Goal: Information Seeking & Learning: Learn about a topic

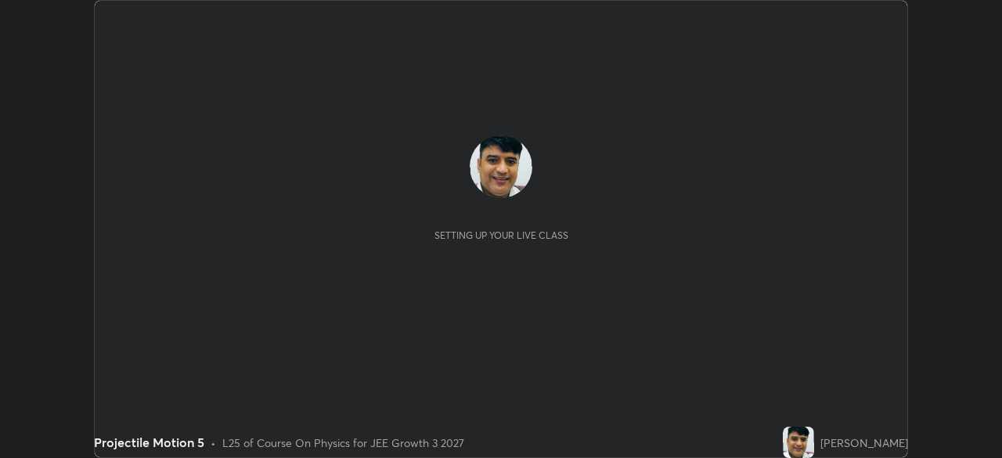
scroll to position [458, 1002]
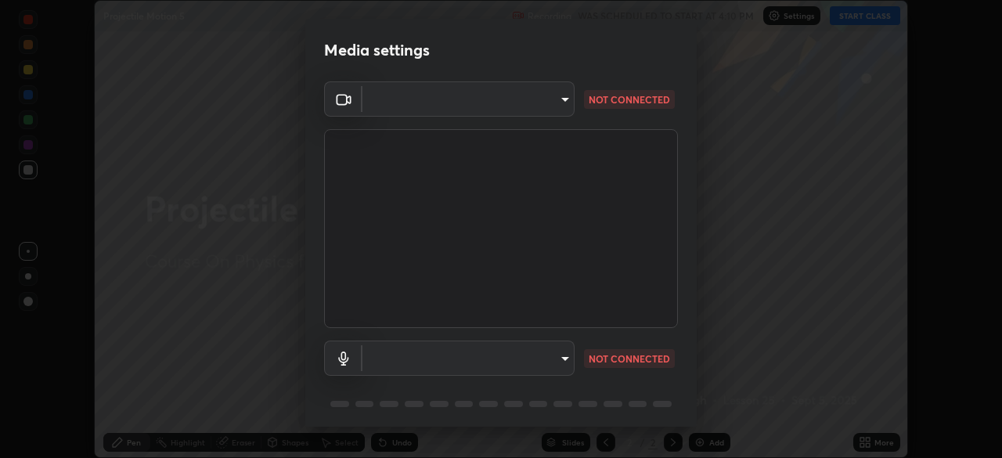
type input "b01729d45edbc9c0263969ae5aeda06708fa428b9a77102190d554404ede5bbd"
type input "communications"
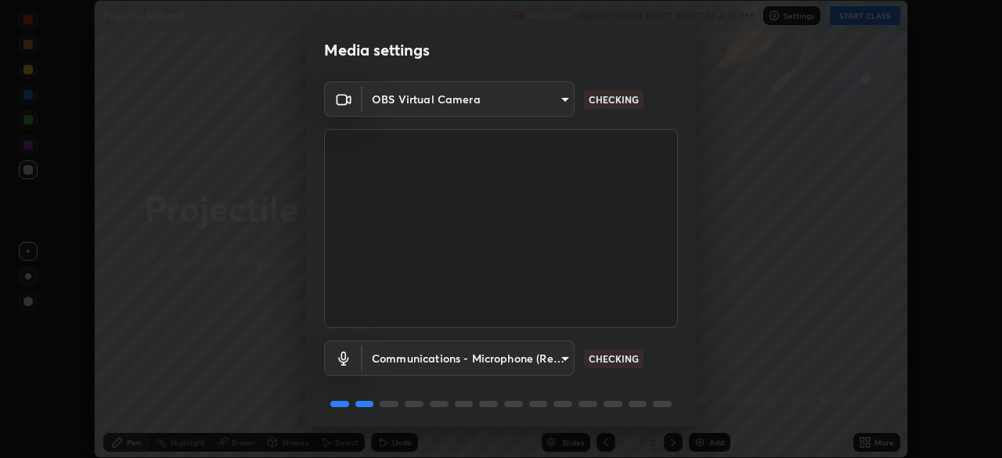
scroll to position [56, 0]
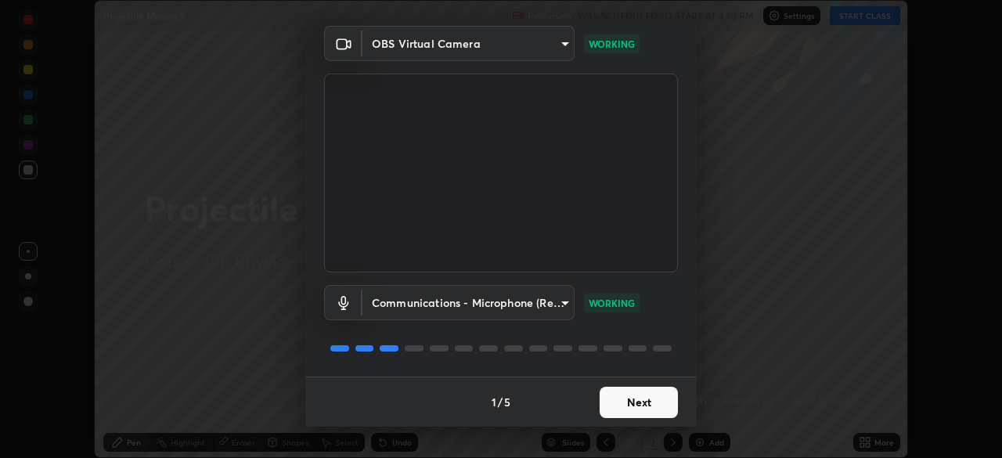
click at [640, 404] on button "Next" at bounding box center [639, 402] width 78 height 31
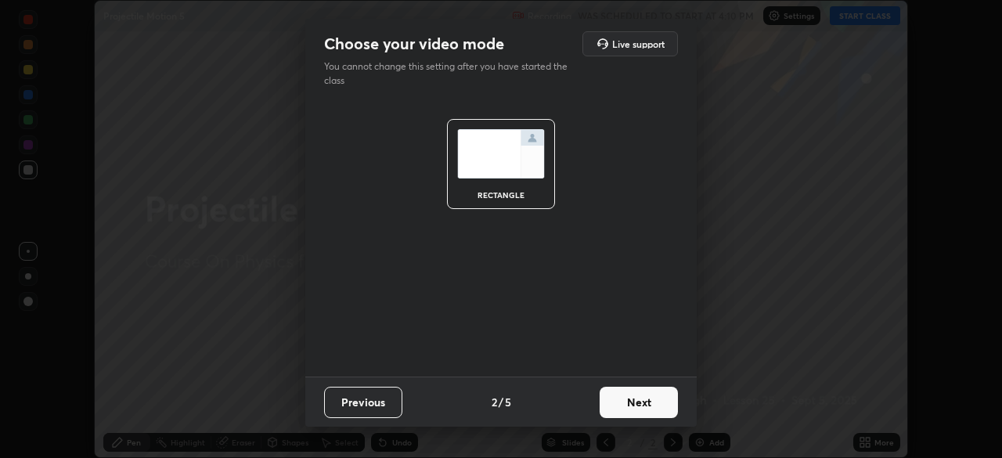
scroll to position [0, 0]
click at [641, 407] on button "Next" at bounding box center [639, 402] width 78 height 31
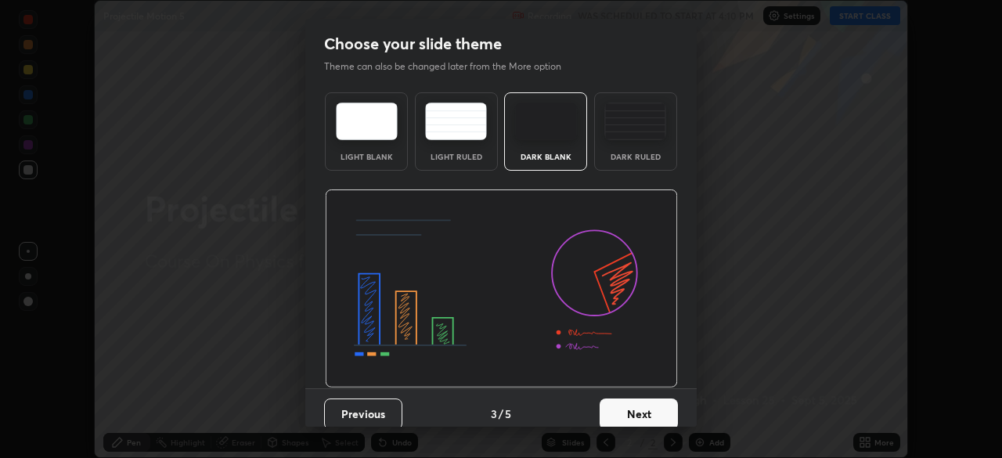
click at [643, 407] on button "Next" at bounding box center [639, 414] width 78 height 31
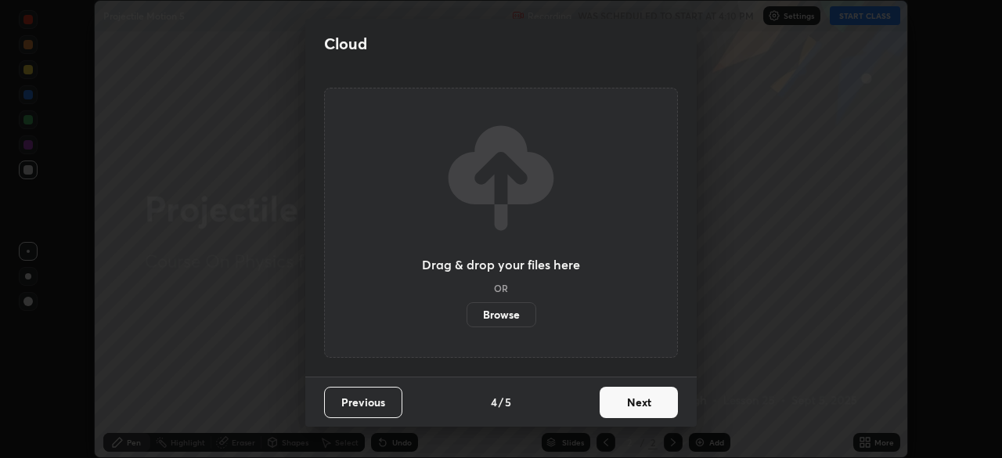
click at [644, 412] on button "Next" at bounding box center [639, 402] width 78 height 31
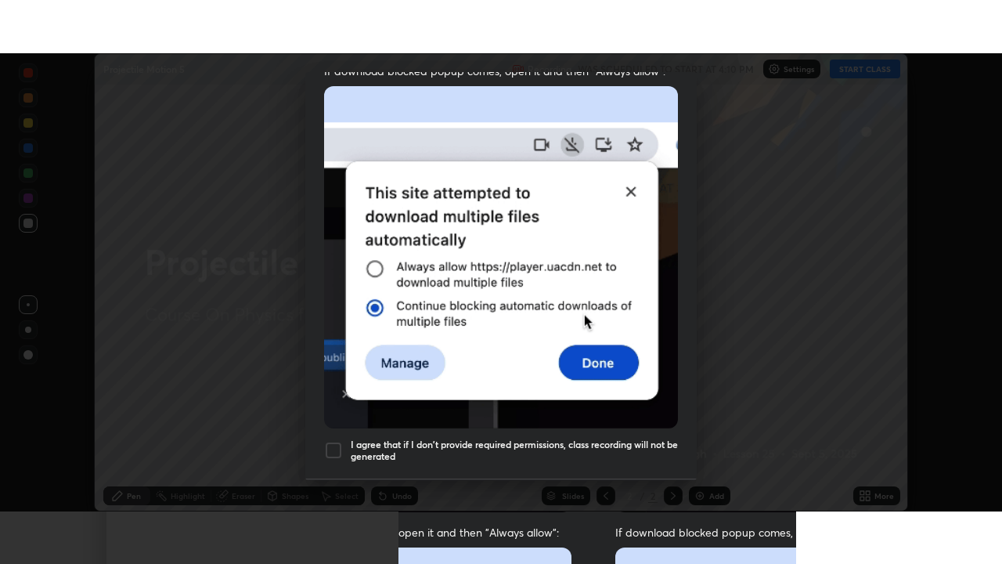
scroll to position [375, 0]
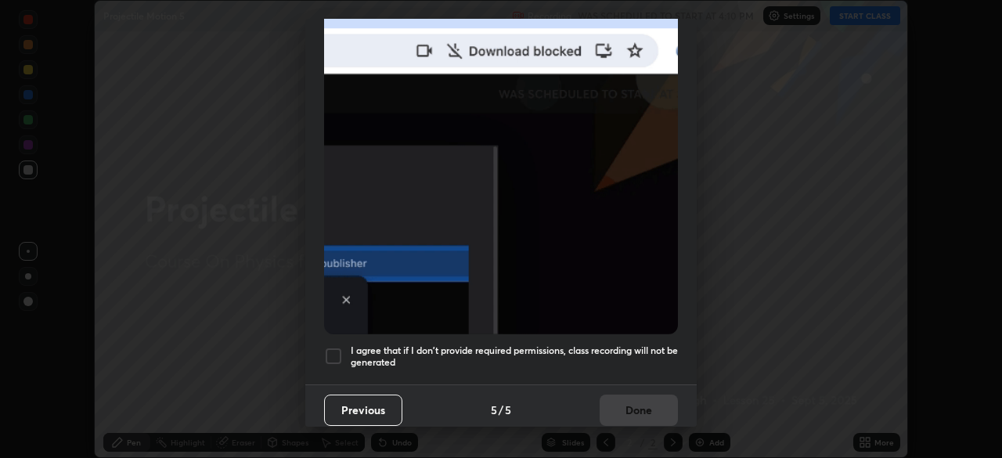
click at [336, 347] on div at bounding box center [333, 356] width 19 height 19
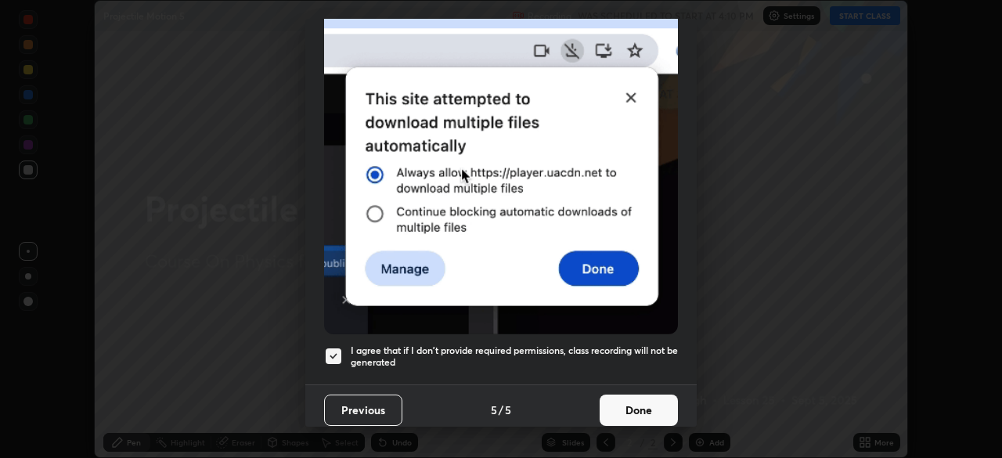
click at [629, 395] on button "Done" at bounding box center [639, 410] width 78 height 31
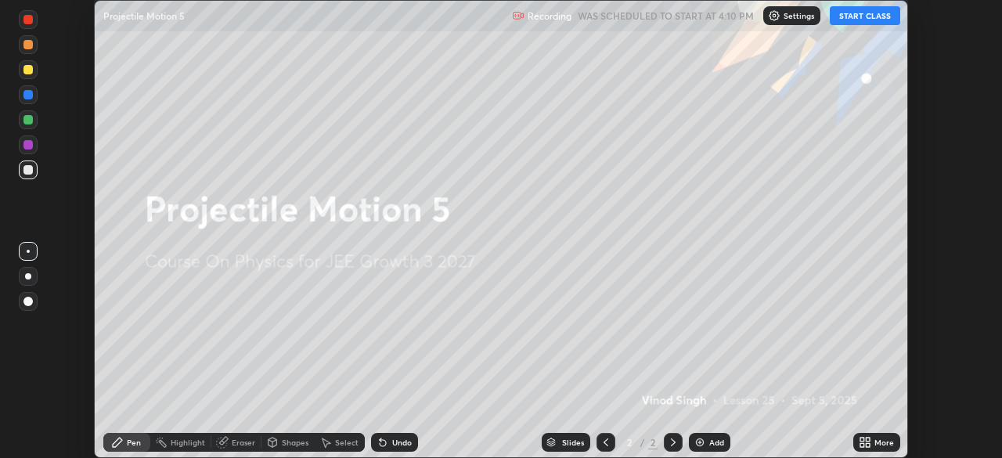
click at [865, 17] on button "START CLASS" at bounding box center [865, 15] width 70 height 19
click at [862, 439] on icon at bounding box center [863, 440] width 4 height 4
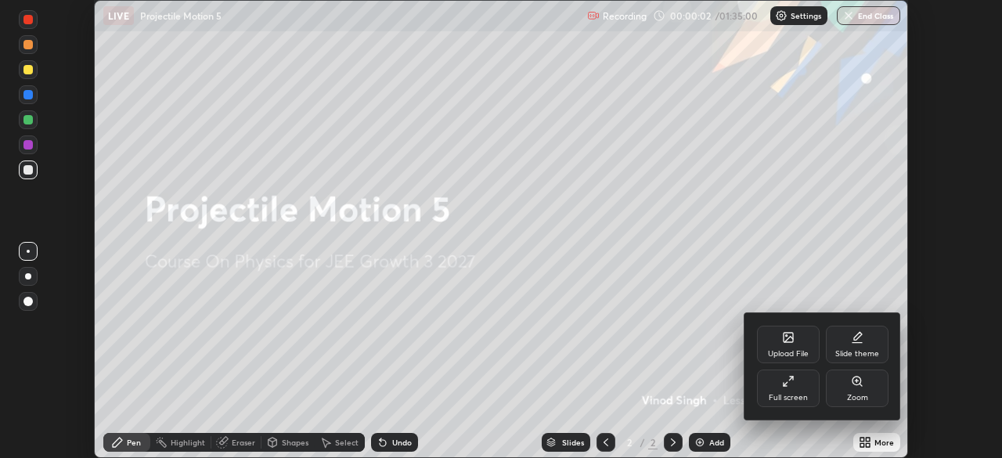
click at [794, 394] on div "Full screen" at bounding box center [788, 398] width 39 height 8
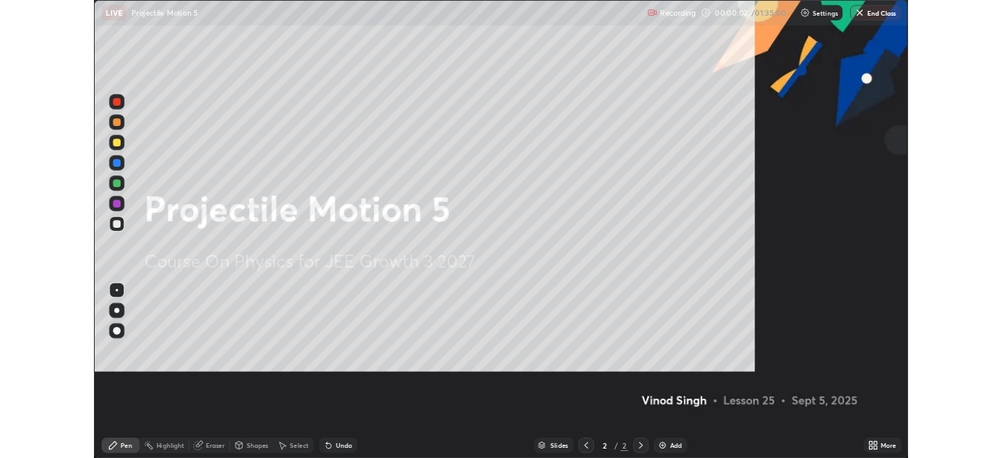
scroll to position [564, 1002]
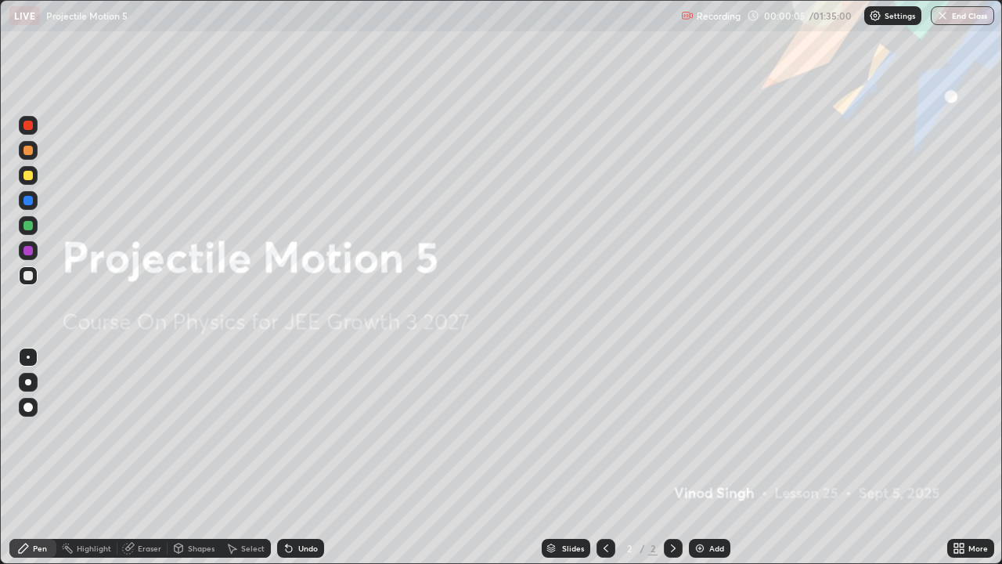
click at [956, 457] on icon at bounding box center [957, 545] width 4 height 4
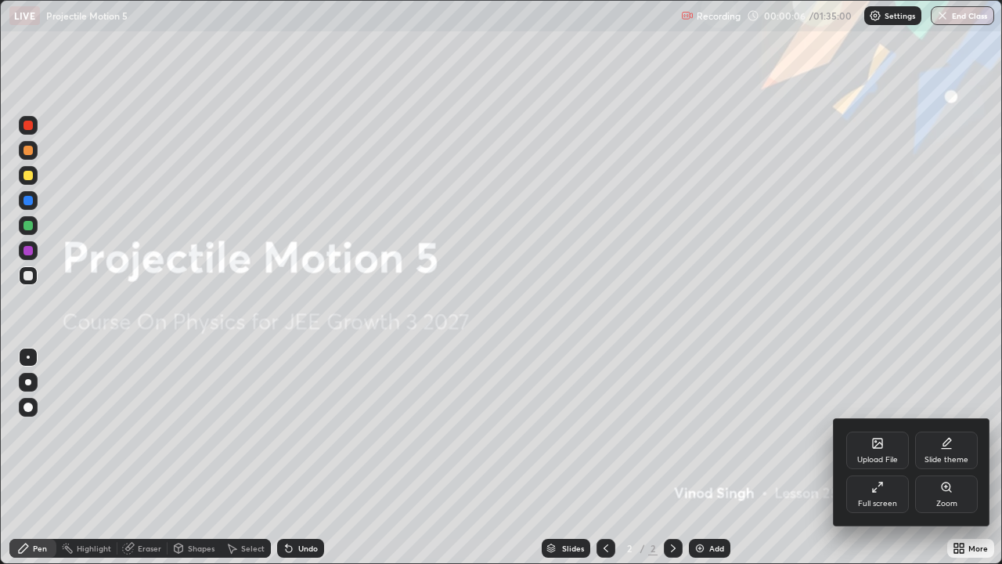
click at [878, 457] on div "Full screen" at bounding box center [878, 494] width 63 height 38
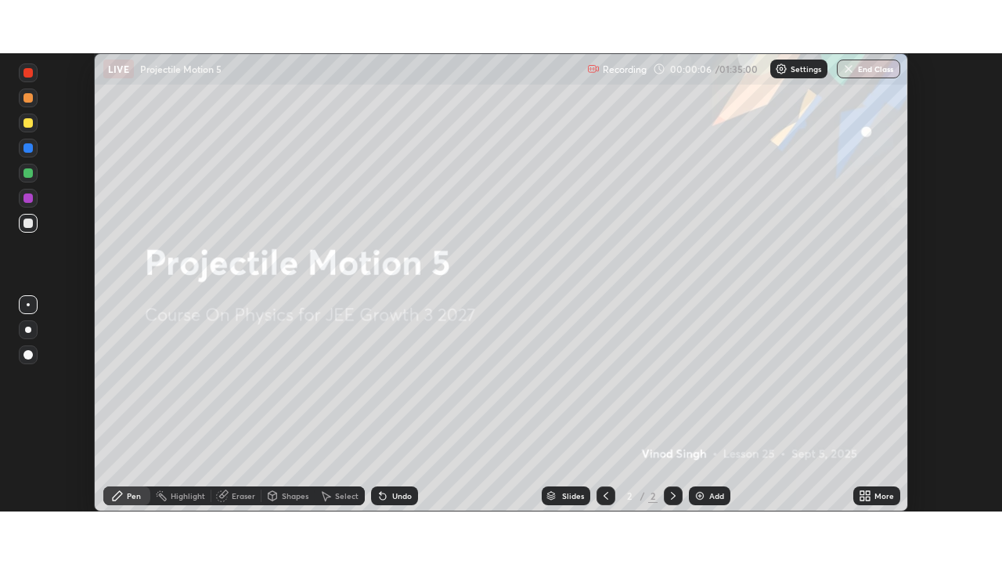
scroll to position [77852, 77308]
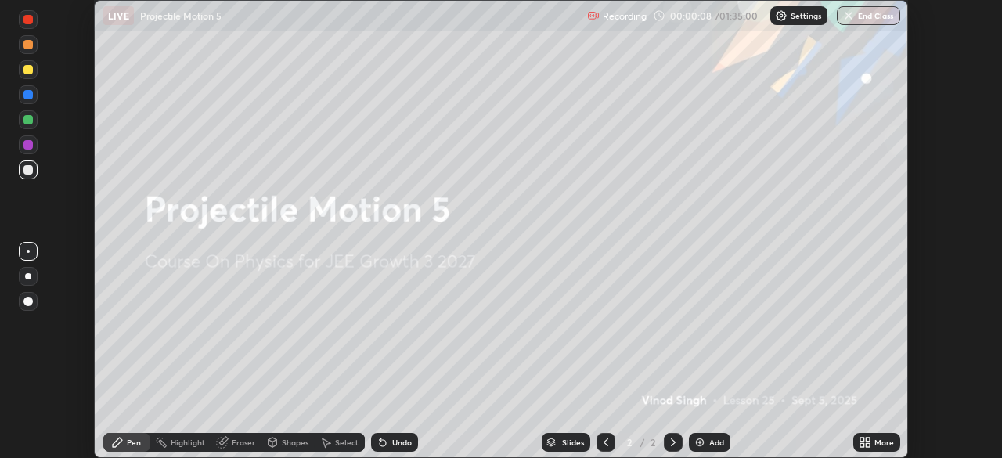
click at [867, 439] on icon at bounding box center [868, 440] width 4 height 4
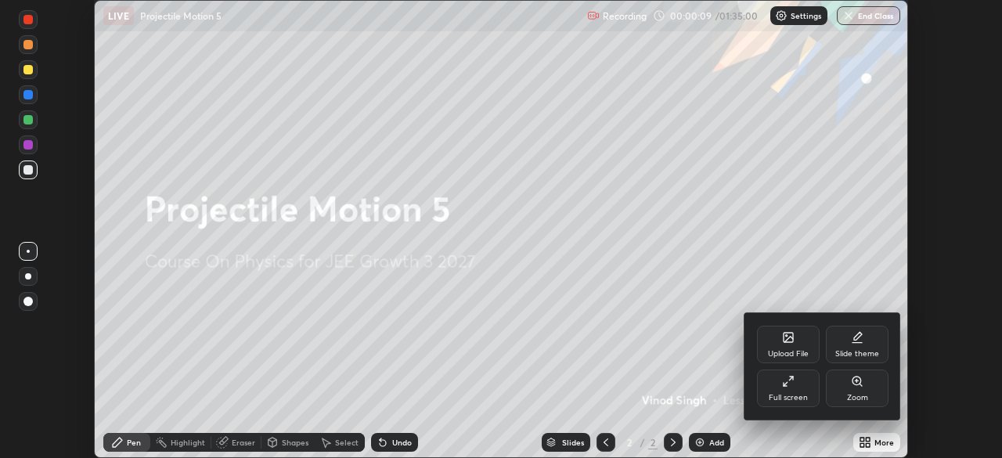
click at [795, 388] on div "Full screen" at bounding box center [788, 389] width 63 height 38
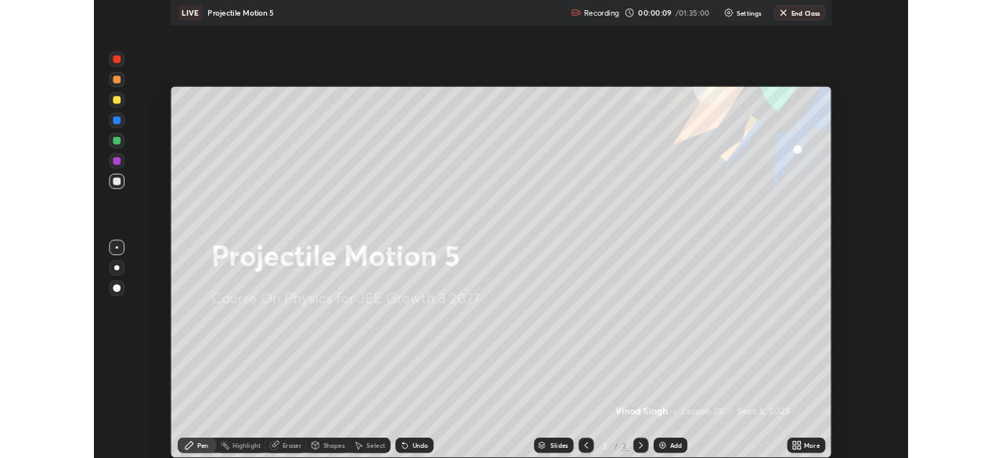
scroll to position [564, 1002]
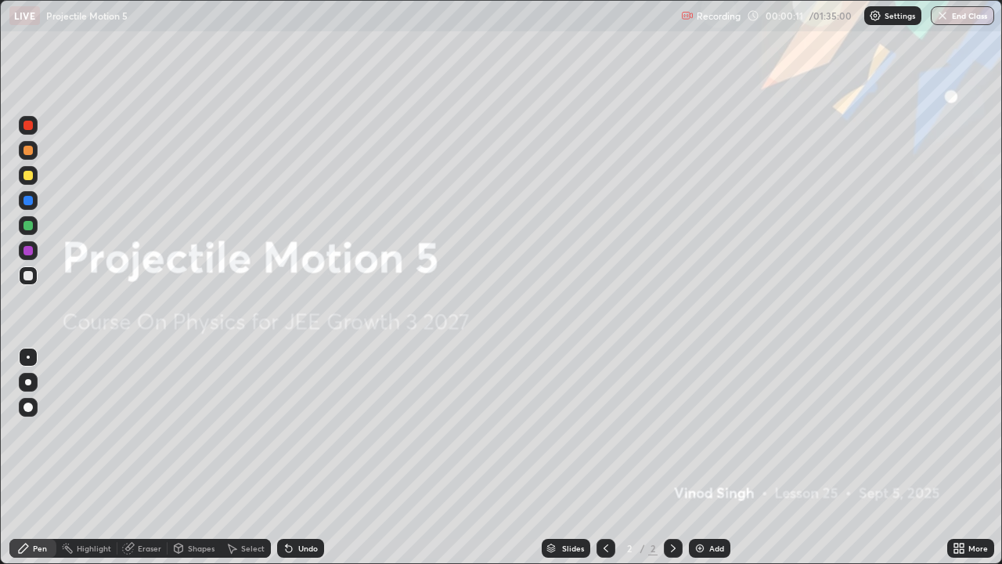
click at [698, 457] on img at bounding box center [700, 548] width 13 height 13
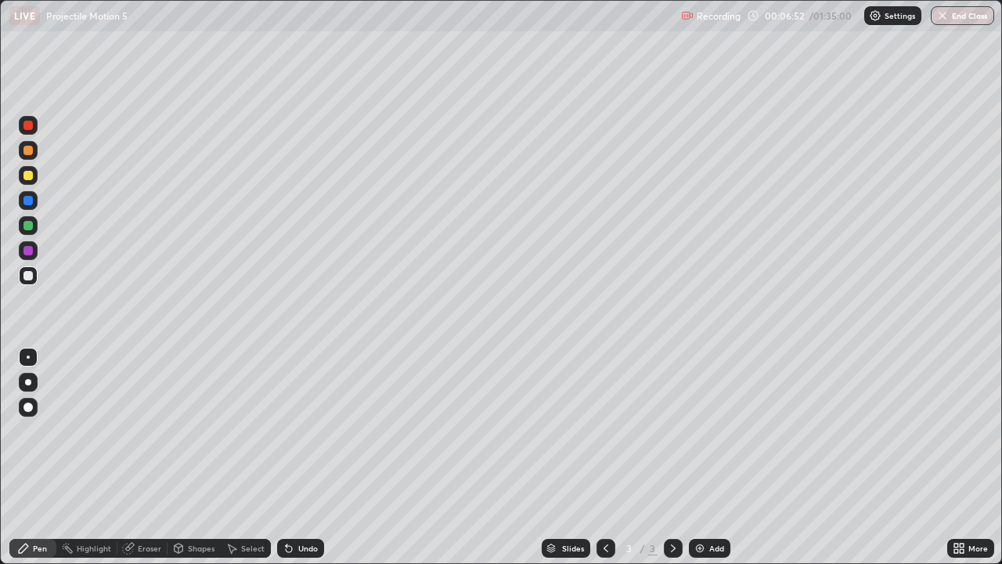
click at [27, 225] on div at bounding box center [27, 225] width 9 height 9
click at [150, 457] on div "Eraser" at bounding box center [149, 548] width 23 height 8
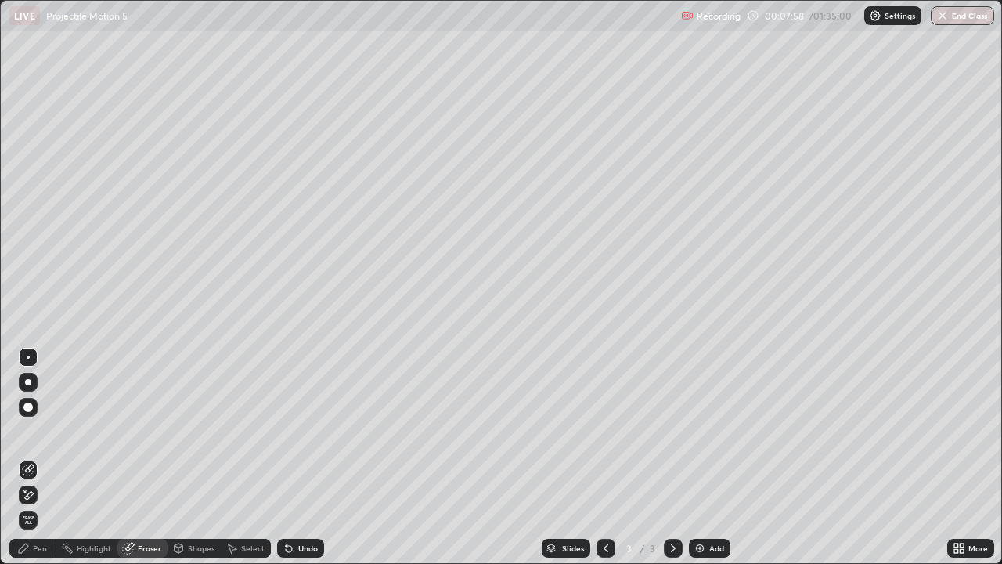
click at [40, 457] on div "Pen" at bounding box center [40, 548] width 14 height 8
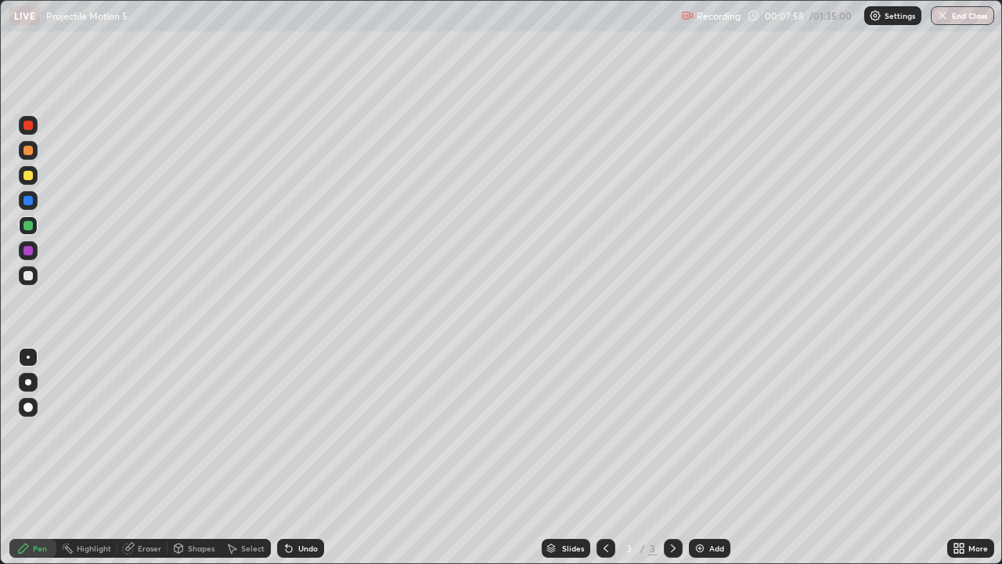
click at [29, 273] on div at bounding box center [27, 275] width 9 height 9
click at [150, 457] on div "Eraser" at bounding box center [149, 548] width 23 height 8
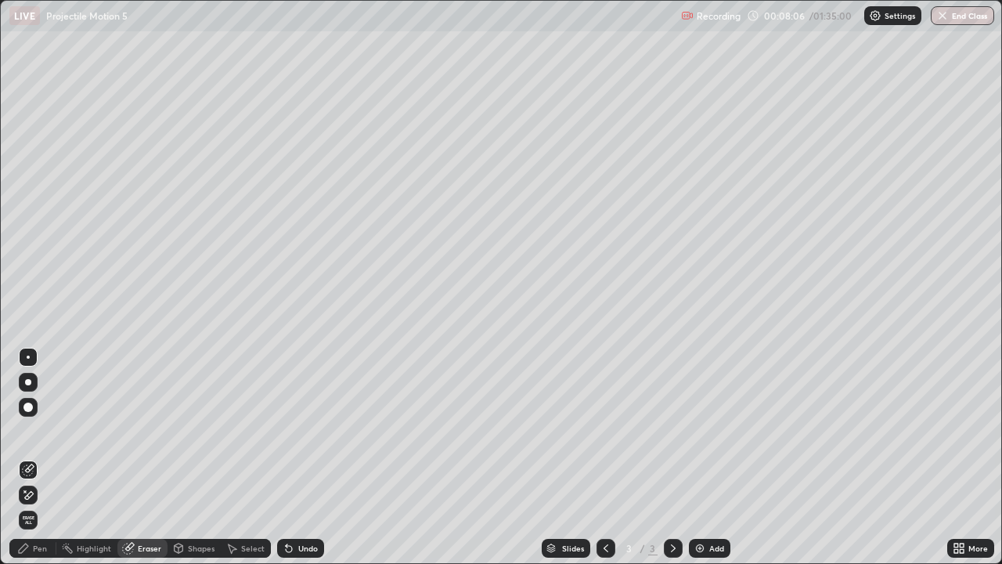
click at [46, 457] on div "Pen" at bounding box center [40, 548] width 14 height 8
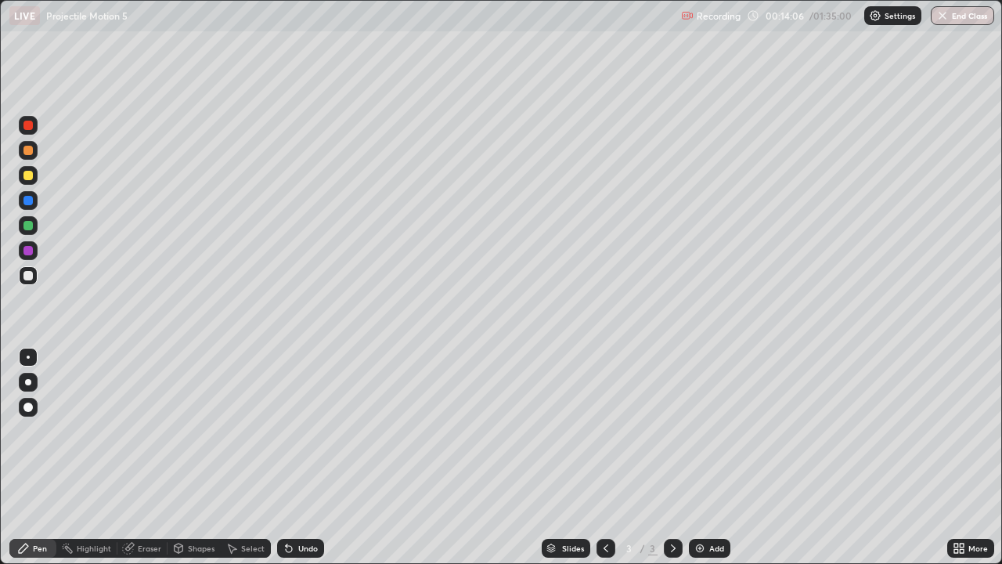
click at [146, 457] on div "Eraser" at bounding box center [149, 548] width 23 height 8
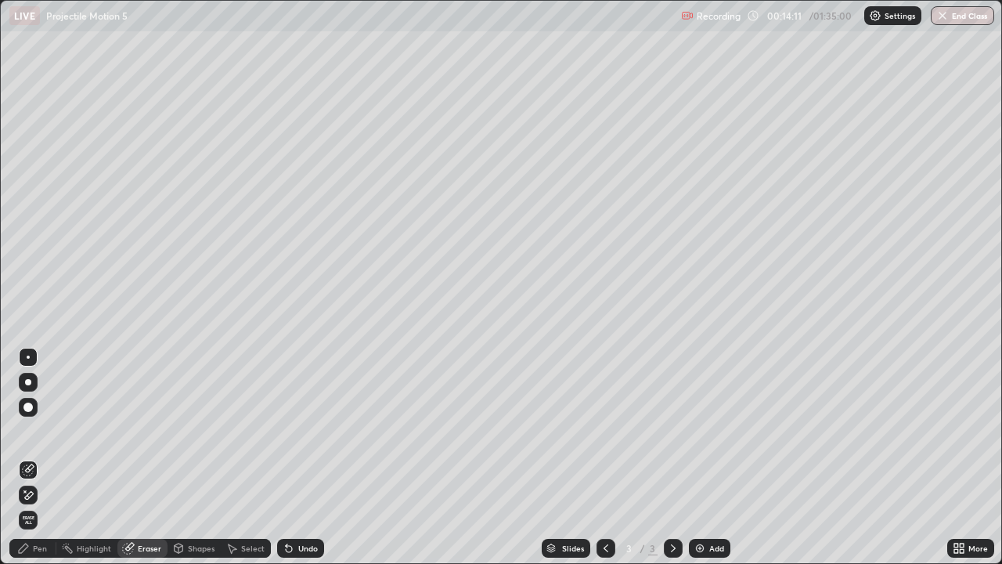
click at [37, 457] on div "Pen" at bounding box center [40, 548] width 14 height 8
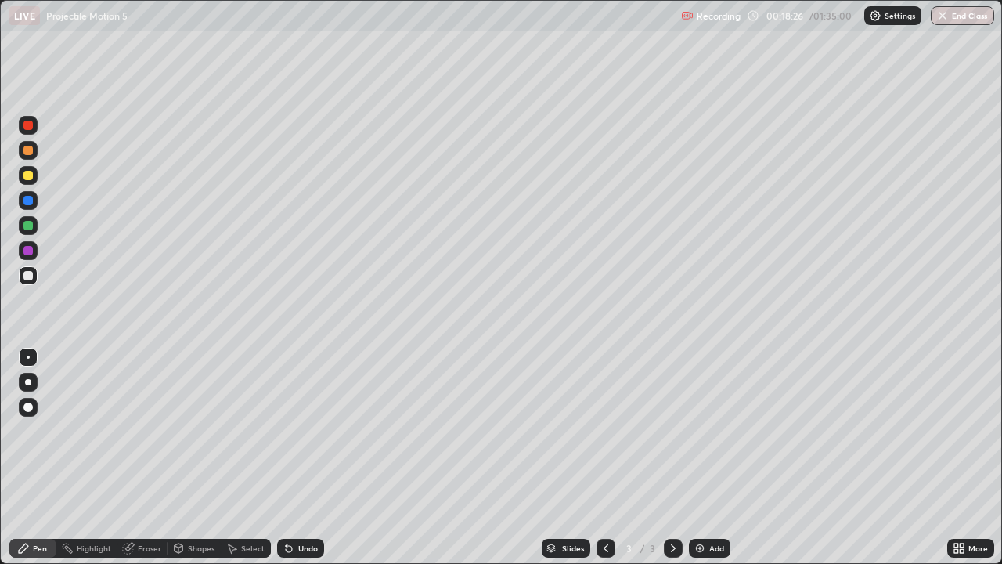
click at [695, 457] on img at bounding box center [700, 548] width 13 height 13
click at [27, 200] on div at bounding box center [27, 200] width 9 height 9
click at [28, 273] on div at bounding box center [27, 275] width 9 height 9
click at [199, 457] on div "Shapes" at bounding box center [194, 548] width 53 height 19
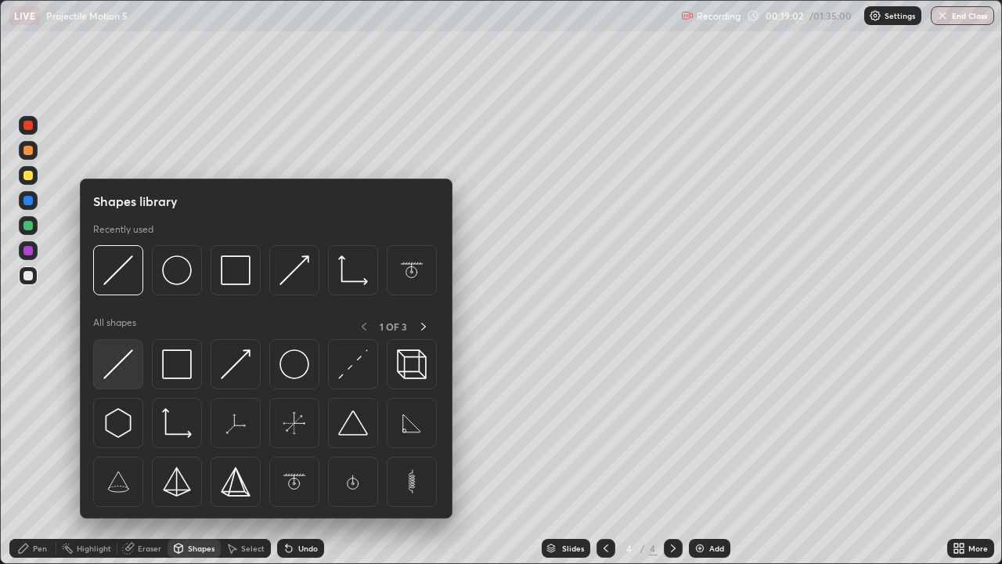
click at [126, 356] on img at bounding box center [118, 364] width 30 height 30
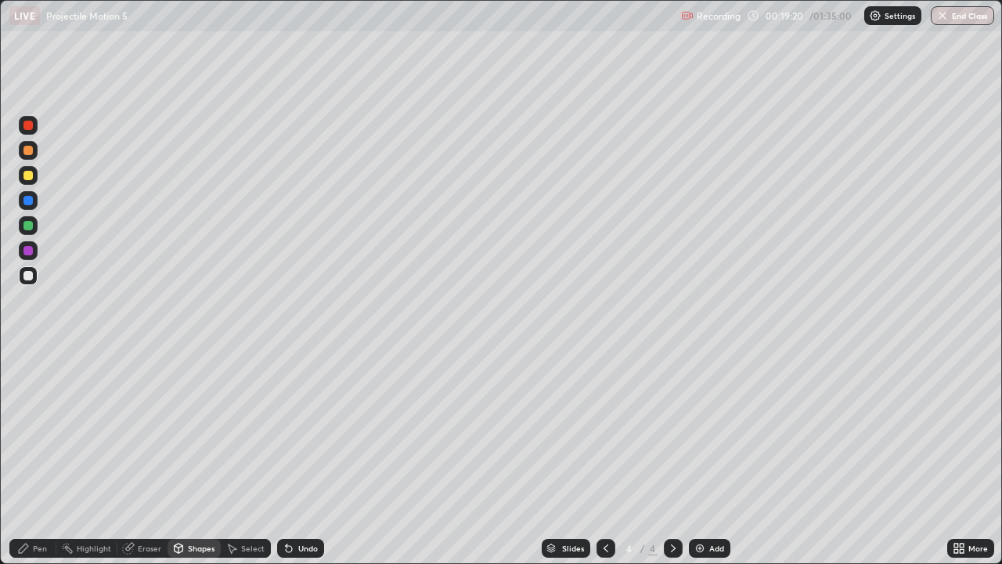
click at [43, 457] on div "Pen" at bounding box center [32, 548] width 47 height 19
click at [24, 222] on div at bounding box center [27, 225] width 9 height 9
click at [203, 457] on div "Shapes" at bounding box center [201, 548] width 27 height 8
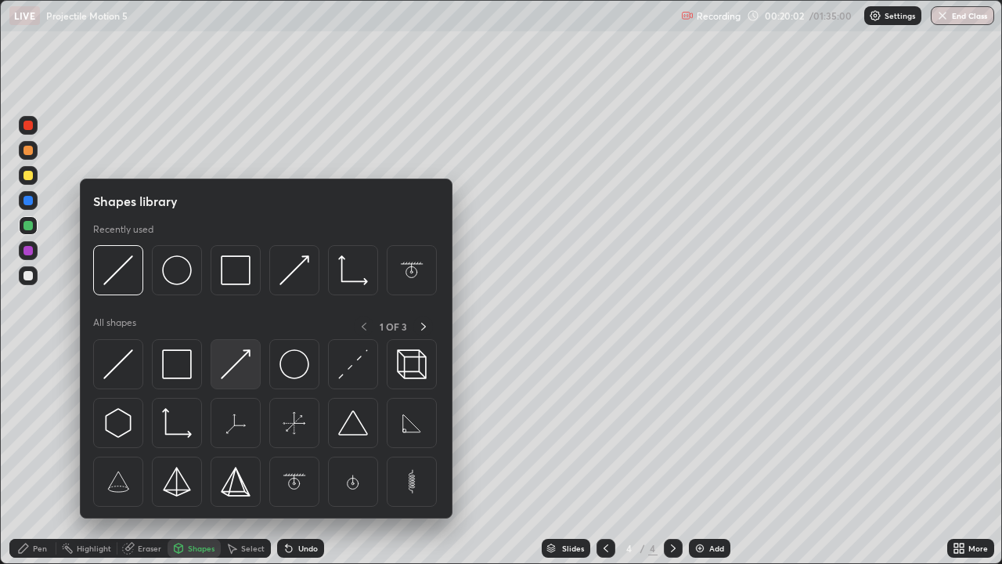
click at [235, 362] on img at bounding box center [236, 364] width 30 height 30
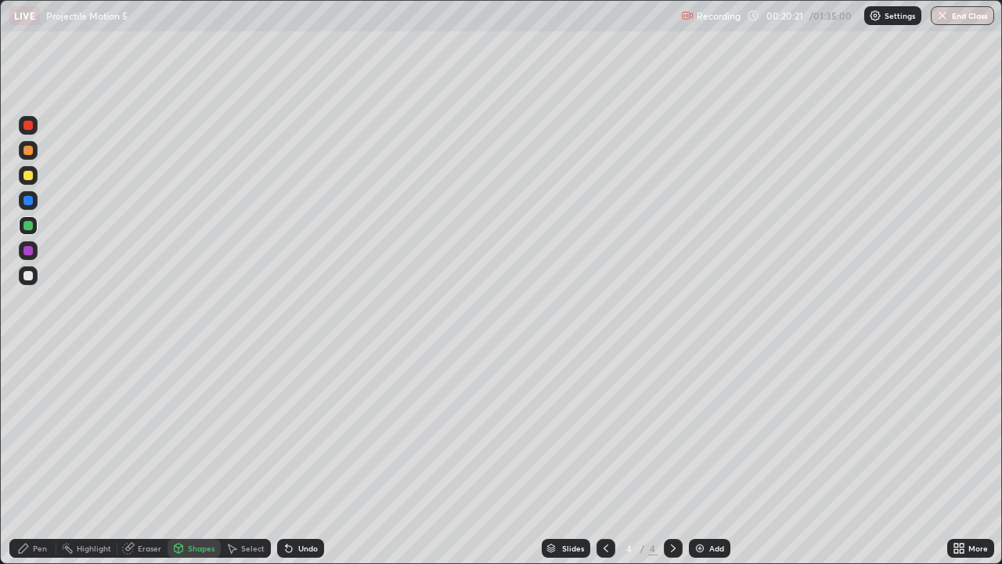
click at [39, 457] on div "Pen" at bounding box center [40, 548] width 14 height 8
click at [28, 150] on div at bounding box center [27, 150] width 9 height 9
click at [205, 457] on div "Shapes" at bounding box center [201, 548] width 27 height 8
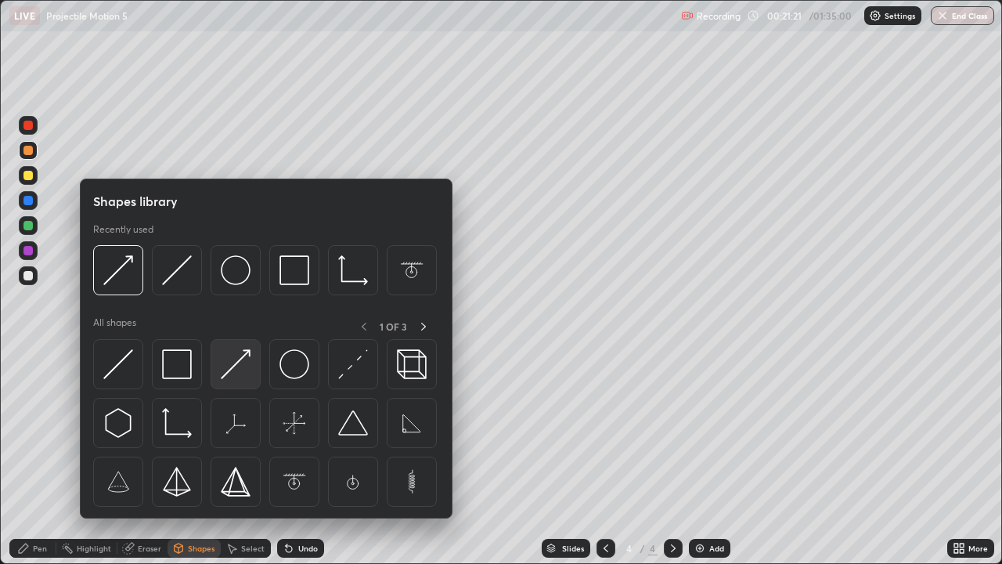
click at [229, 370] on img at bounding box center [236, 364] width 30 height 30
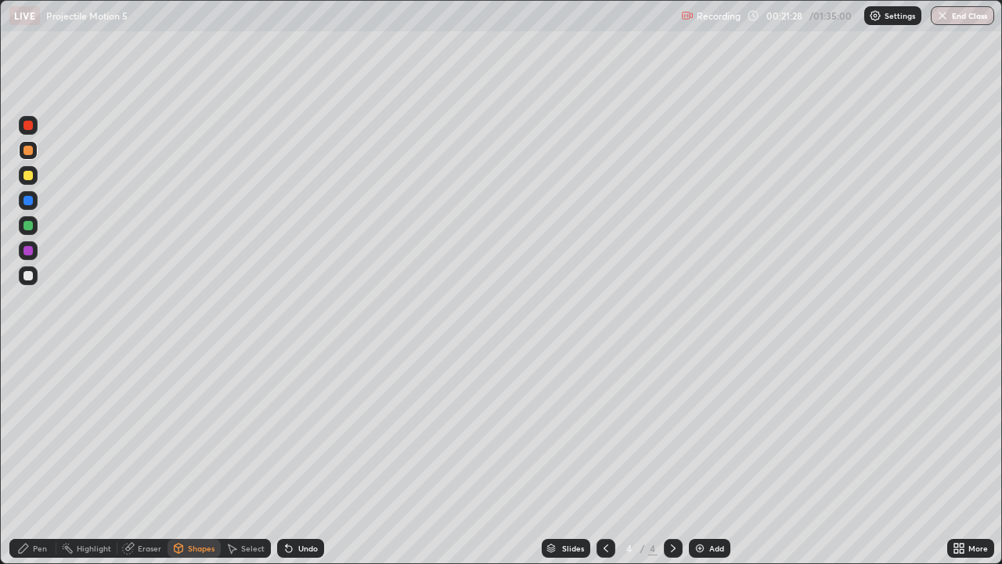
click at [48, 457] on div "Pen" at bounding box center [32, 548] width 47 height 19
click at [149, 457] on div "Eraser" at bounding box center [149, 548] width 23 height 8
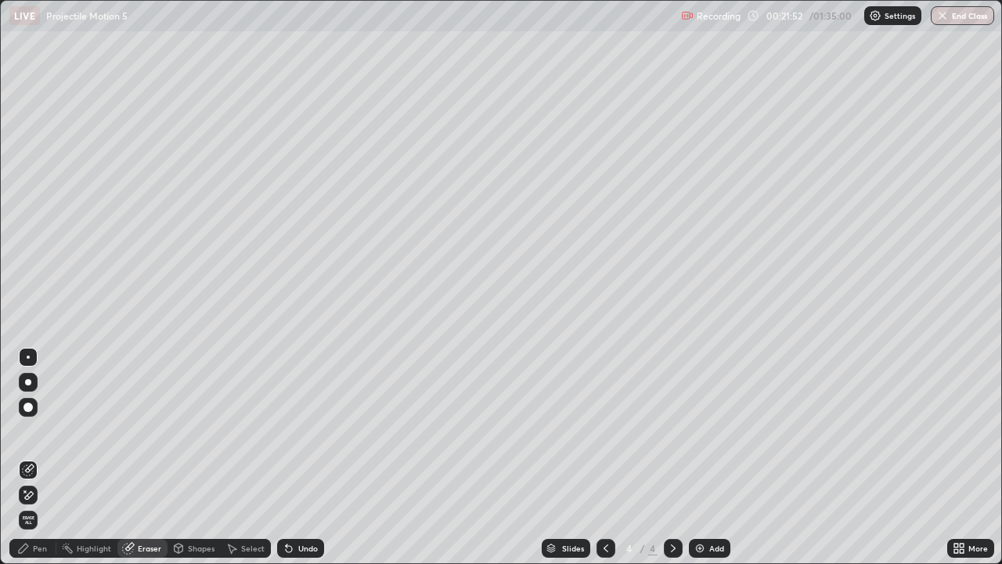
click at [45, 457] on div "Pen" at bounding box center [40, 548] width 14 height 8
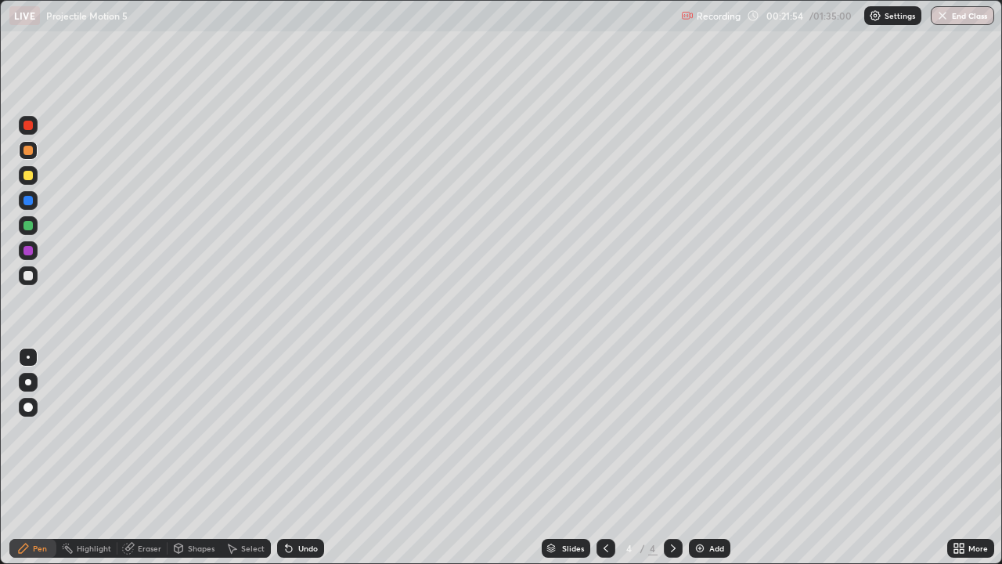
click at [28, 251] on div at bounding box center [27, 250] width 9 height 9
click at [198, 457] on div "Shapes" at bounding box center [201, 548] width 27 height 8
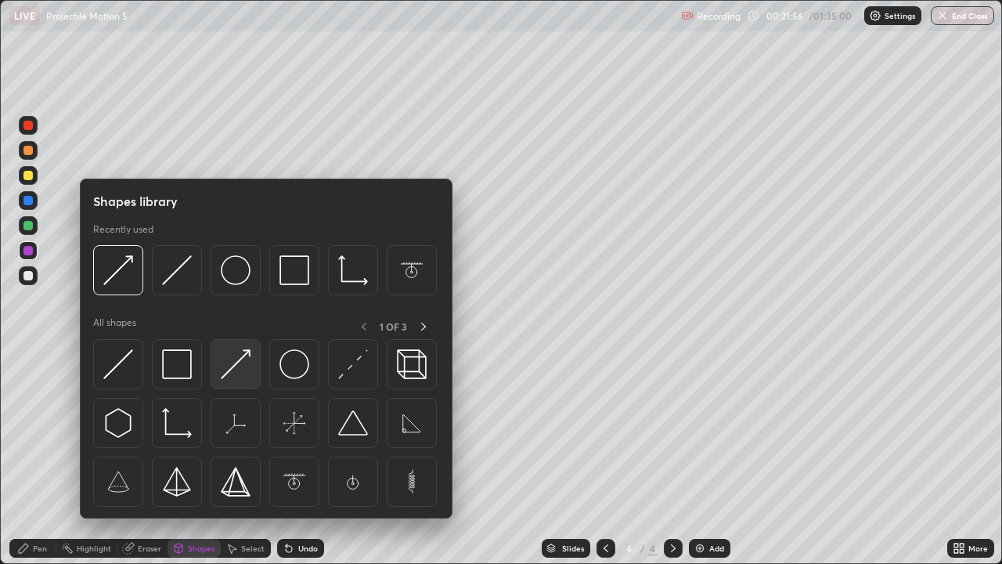
click at [225, 374] on img at bounding box center [236, 364] width 30 height 30
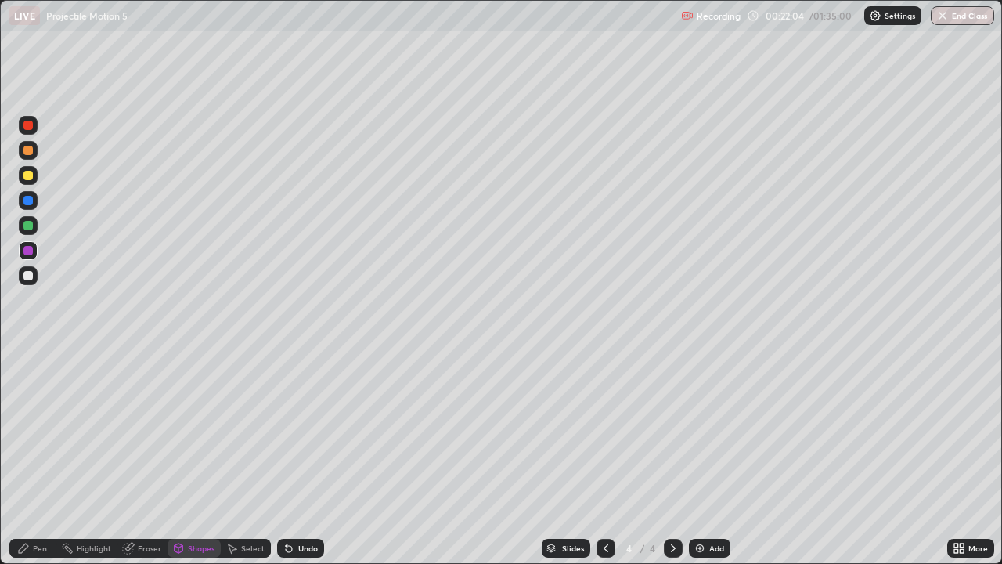
click at [46, 457] on div "Pen" at bounding box center [40, 548] width 14 height 8
click at [27, 175] on div at bounding box center [27, 175] width 9 height 9
click at [198, 457] on div "Shapes" at bounding box center [201, 548] width 27 height 8
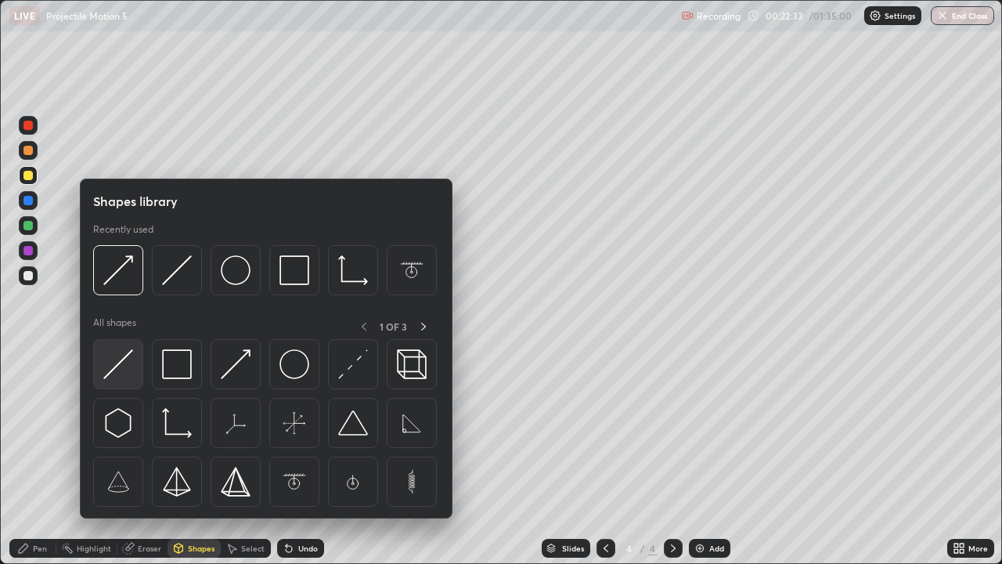
click at [122, 359] on img at bounding box center [118, 364] width 30 height 30
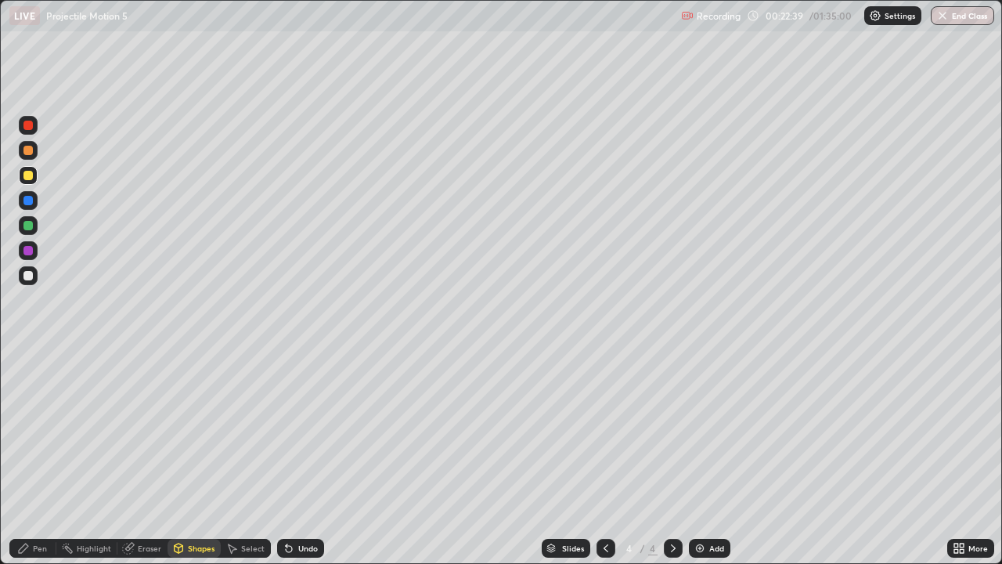
click at [40, 457] on div "Pen" at bounding box center [40, 548] width 14 height 8
click at [27, 273] on div at bounding box center [27, 275] width 9 height 9
click at [146, 457] on div "Eraser" at bounding box center [149, 548] width 23 height 8
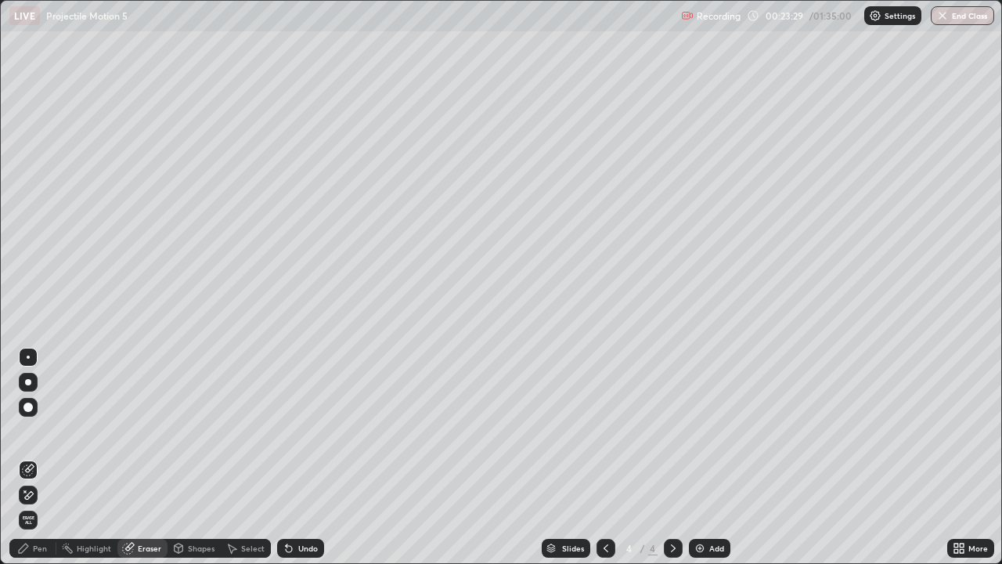
click at [40, 457] on div "Pen" at bounding box center [32, 548] width 47 height 19
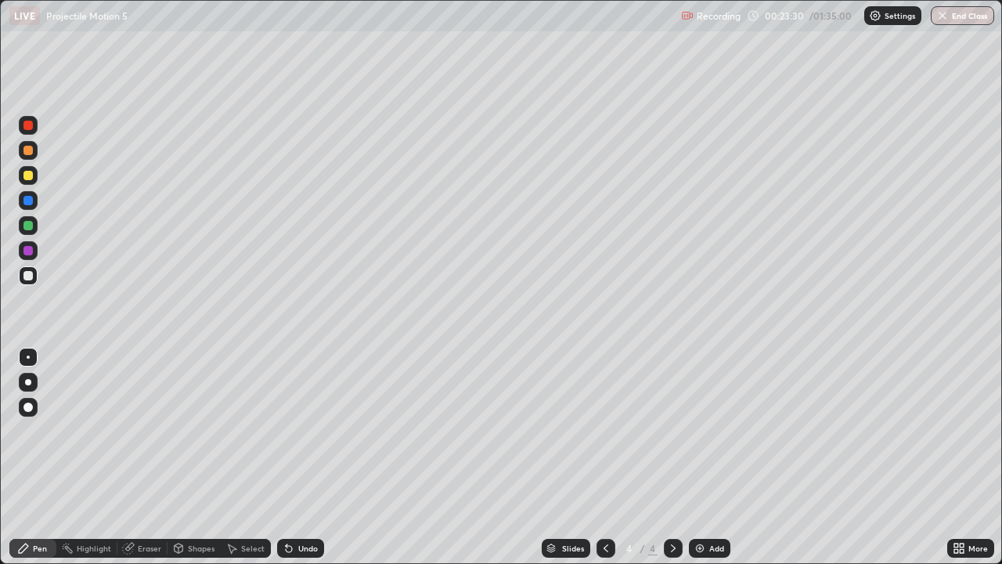
click at [31, 278] on div at bounding box center [27, 275] width 9 height 9
click at [28, 276] on div at bounding box center [27, 275] width 9 height 9
click at [27, 278] on div at bounding box center [27, 275] width 9 height 9
click at [199, 457] on div "Shapes" at bounding box center [201, 548] width 27 height 8
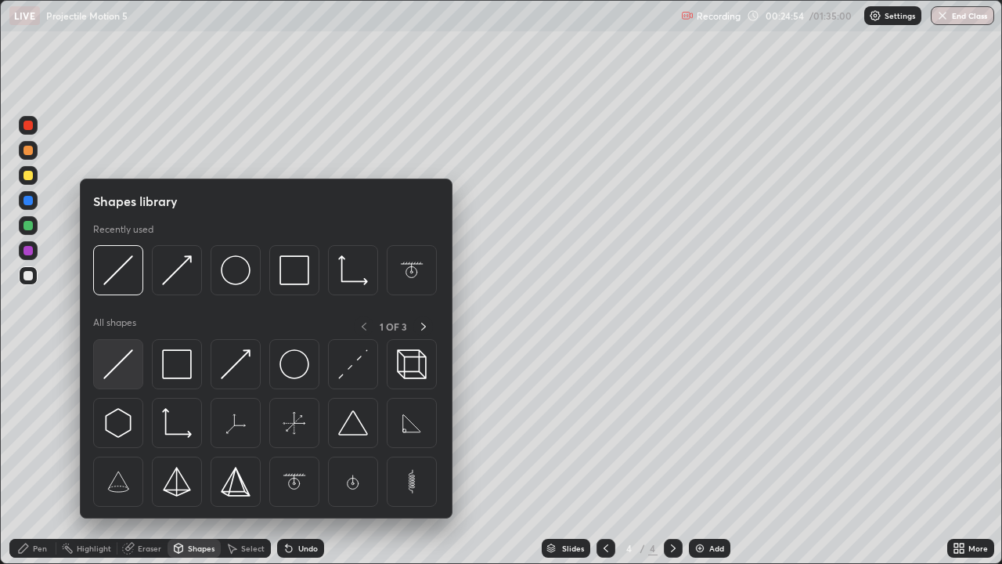
click at [125, 359] on img at bounding box center [118, 364] width 30 height 30
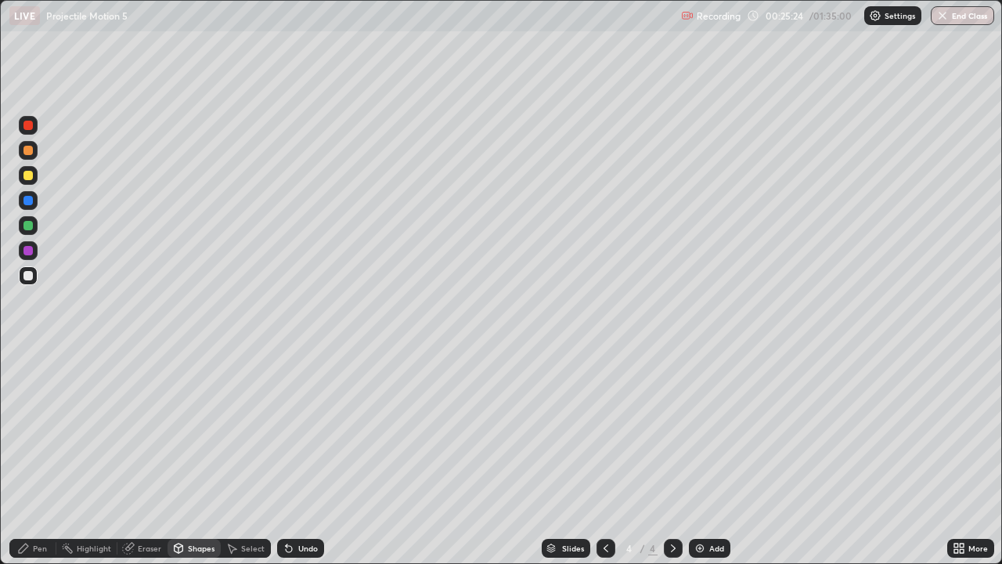
click at [48, 457] on div "Pen" at bounding box center [32, 548] width 47 height 19
click at [29, 122] on div at bounding box center [27, 125] width 9 height 9
click at [197, 457] on div "Shapes" at bounding box center [201, 548] width 27 height 8
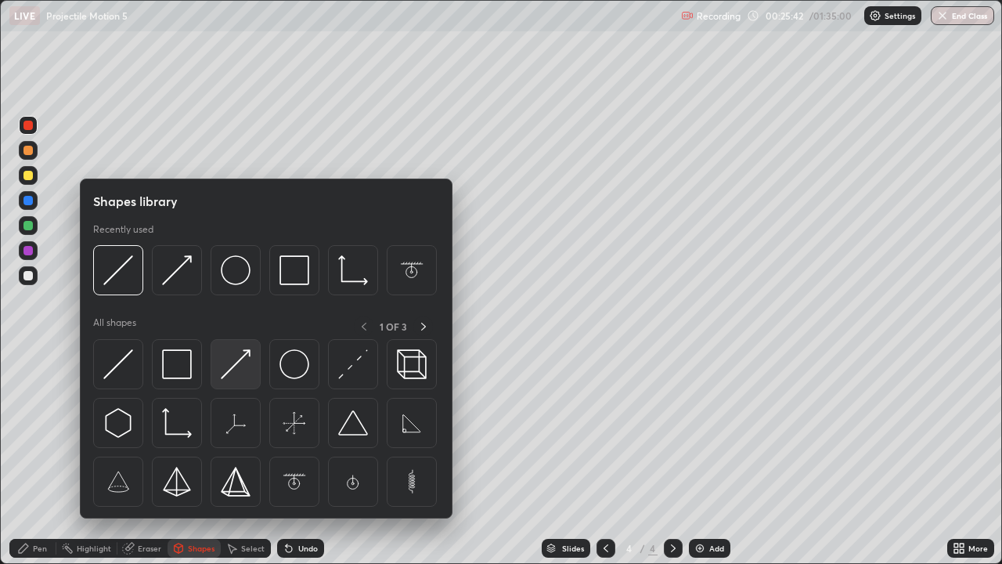
click at [226, 371] on img at bounding box center [236, 364] width 30 height 30
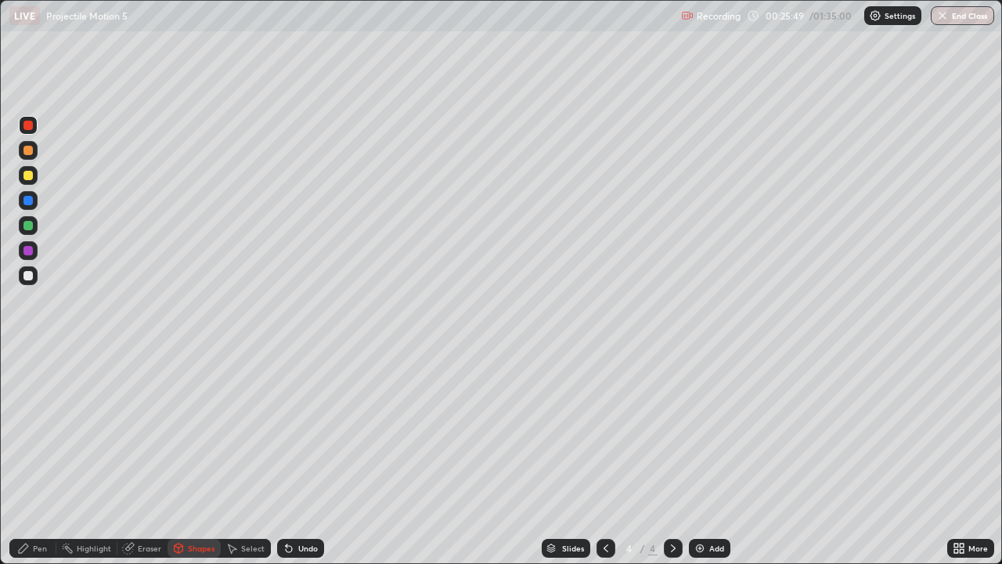
click at [34, 457] on div "Pen" at bounding box center [40, 548] width 14 height 8
click at [31, 221] on div at bounding box center [27, 225] width 9 height 9
click at [208, 457] on div "Shapes" at bounding box center [201, 548] width 27 height 8
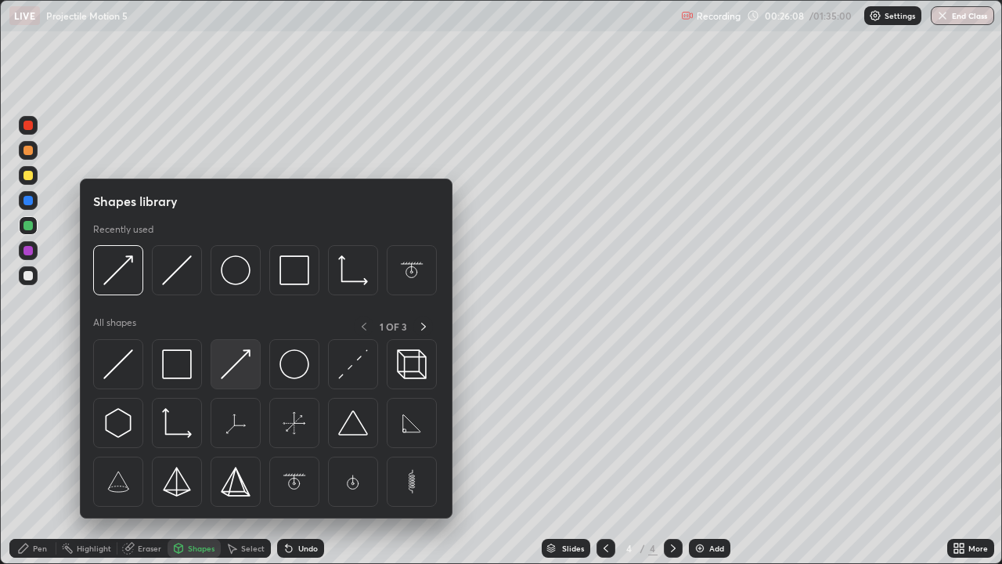
click at [227, 373] on img at bounding box center [236, 364] width 30 height 30
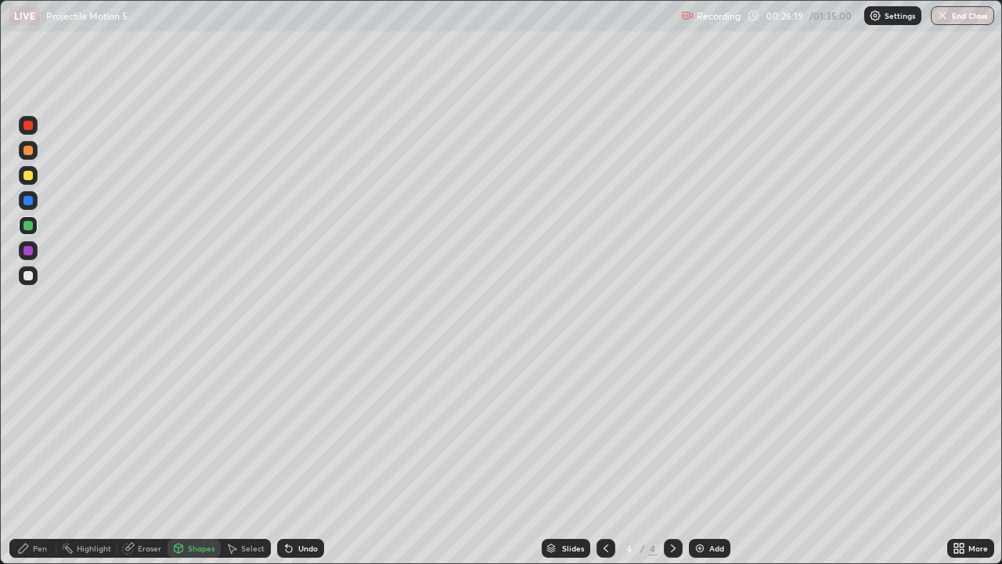
click at [36, 457] on div "Pen" at bounding box center [32, 548] width 47 height 19
click at [146, 457] on div "Eraser" at bounding box center [149, 548] width 23 height 8
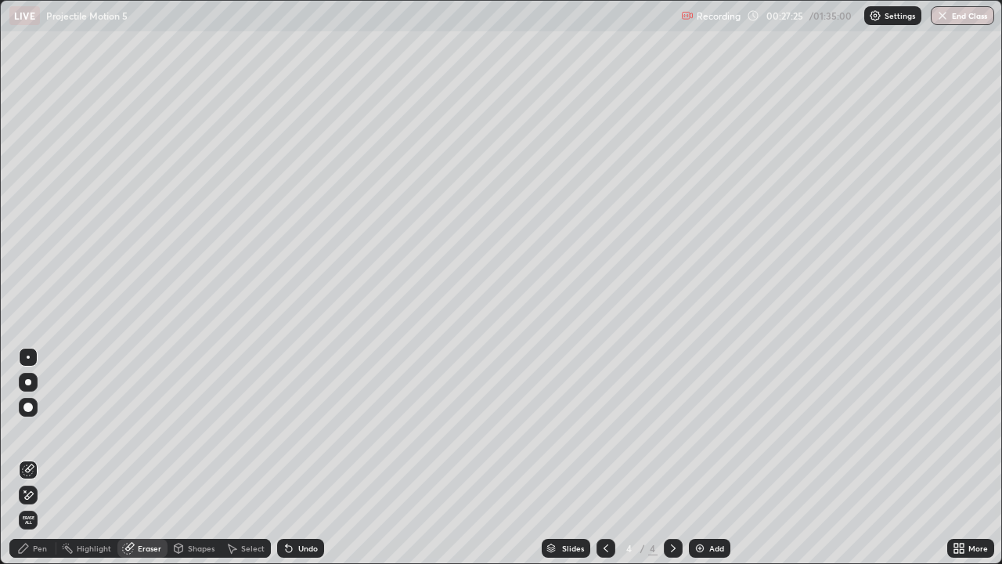
click at [41, 457] on div "Pen" at bounding box center [40, 548] width 14 height 8
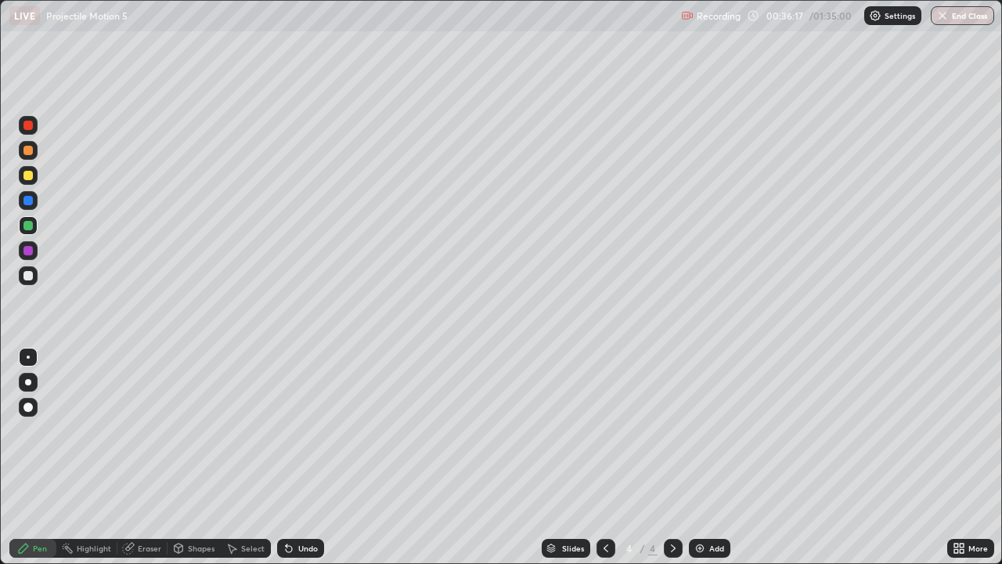
click at [697, 457] on img at bounding box center [700, 548] width 13 height 13
click at [28, 149] on div at bounding box center [27, 150] width 9 height 9
click at [31, 276] on div at bounding box center [27, 275] width 9 height 9
click at [145, 457] on div "Eraser" at bounding box center [149, 548] width 23 height 8
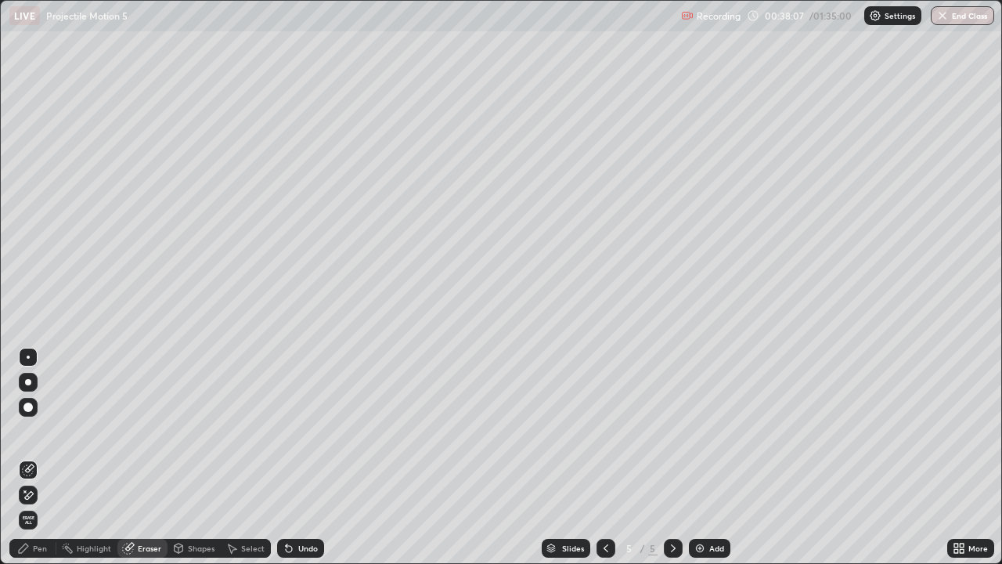
click at [41, 457] on div "Pen" at bounding box center [40, 548] width 14 height 8
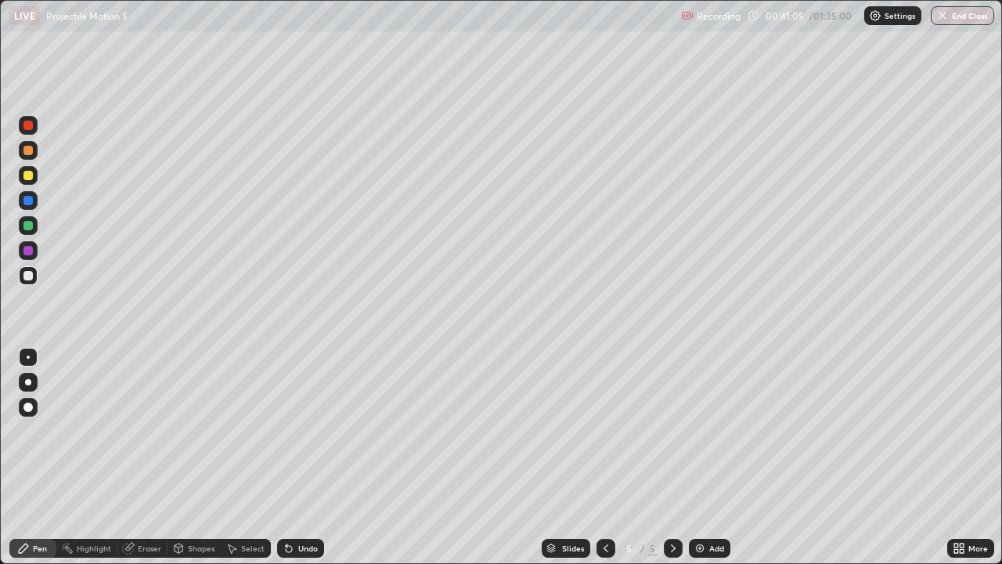
click at [28, 226] on div at bounding box center [27, 225] width 9 height 9
click at [29, 269] on div at bounding box center [28, 275] width 19 height 19
click at [195, 457] on div "Shapes" at bounding box center [201, 548] width 27 height 8
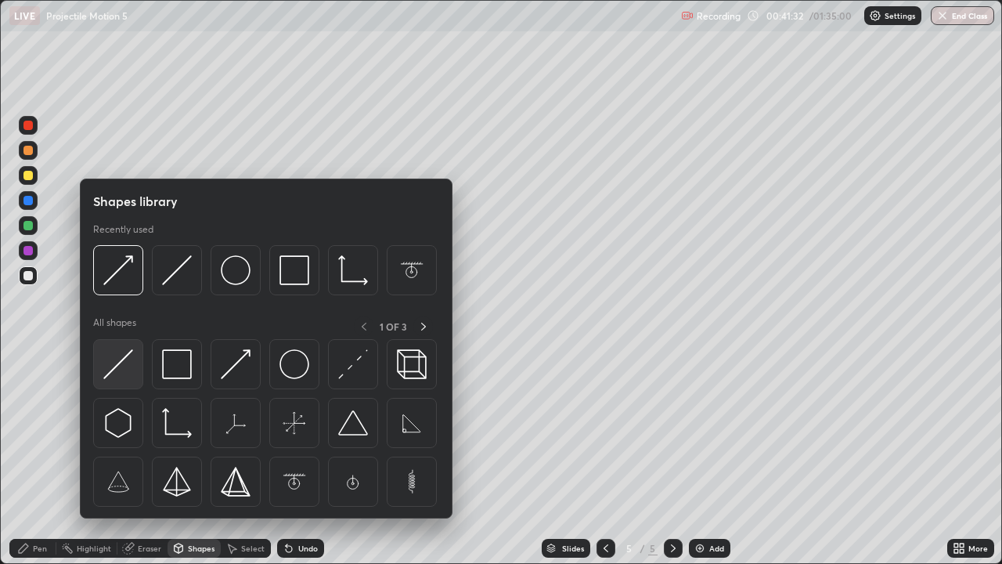
click at [121, 364] on img at bounding box center [118, 364] width 30 height 30
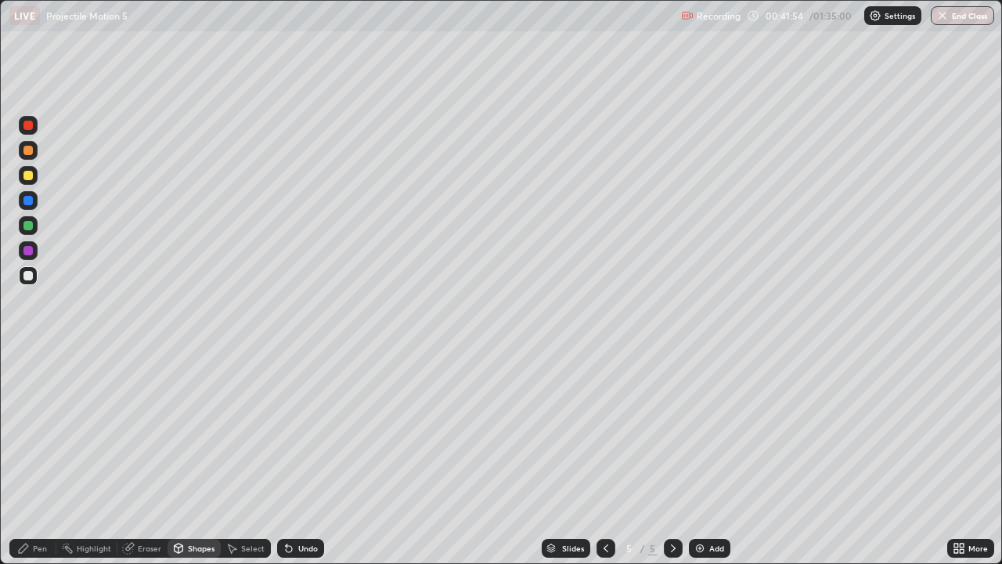
click at [146, 457] on div "Eraser" at bounding box center [149, 548] width 23 height 8
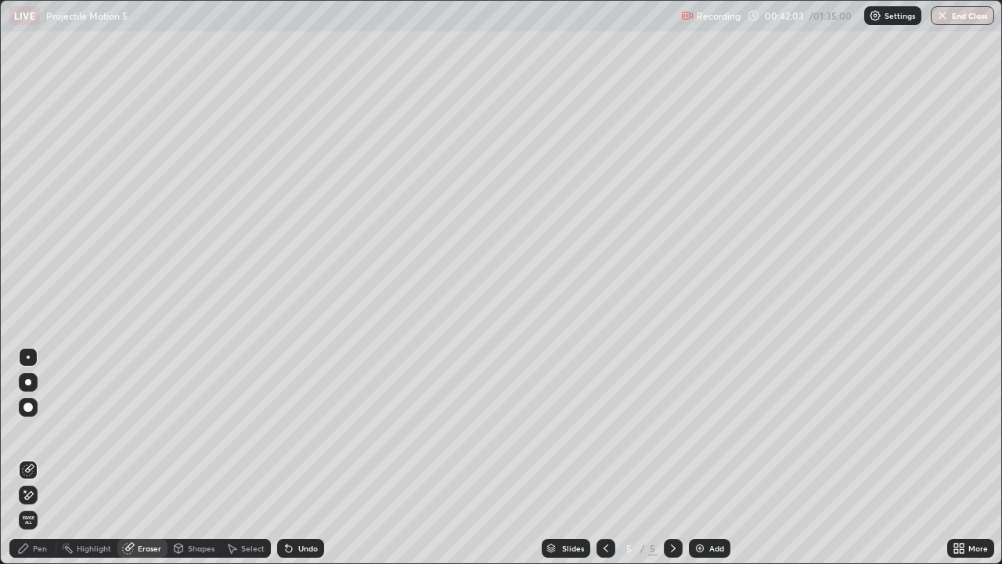
click at [40, 457] on div "Pen" at bounding box center [40, 548] width 14 height 8
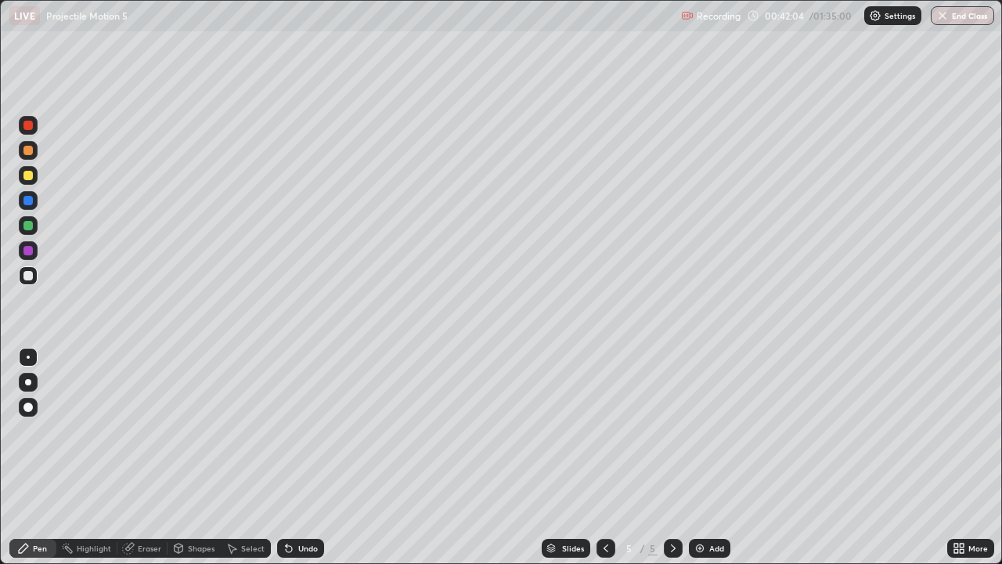
click at [28, 229] on div at bounding box center [27, 225] width 9 height 9
click at [197, 457] on div "Shapes" at bounding box center [201, 548] width 27 height 8
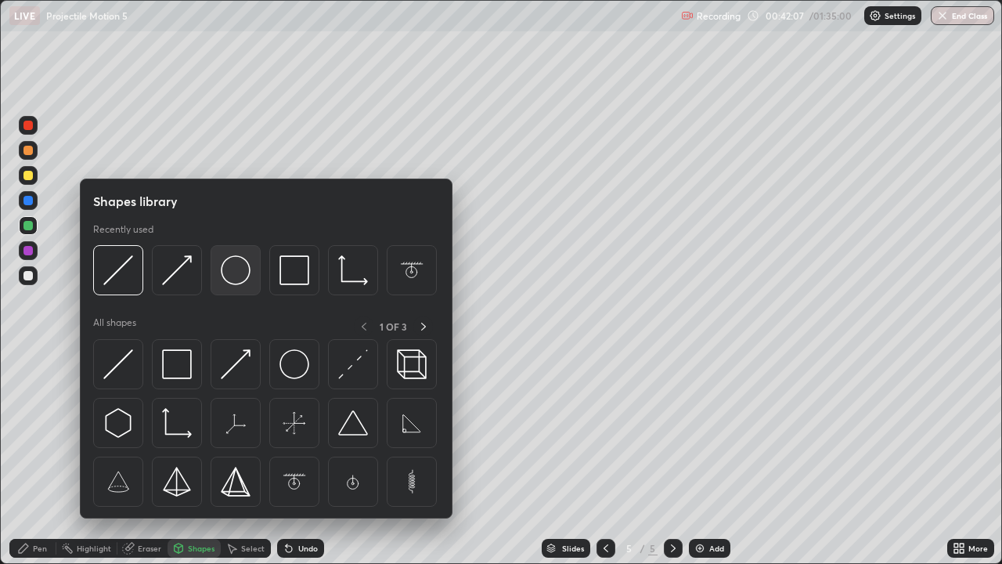
click at [229, 280] on img at bounding box center [236, 270] width 30 height 30
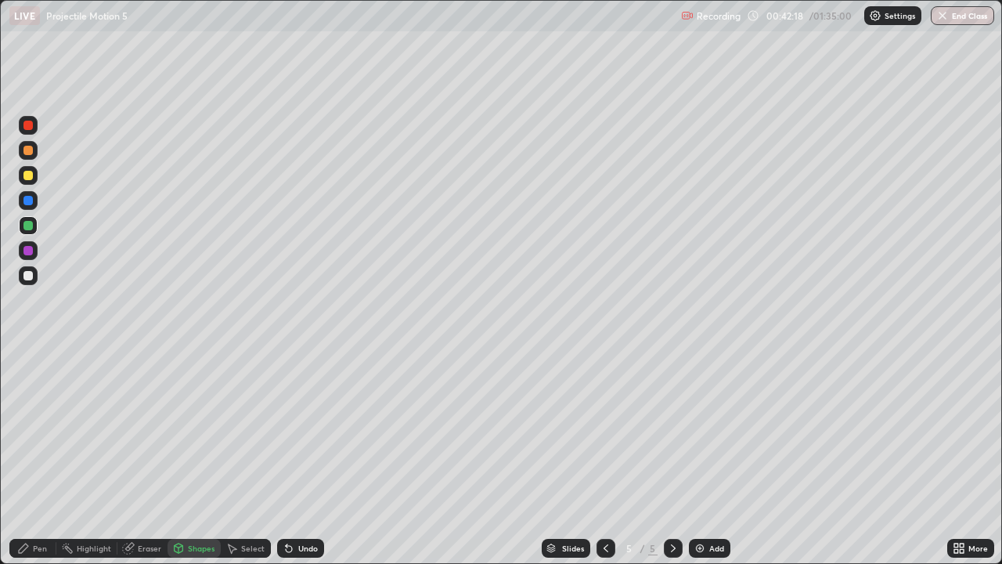
click at [43, 457] on div "Pen" at bounding box center [40, 548] width 14 height 8
click at [27, 174] on div at bounding box center [27, 175] width 9 height 9
click at [205, 457] on div "Shapes" at bounding box center [201, 548] width 27 height 8
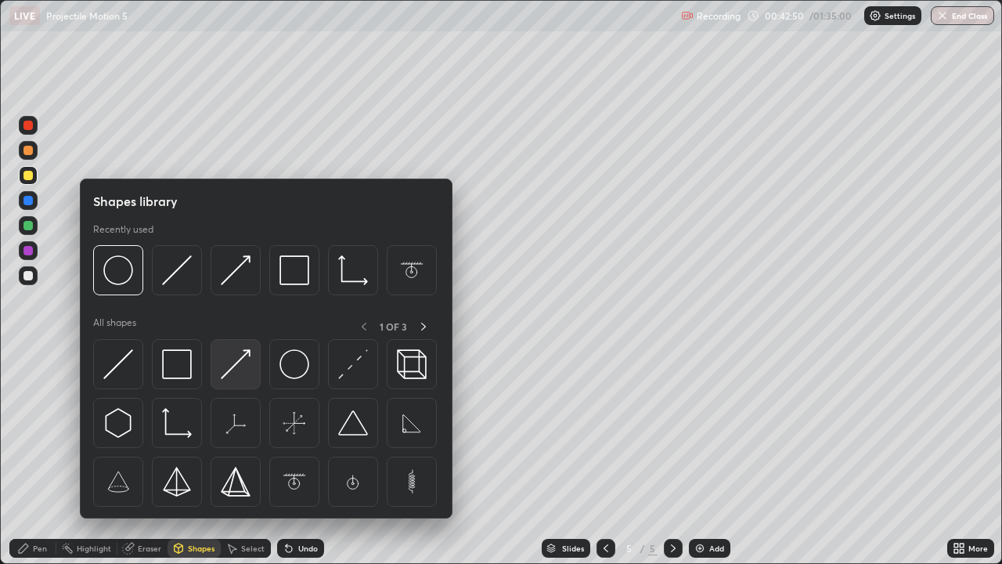
click at [239, 358] on img at bounding box center [236, 364] width 30 height 30
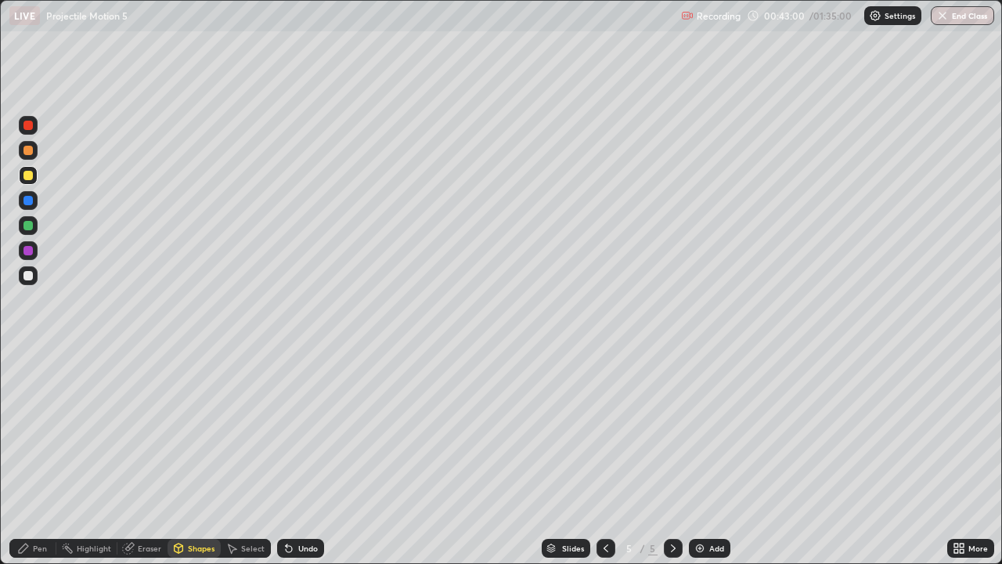
click at [40, 457] on div "Pen" at bounding box center [40, 548] width 14 height 8
click at [27, 177] on div at bounding box center [27, 175] width 9 height 9
click at [27, 275] on div at bounding box center [27, 275] width 9 height 9
click at [31, 226] on div at bounding box center [27, 225] width 9 height 9
click at [209, 457] on div "Shapes" at bounding box center [201, 548] width 27 height 8
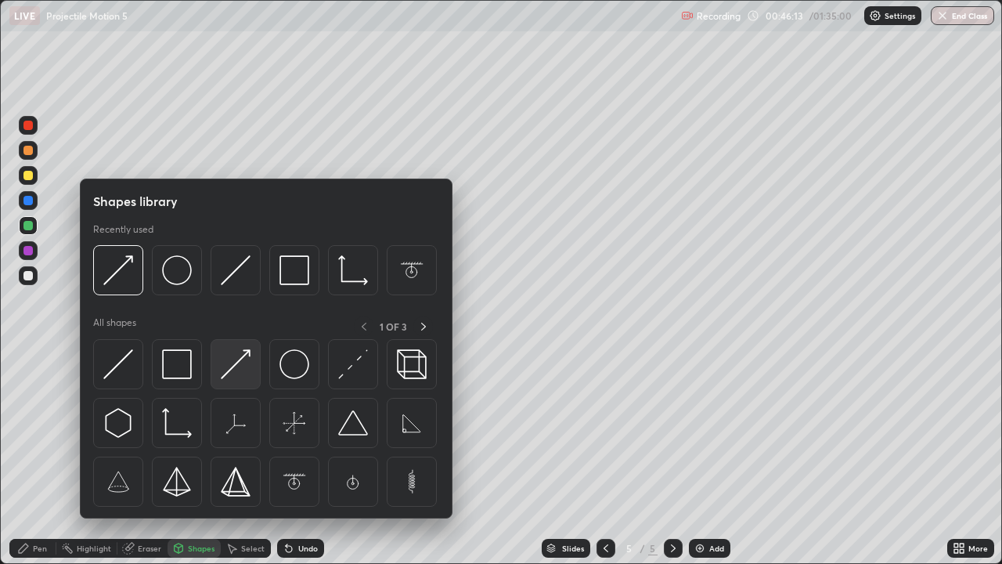
click at [230, 370] on img at bounding box center [236, 364] width 30 height 30
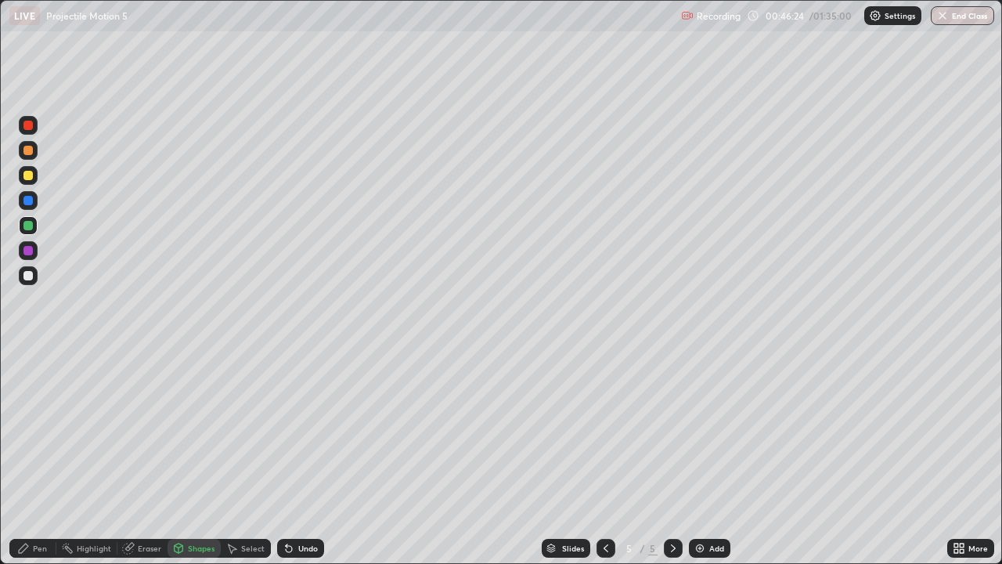
click at [49, 457] on div "Pen" at bounding box center [32, 548] width 47 height 19
click at [30, 278] on div at bounding box center [27, 275] width 9 height 9
click at [206, 457] on div "Shapes" at bounding box center [201, 548] width 27 height 8
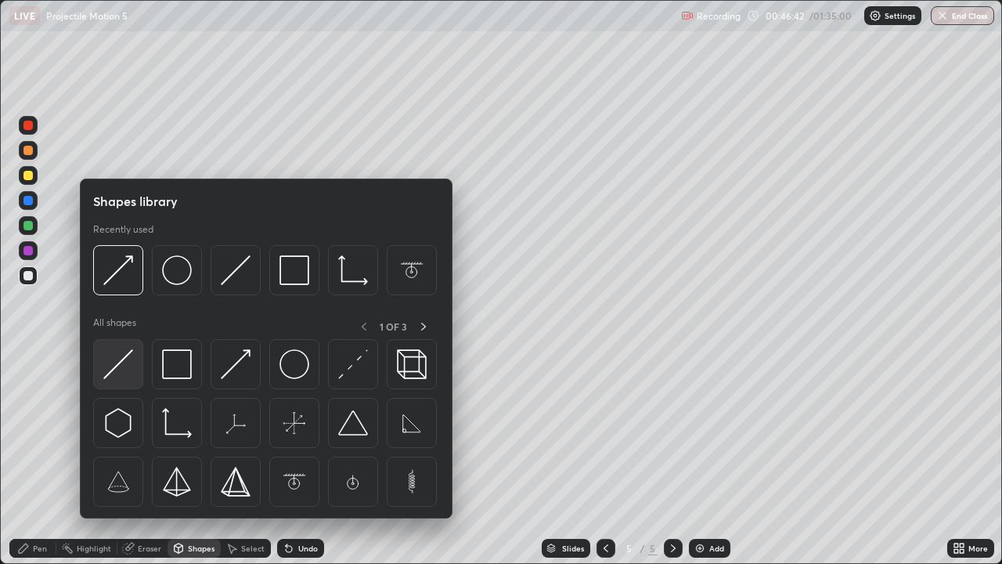
click at [117, 365] on img at bounding box center [118, 364] width 30 height 30
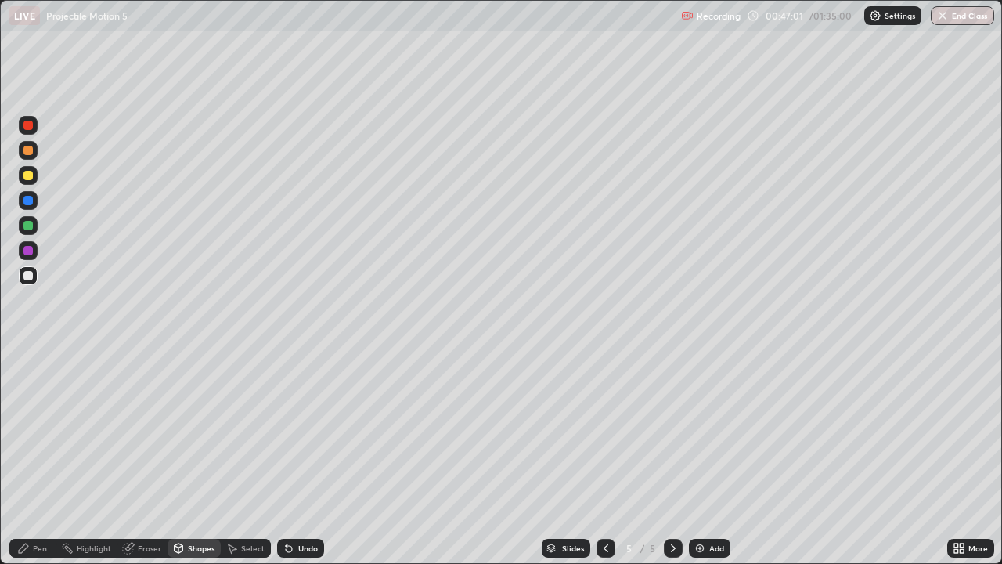
click at [144, 457] on div "Eraser" at bounding box center [149, 548] width 23 height 8
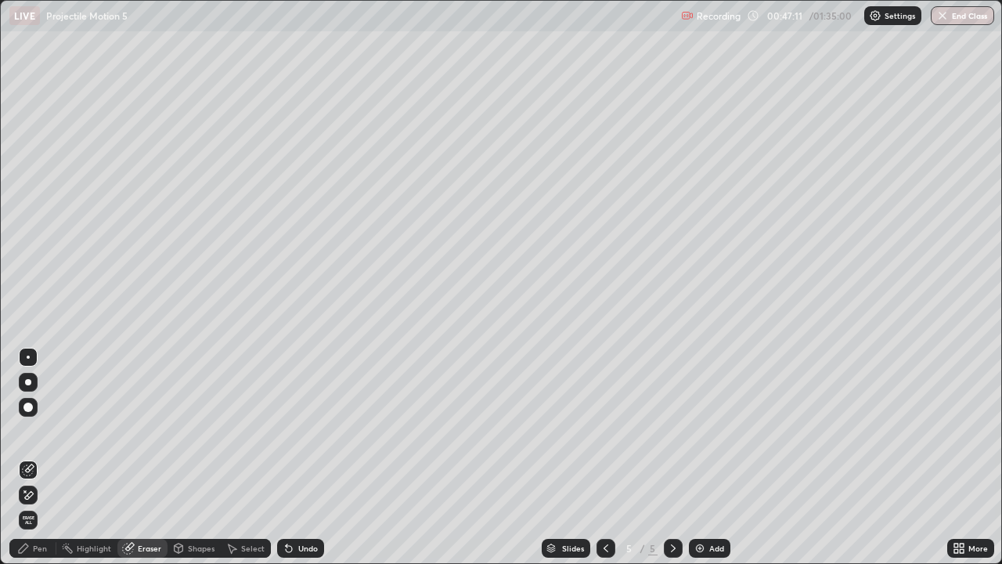
click at [198, 457] on div "Shapes" at bounding box center [201, 548] width 27 height 8
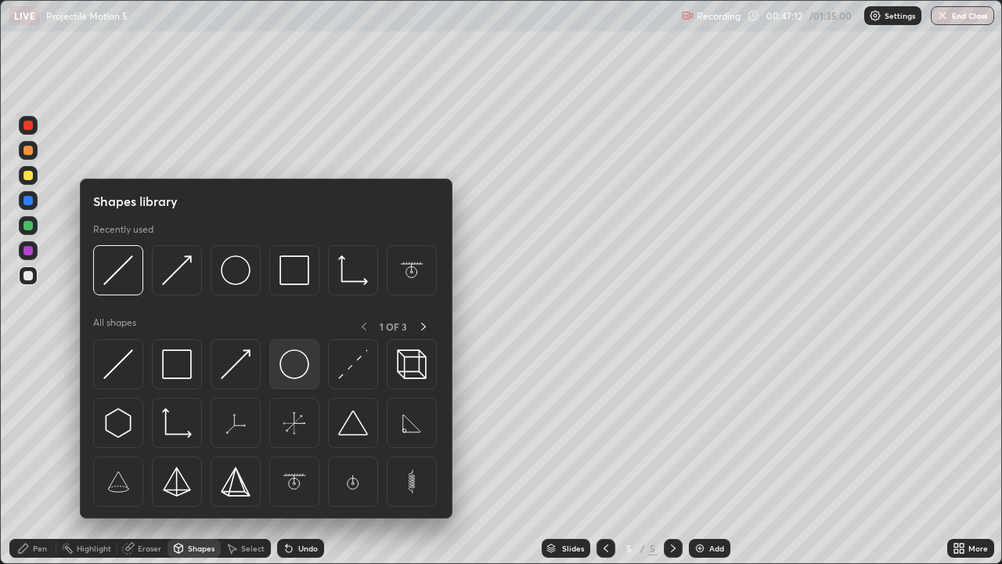
click at [294, 360] on img at bounding box center [295, 364] width 30 height 30
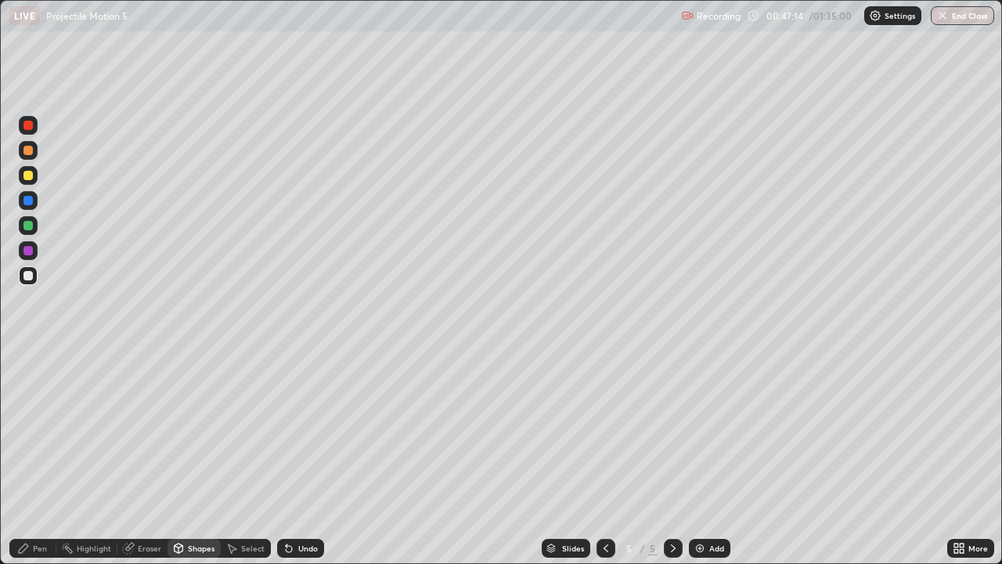
click at [28, 151] on div at bounding box center [27, 150] width 9 height 9
click at [198, 457] on div "Shapes" at bounding box center [194, 548] width 53 height 19
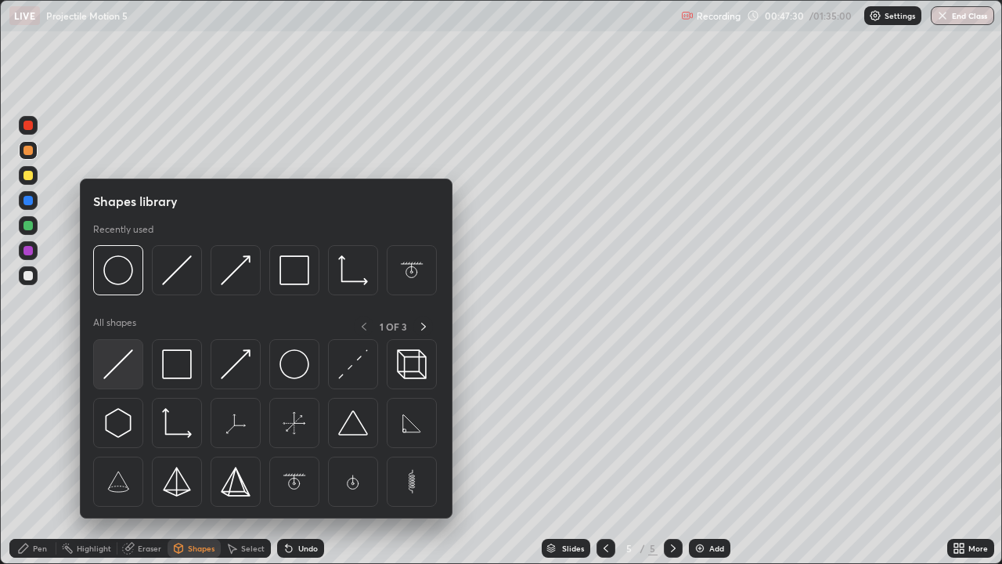
click at [114, 365] on img at bounding box center [118, 364] width 30 height 30
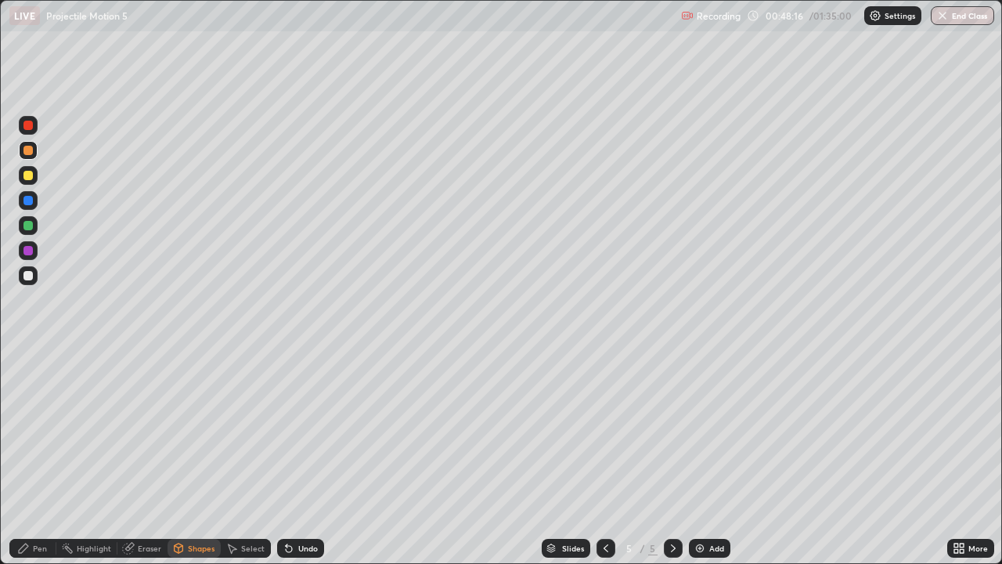
click at [42, 457] on div "Pen" at bounding box center [40, 548] width 14 height 8
click at [153, 457] on div "Eraser" at bounding box center [149, 548] width 23 height 8
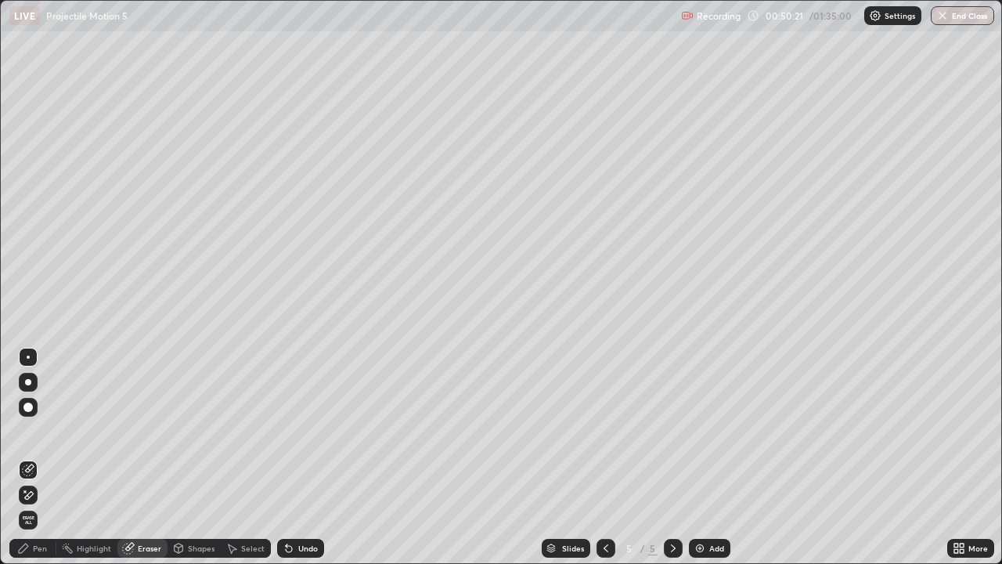
click at [50, 457] on div "Pen" at bounding box center [32, 548] width 47 height 19
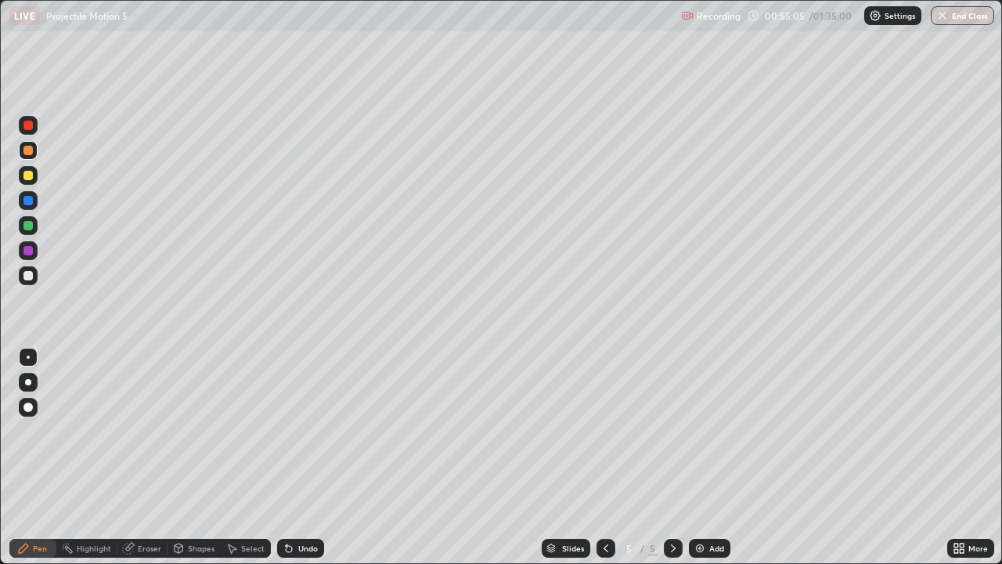
click at [697, 457] on img at bounding box center [700, 548] width 13 height 13
click at [28, 224] on div at bounding box center [27, 225] width 9 height 9
click at [197, 457] on div "Shapes" at bounding box center [201, 548] width 27 height 8
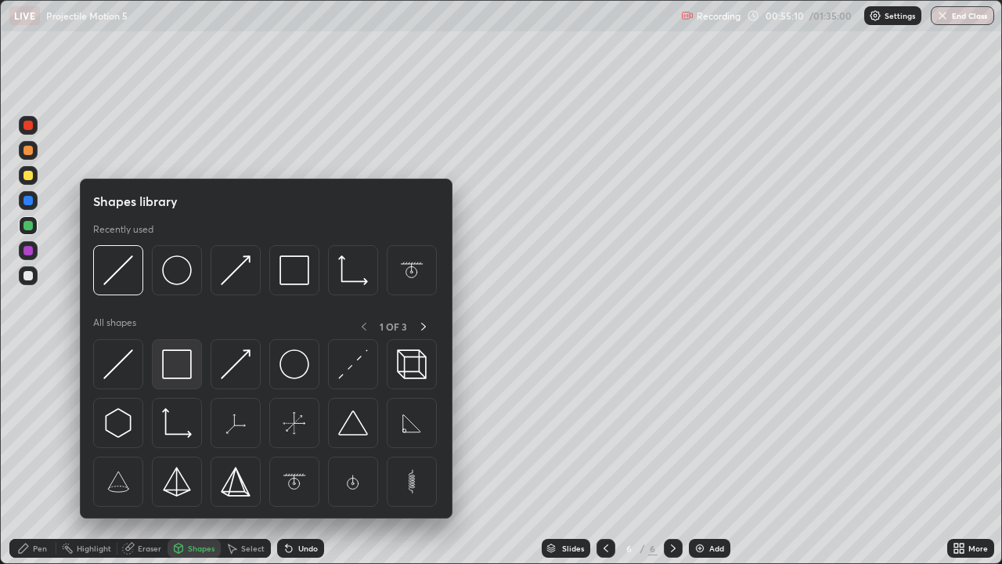
click at [175, 366] on img at bounding box center [177, 364] width 30 height 30
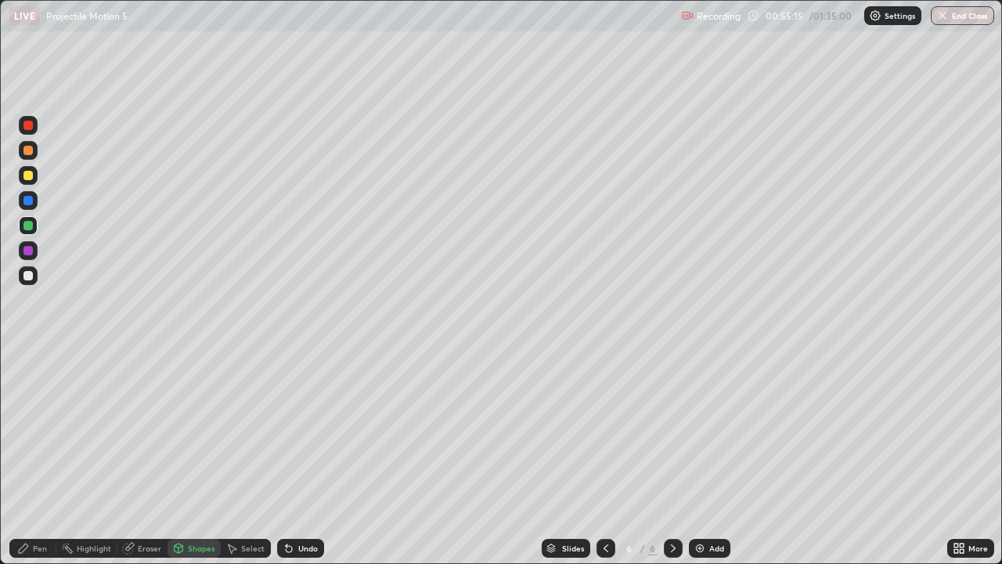
click at [40, 457] on div "Pen" at bounding box center [40, 548] width 14 height 8
click at [28, 279] on div at bounding box center [27, 275] width 9 height 9
click at [30, 175] on div at bounding box center [27, 175] width 9 height 9
click at [202, 457] on div "Shapes" at bounding box center [201, 548] width 27 height 8
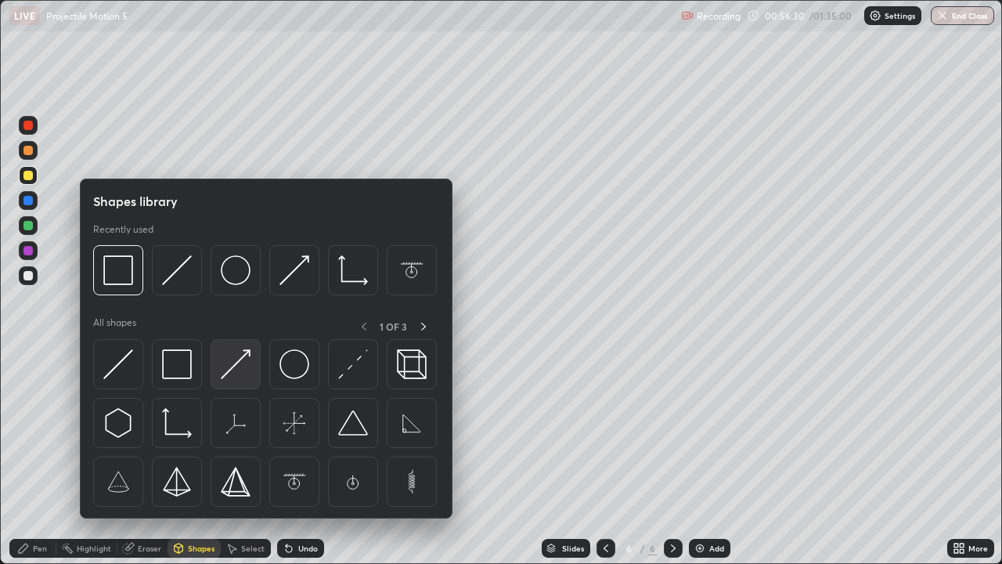
click at [235, 366] on img at bounding box center [236, 364] width 30 height 30
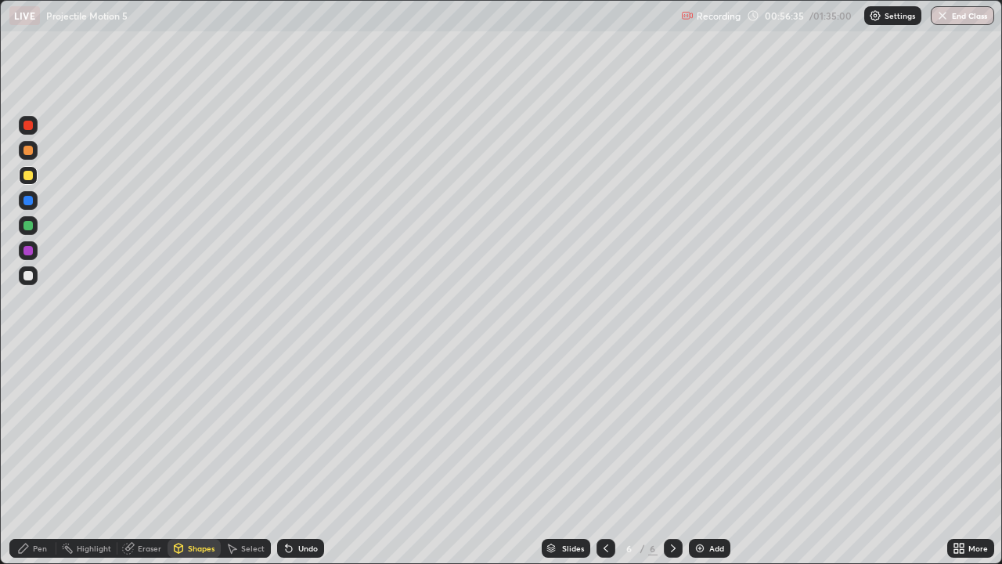
click at [45, 457] on div "Pen" at bounding box center [32, 548] width 47 height 19
click at [200, 457] on div "Shapes" at bounding box center [201, 548] width 27 height 8
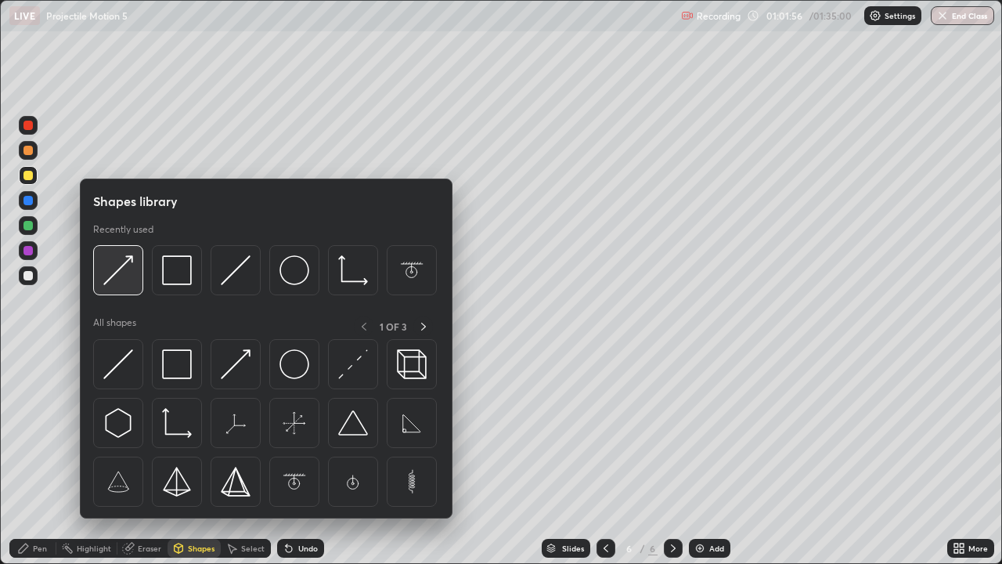
click at [110, 276] on img at bounding box center [118, 270] width 30 height 30
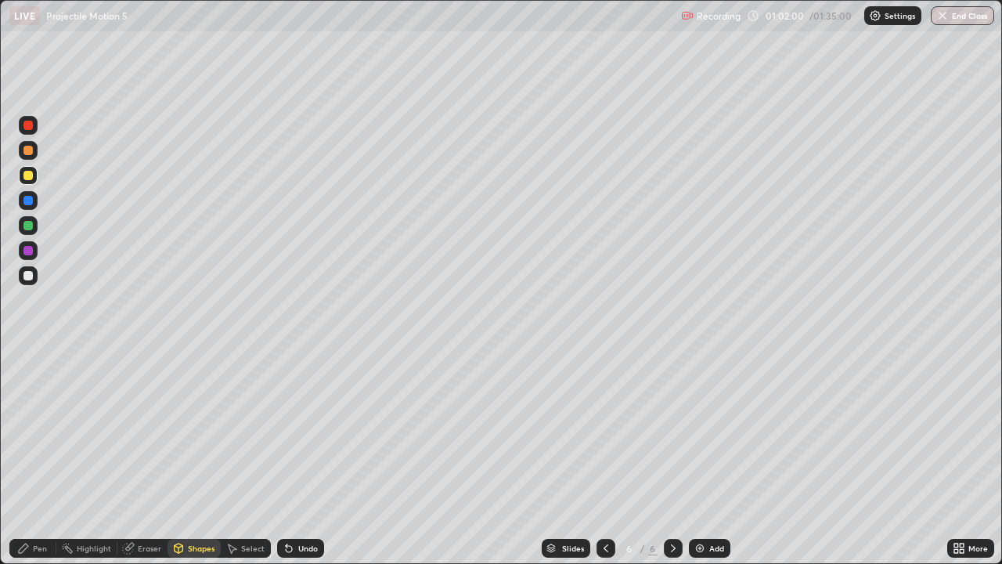
click at [38, 457] on div "Pen" at bounding box center [40, 548] width 14 height 8
click at [28, 229] on div at bounding box center [27, 225] width 9 height 9
click at [27, 225] on div at bounding box center [27, 225] width 9 height 9
click at [28, 206] on div at bounding box center [28, 200] width 19 height 19
click at [191, 457] on div "Shapes" at bounding box center [201, 548] width 27 height 8
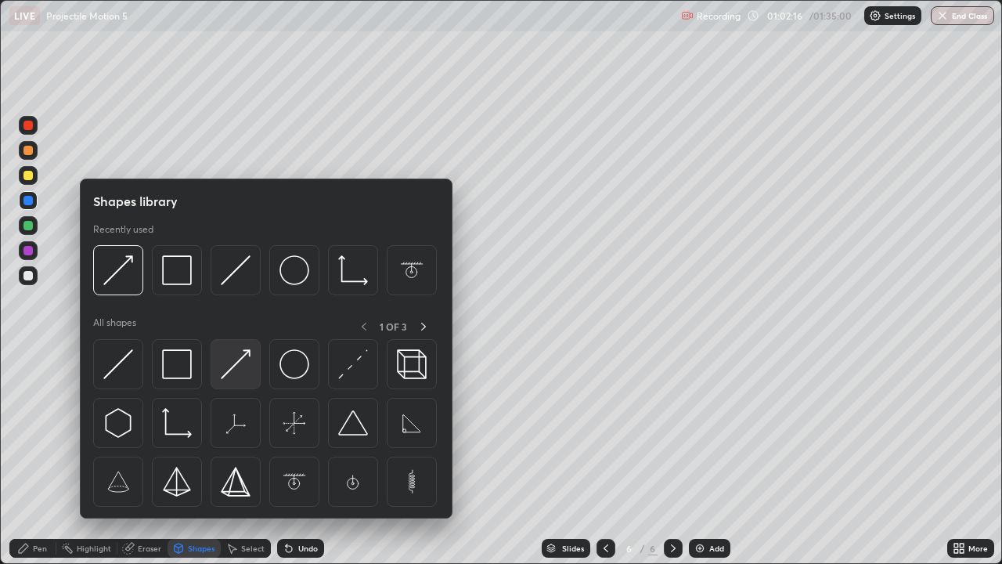
click at [232, 370] on img at bounding box center [236, 364] width 30 height 30
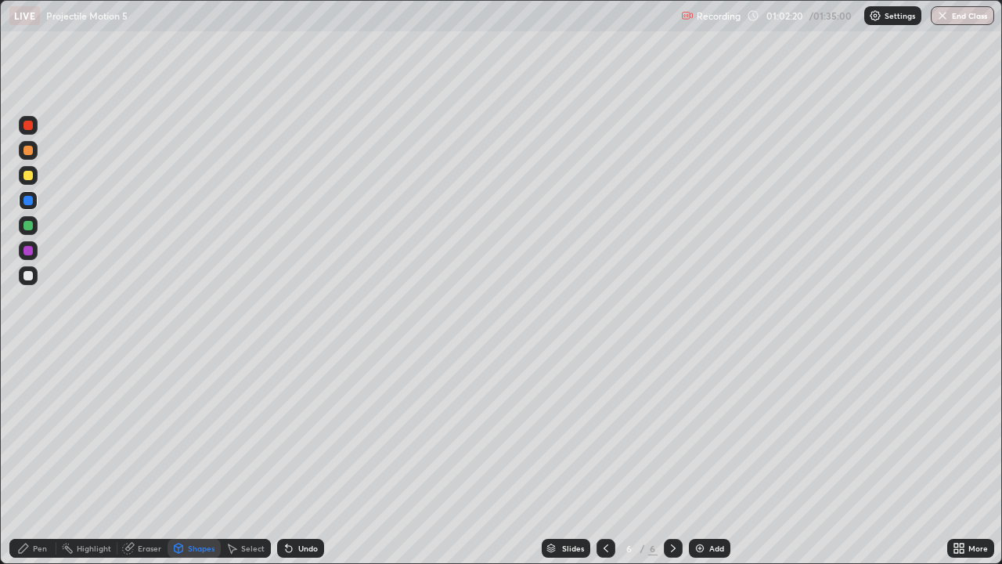
click at [49, 457] on div "Pen" at bounding box center [32, 548] width 47 height 19
click at [27, 273] on div at bounding box center [27, 275] width 9 height 9
click at [196, 457] on div "Shapes" at bounding box center [201, 548] width 27 height 8
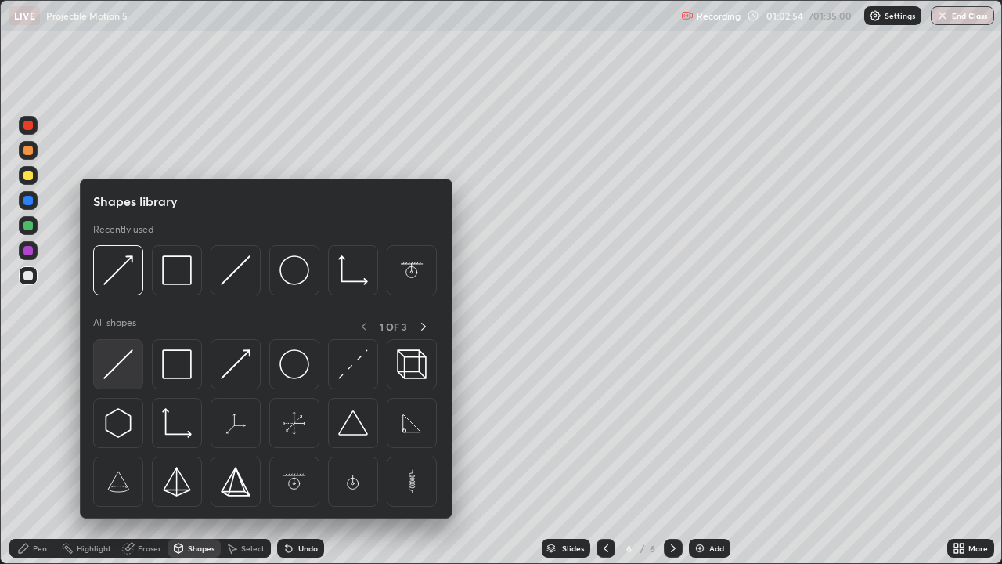
click at [125, 361] on img at bounding box center [118, 364] width 30 height 30
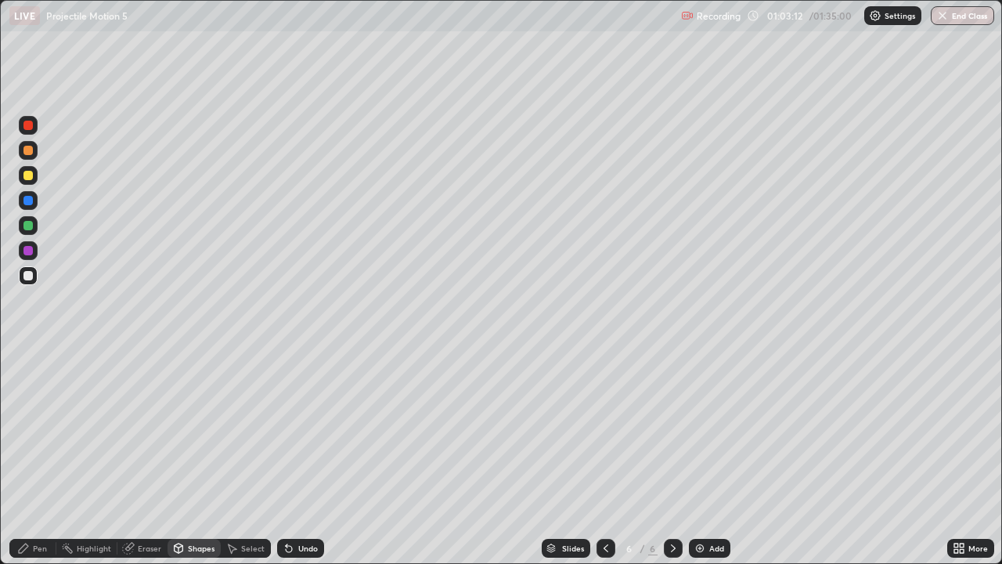
click at [153, 457] on div "Eraser" at bounding box center [149, 548] width 23 height 8
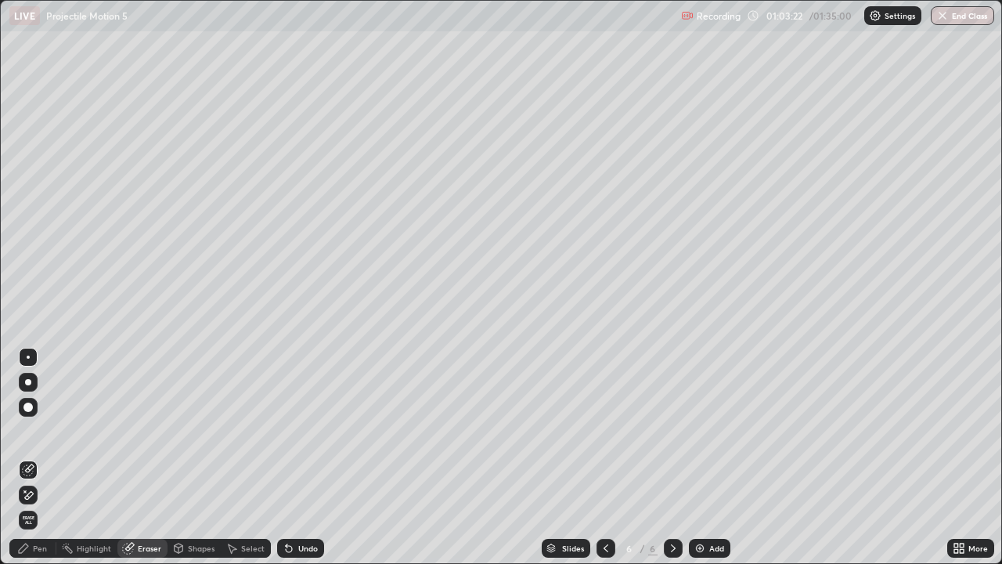
click at [45, 457] on div "Pen" at bounding box center [40, 548] width 14 height 8
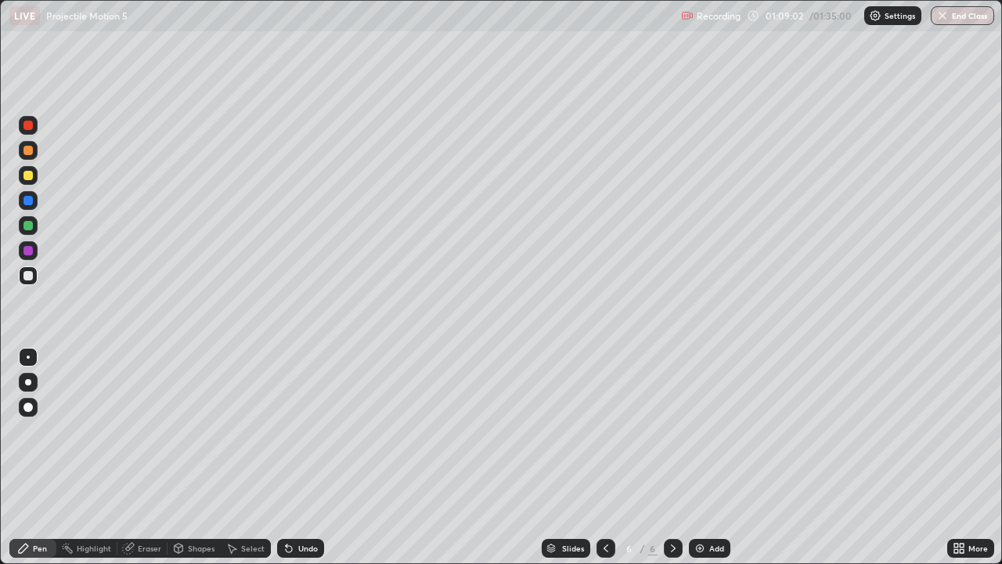
click at [699, 457] on img at bounding box center [700, 548] width 13 height 13
click at [27, 226] on div at bounding box center [27, 225] width 9 height 9
click at [27, 197] on div at bounding box center [27, 200] width 9 height 9
click at [199, 457] on div "Shapes" at bounding box center [201, 548] width 27 height 8
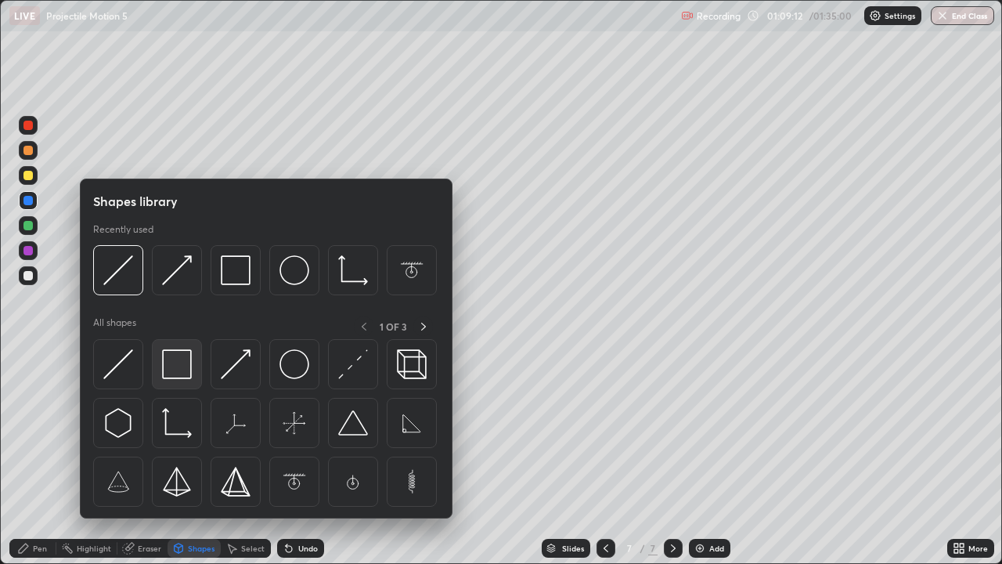
click at [175, 363] on img at bounding box center [177, 364] width 30 height 30
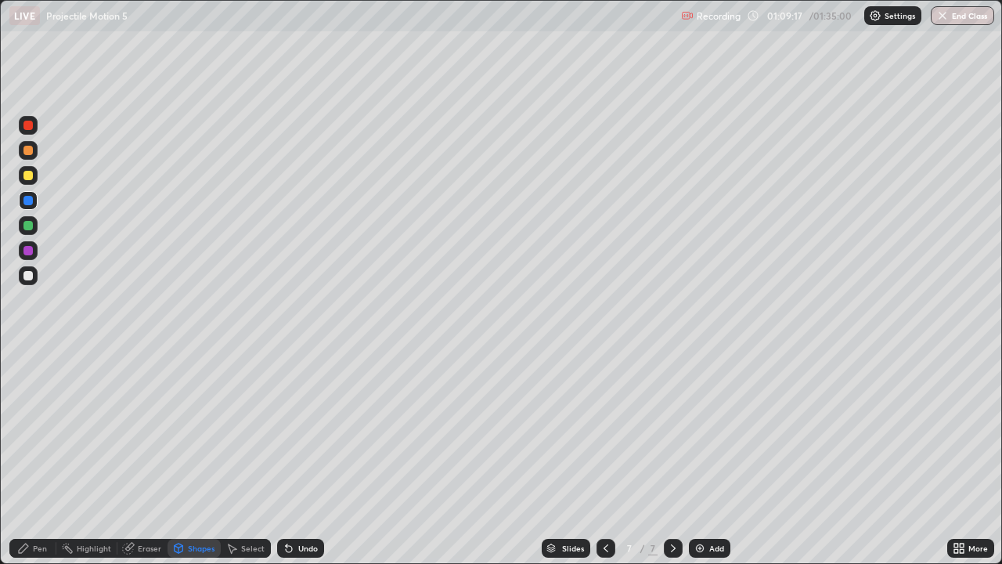
click at [44, 457] on div "Pen" at bounding box center [32, 548] width 47 height 19
click at [26, 273] on div at bounding box center [27, 275] width 9 height 9
click at [204, 457] on div "Shapes" at bounding box center [201, 548] width 27 height 8
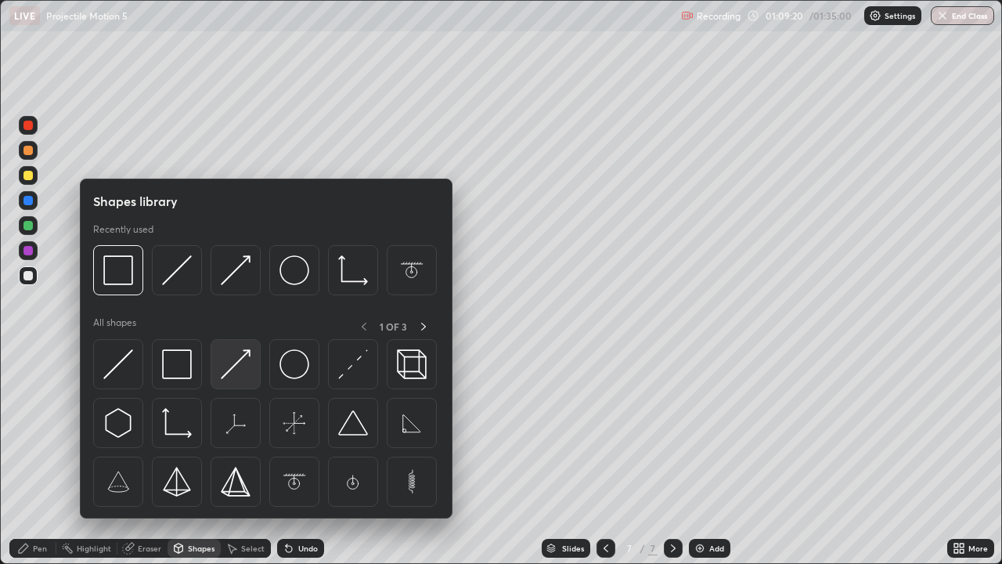
click at [232, 365] on img at bounding box center [236, 364] width 30 height 30
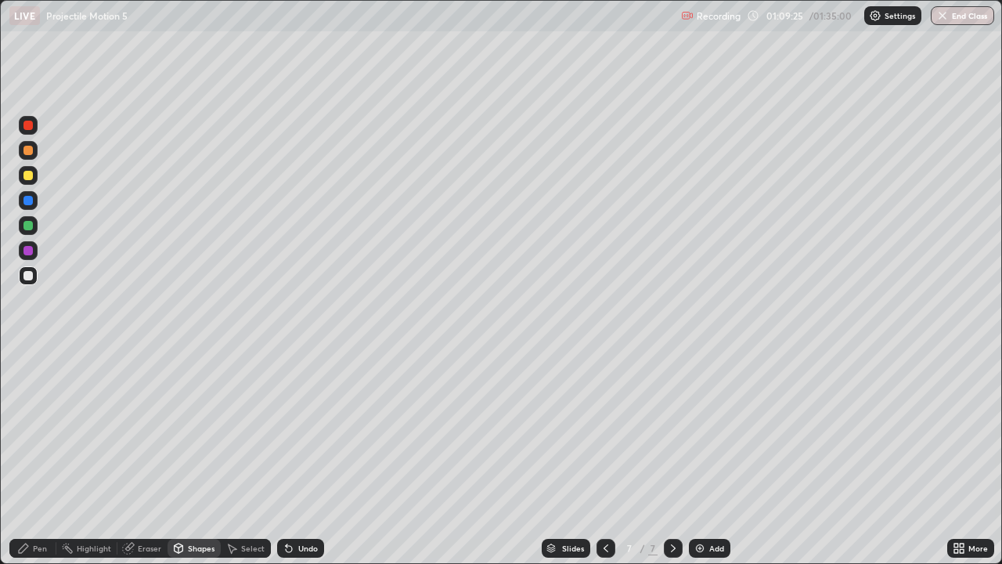
click at [41, 457] on div "Pen" at bounding box center [40, 548] width 14 height 8
click at [200, 457] on div "Shapes" at bounding box center [201, 548] width 27 height 8
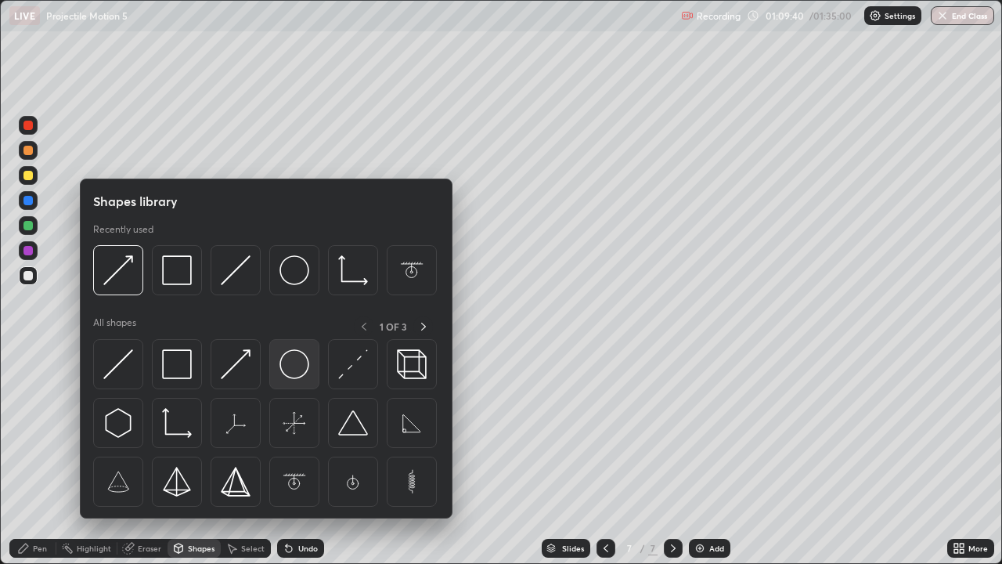
click at [287, 372] on img at bounding box center [295, 364] width 30 height 30
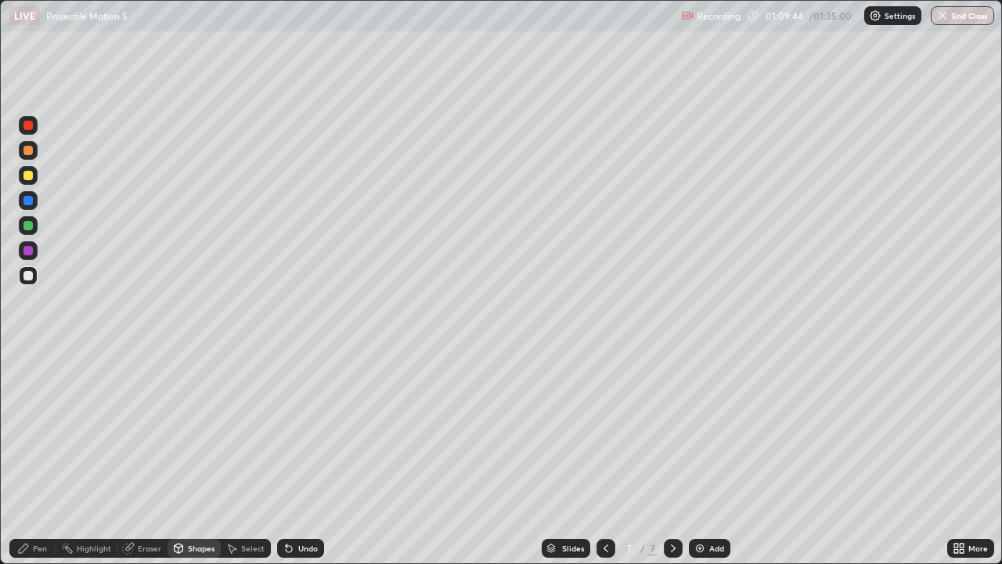
click at [45, 457] on div "Pen" at bounding box center [32, 548] width 47 height 19
click at [201, 457] on div "Shapes" at bounding box center [201, 548] width 27 height 8
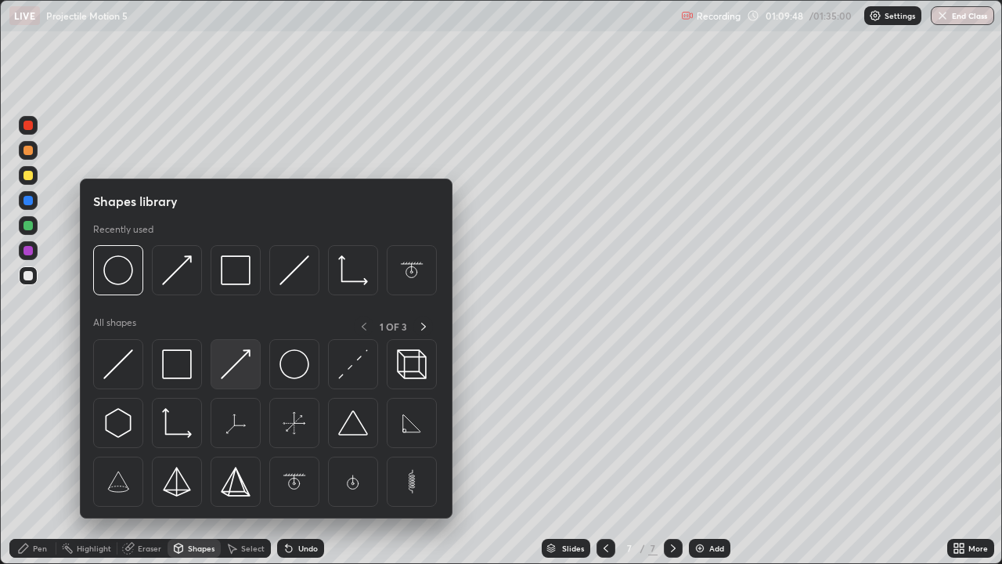
click at [226, 370] on img at bounding box center [236, 364] width 30 height 30
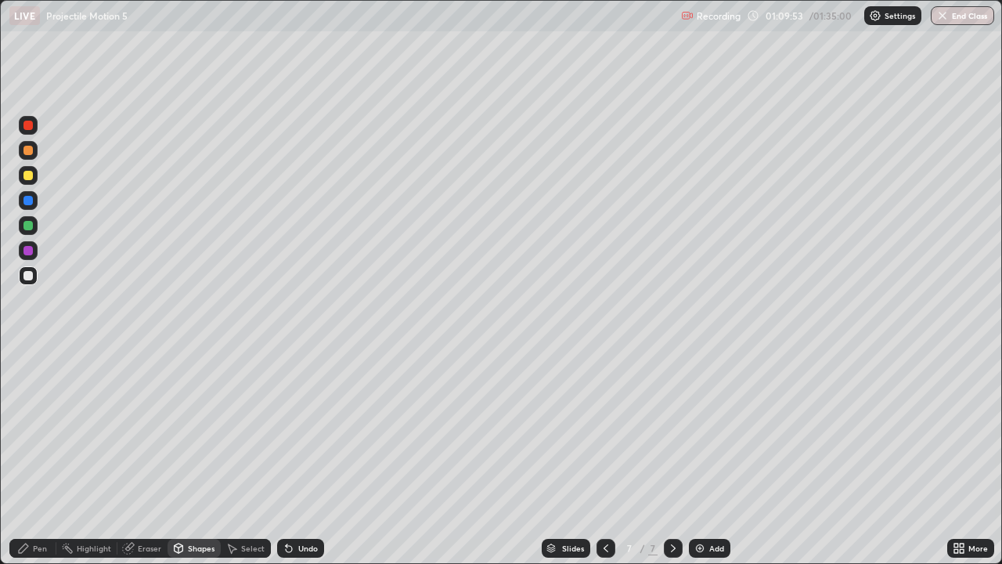
click at [44, 457] on div "Pen" at bounding box center [32, 548] width 47 height 31
click at [30, 176] on div at bounding box center [27, 175] width 9 height 9
click at [30, 153] on div at bounding box center [27, 150] width 9 height 9
click at [193, 457] on div "Shapes" at bounding box center [201, 548] width 27 height 8
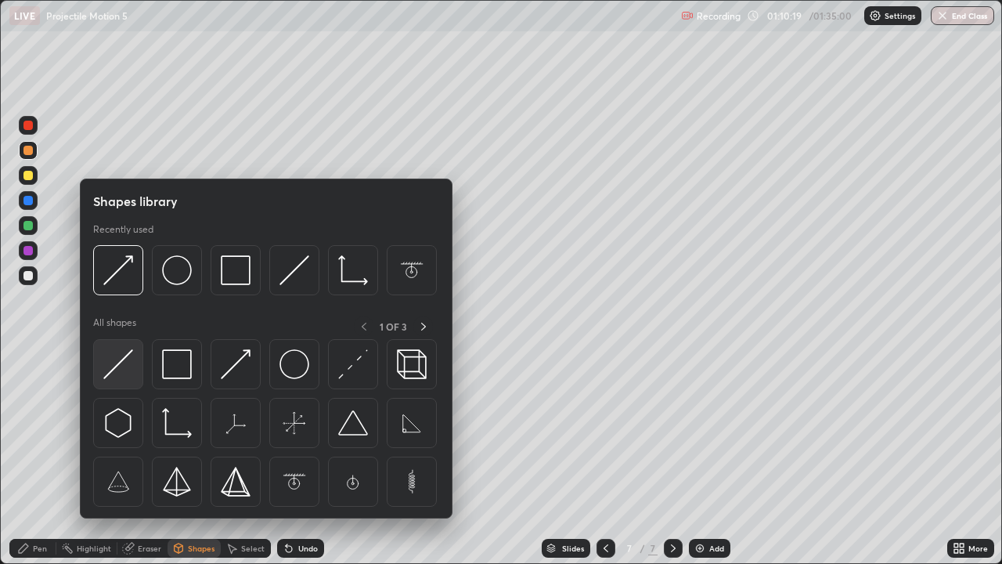
click at [121, 356] on img at bounding box center [118, 364] width 30 height 30
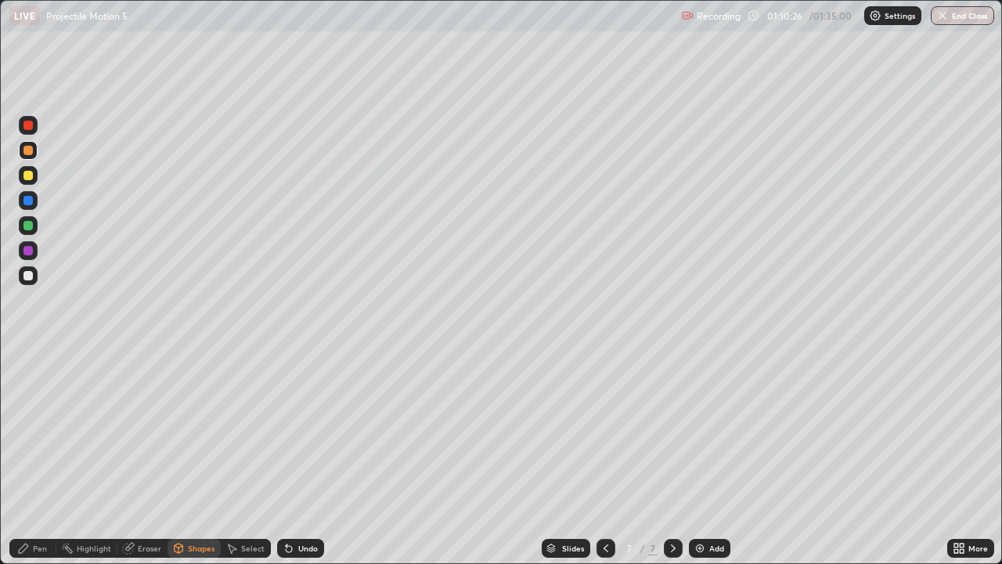
click at [44, 457] on div "Pen" at bounding box center [32, 548] width 47 height 19
click at [31, 224] on div at bounding box center [27, 225] width 9 height 9
click at [208, 457] on div "Shapes" at bounding box center [201, 548] width 27 height 8
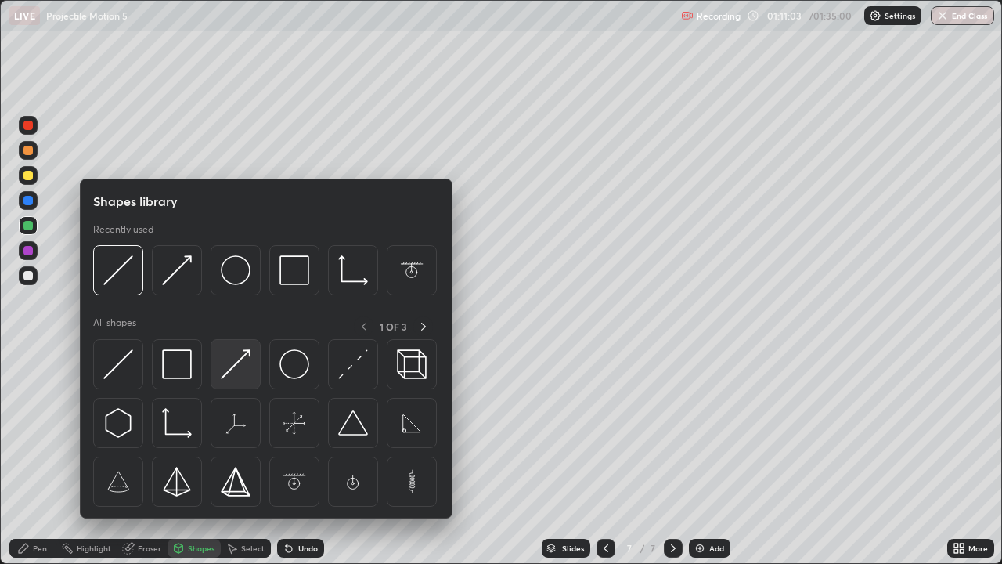
click at [230, 366] on img at bounding box center [236, 364] width 30 height 30
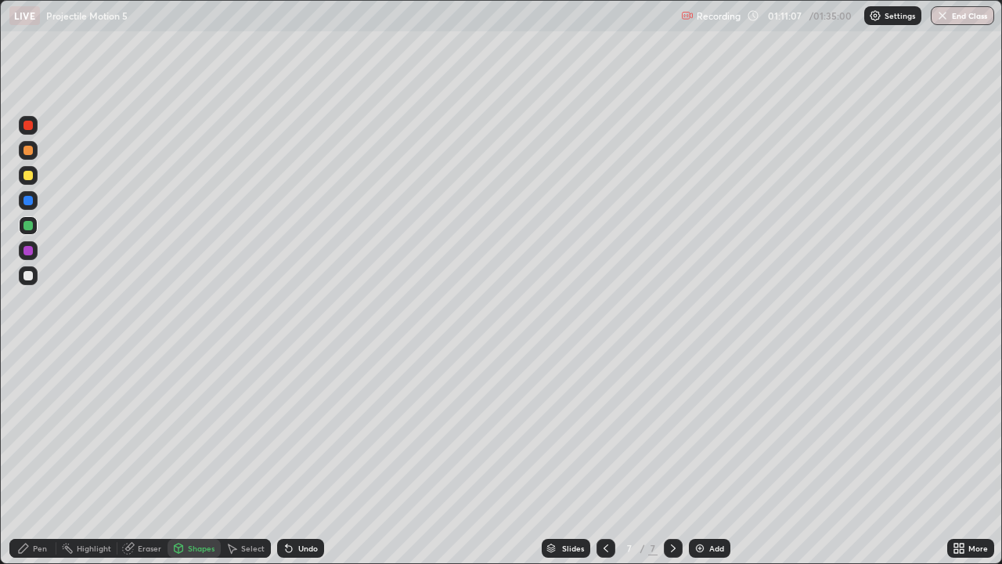
click at [45, 457] on div "Pen" at bounding box center [40, 548] width 14 height 8
click at [147, 457] on div "Eraser" at bounding box center [149, 548] width 23 height 8
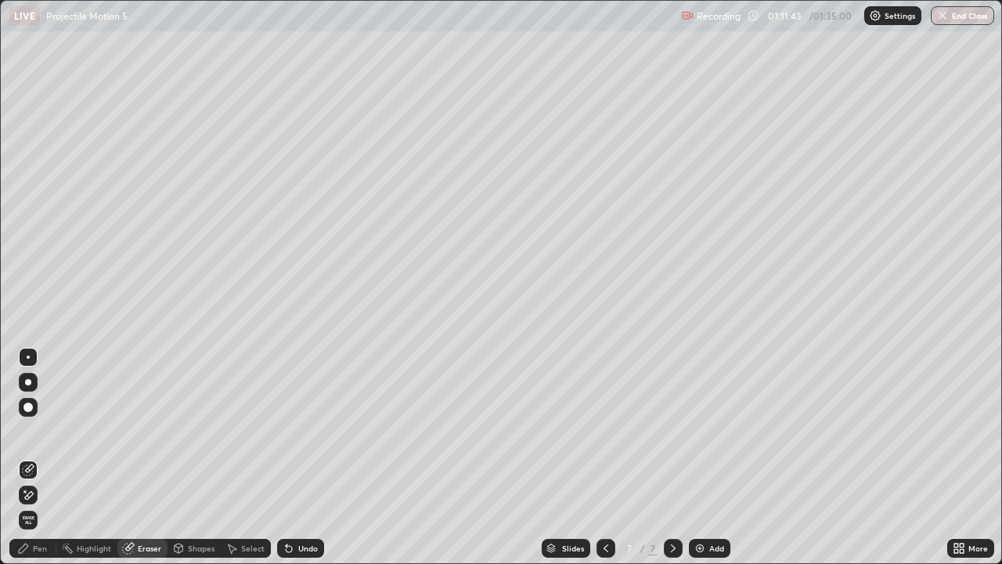
click at [51, 457] on div "Pen" at bounding box center [32, 548] width 47 height 19
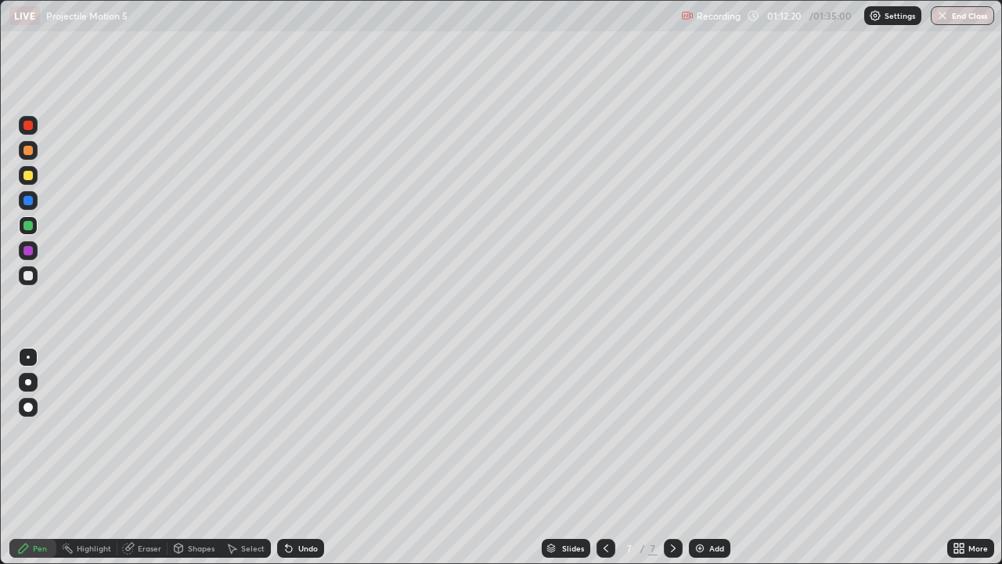
click at [148, 457] on div "Eraser" at bounding box center [149, 548] width 23 height 8
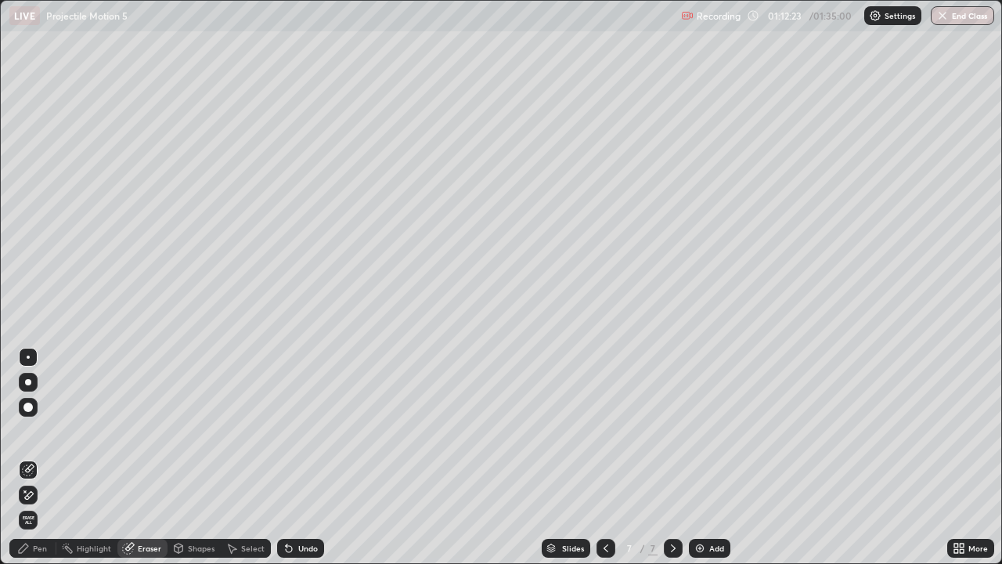
click at [45, 457] on div "Pen" at bounding box center [40, 548] width 14 height 8
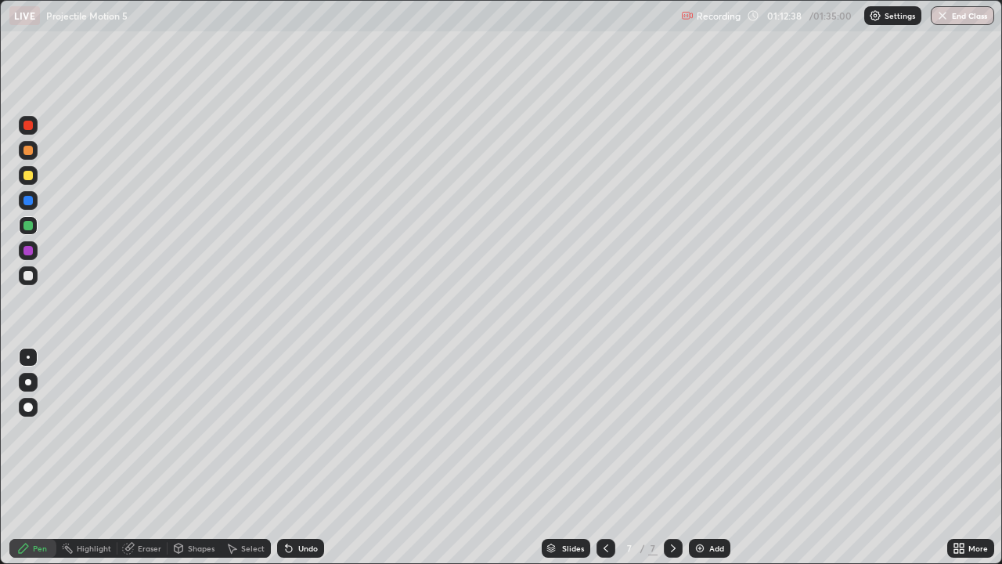
click at [144, 457] on div "Eraser" at bounding box center [149, 548] width 23 height 8
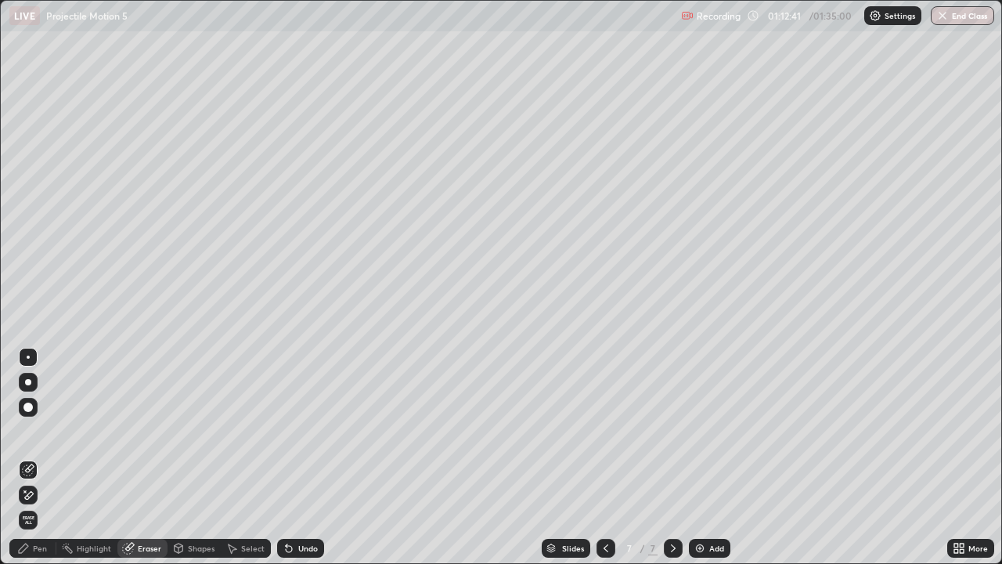
click at [52, 457] on div "Pen" at bounding box center [32, 548] width 47 height 19
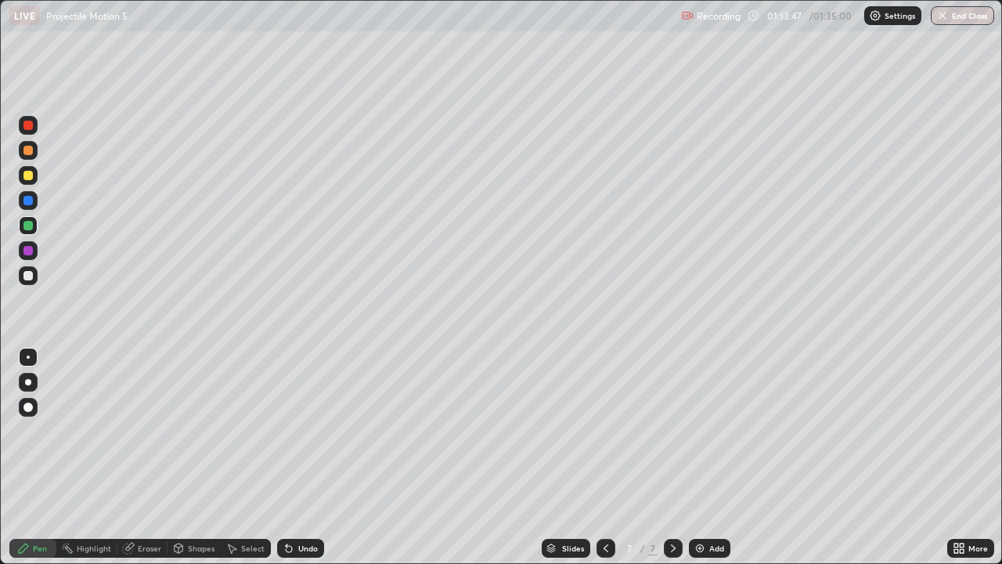
click at [158, 457] on div "Eraser" at bounding box center [149, 548] width 23 height 8
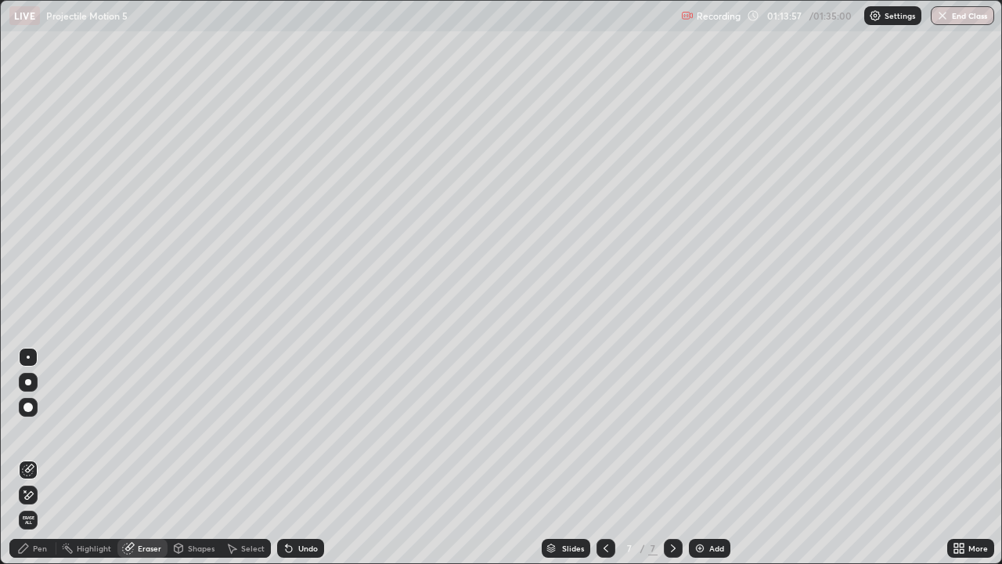
click at [35, 457] on div "Pen" at bounding box center [40, 548] width 14 height 8
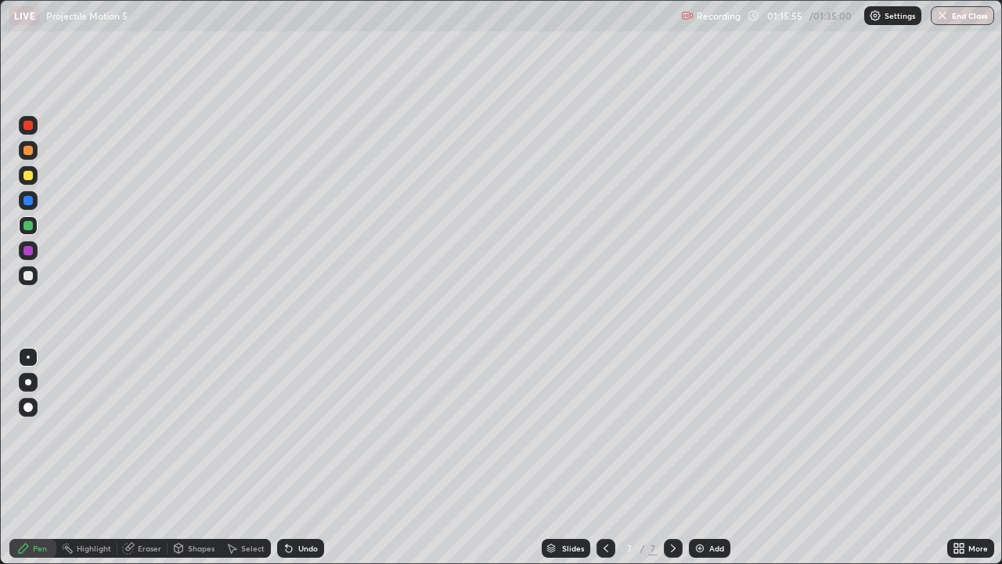
click at [199, 457] on div "Shapes" at bounding box center [201, 548] width 27 height 8
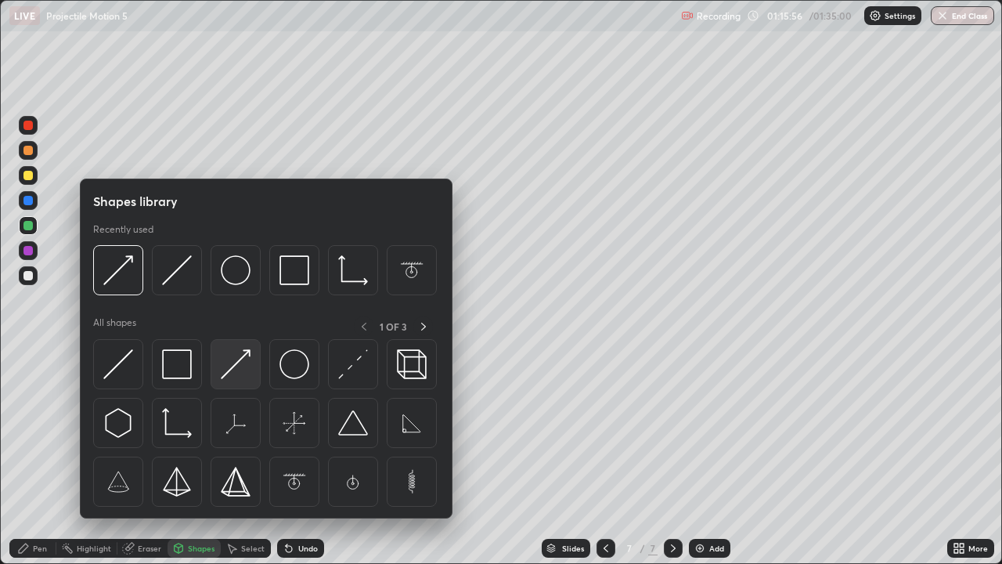
click at [227, 377] on img at bounding box center [236, 364] width 30 height 30
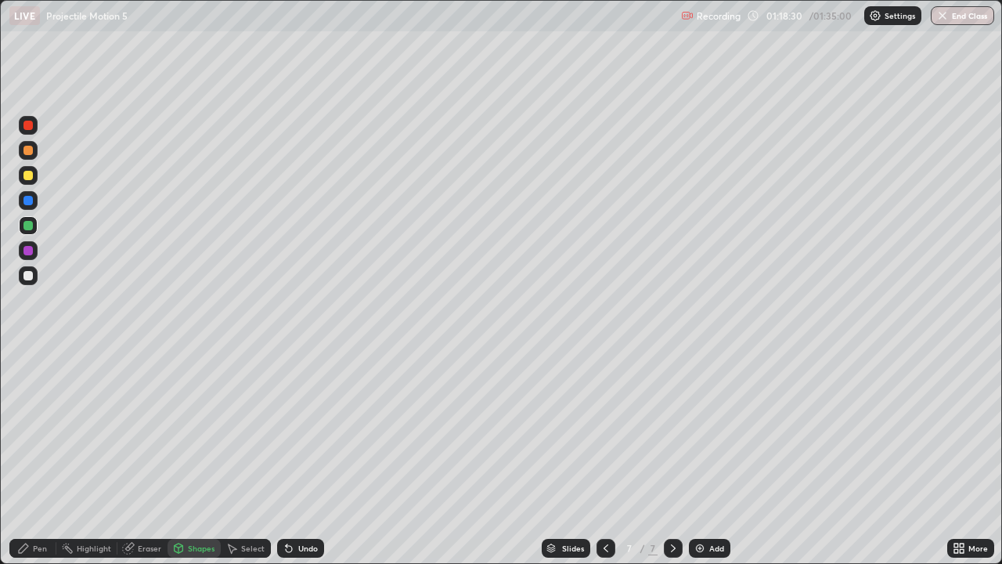
click at [695, 457] on img at bounding box center [700, 548] width 13 height 13
click at [43, 457] on div "Pen" at bounding box center [40, 548] width 14 height 8
click at [29, 174] on div at bounding box center [27, 175] width 9 height 9
click at [29, 150] on div at bounding box center [27, 150] width 9 height 9
click at [197, 457] on div "Shapes" at bounding box center [201, 548] width 27 height 8
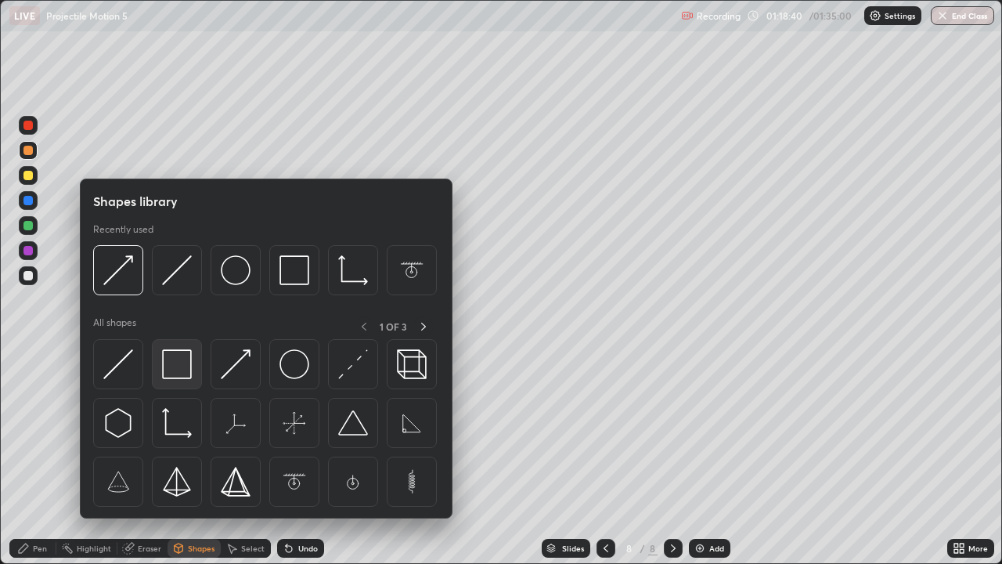
click at [175, 367] on img at bounding box center [177, 364] width 30 height 30
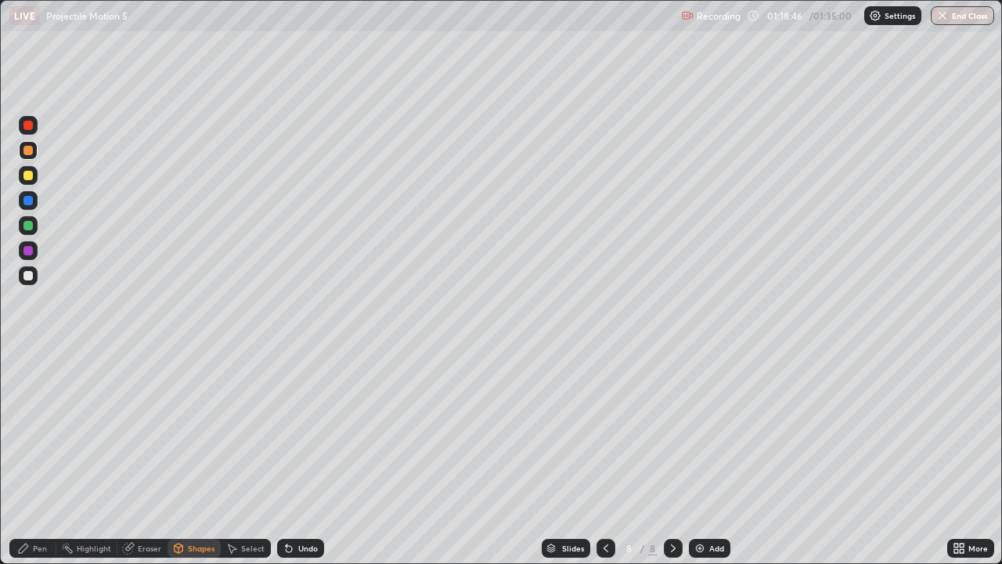
click at [31, 228] on div at bounding box center [27, 225] width 9 height 9
click at [203, 457] on div "Shapes" at bounding box center [201, 548] width 27 height 8
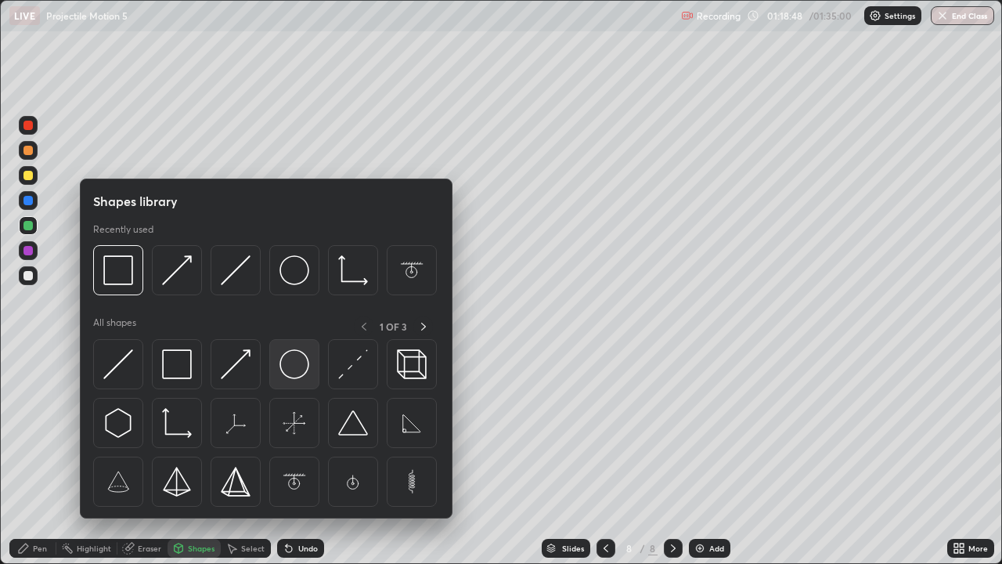
click at [285, 370] on img at bounding box center [295, 364] width 30 height 30
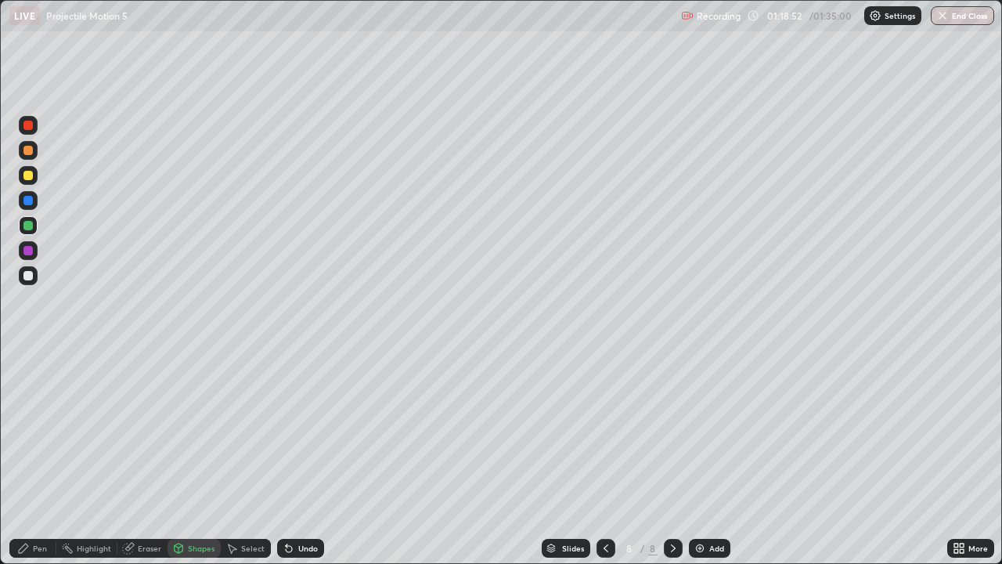
click at [43, 457] on div "Pen" at bounding box center [40, 548] width 14 height 8
click at [199, 457] on div "Shapes" at bounding box center [201, 548] width 27 height 8
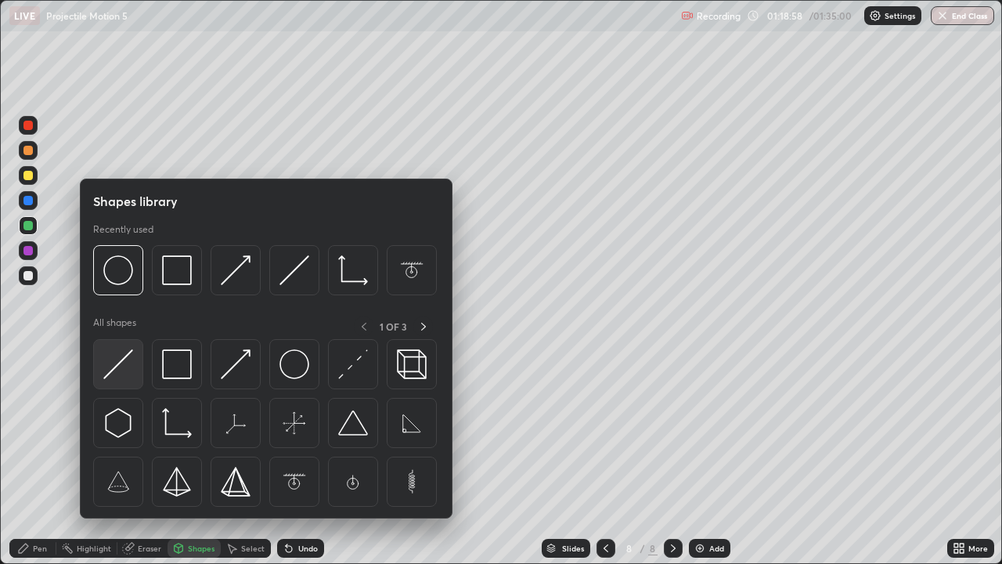
click at [125, 359] on img at bounding box center [118, 364] width 30 height 30
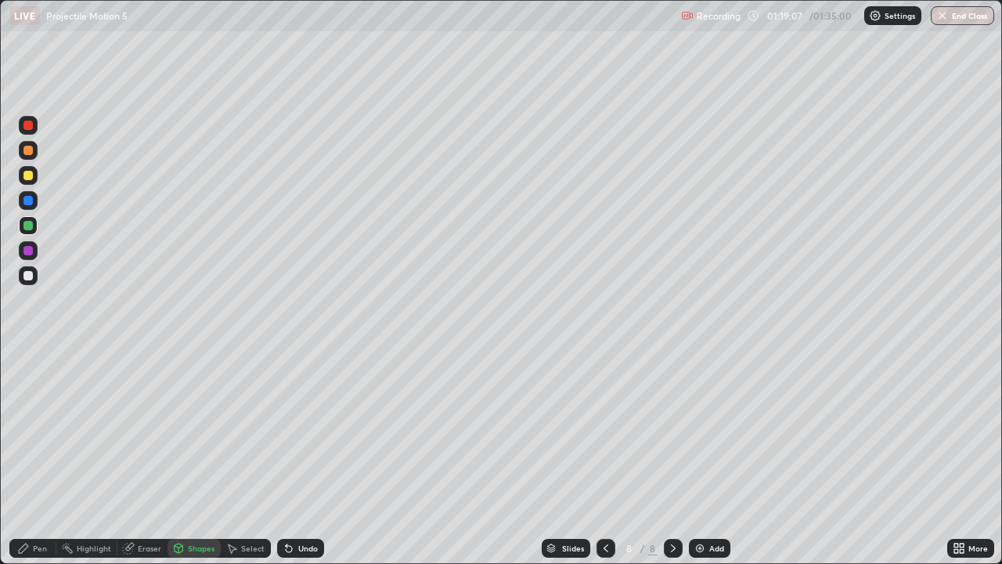
click at [147, 457] on div "Eraser" at bounding box center [149, 548] width 23 height 8
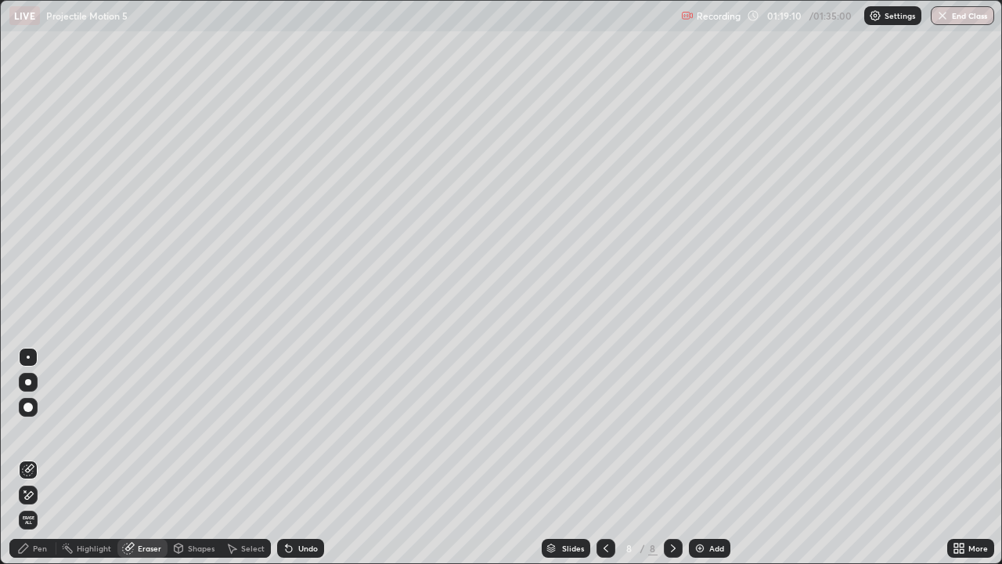
click at [45, 457] on div "Pen" at bounding box center [40, 548] width 14 height 8
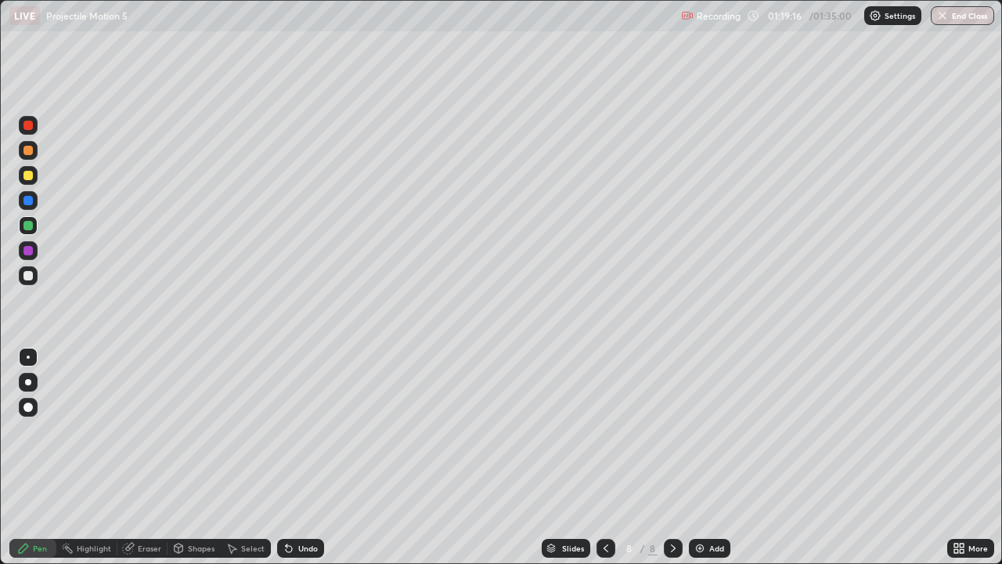
click at [150, 457] on div "Eraser" at bounding box center [149, 548] width 23 height 8
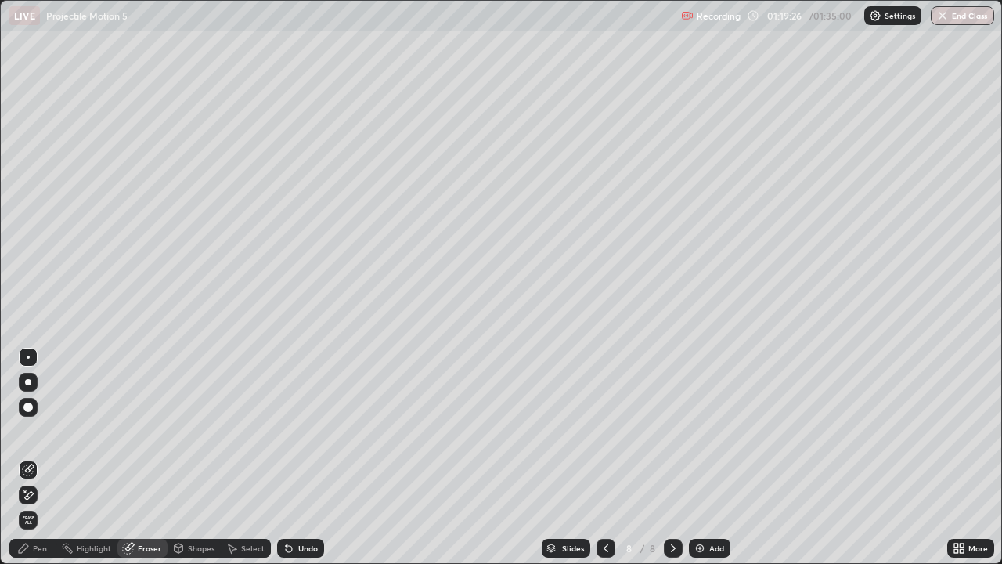
click at [44, 457] on div "Pen" at bounding box center [40, 548] width 14 height 8
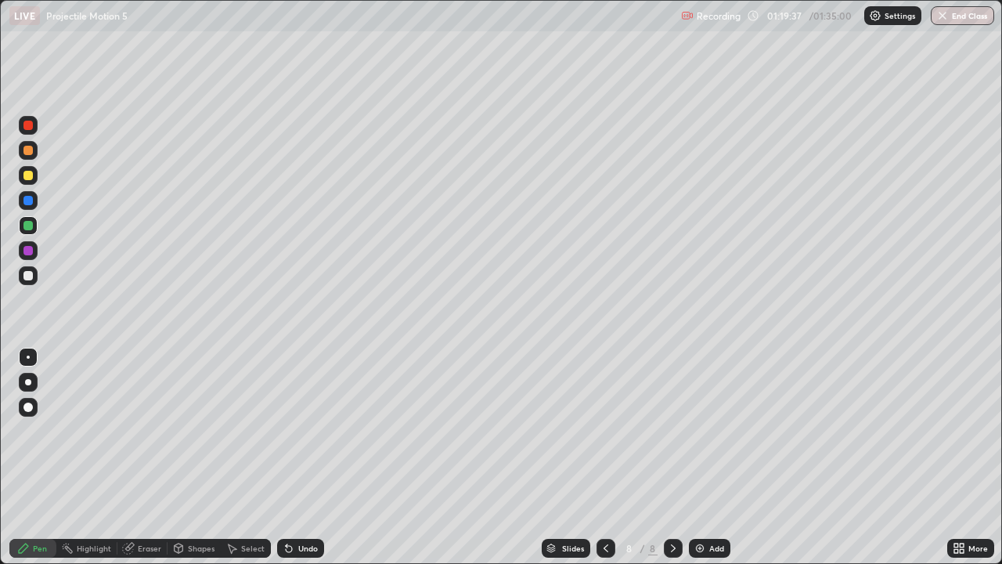
click at [30, 151] on div at bounding box center [27, 150] width 9 height 9
click at [30, 249] on div at bounding box center [27, 250] width 9 height 9
click at [204, 457] on div "Shapes" at bounding box center [201, 548] width 27 height 8
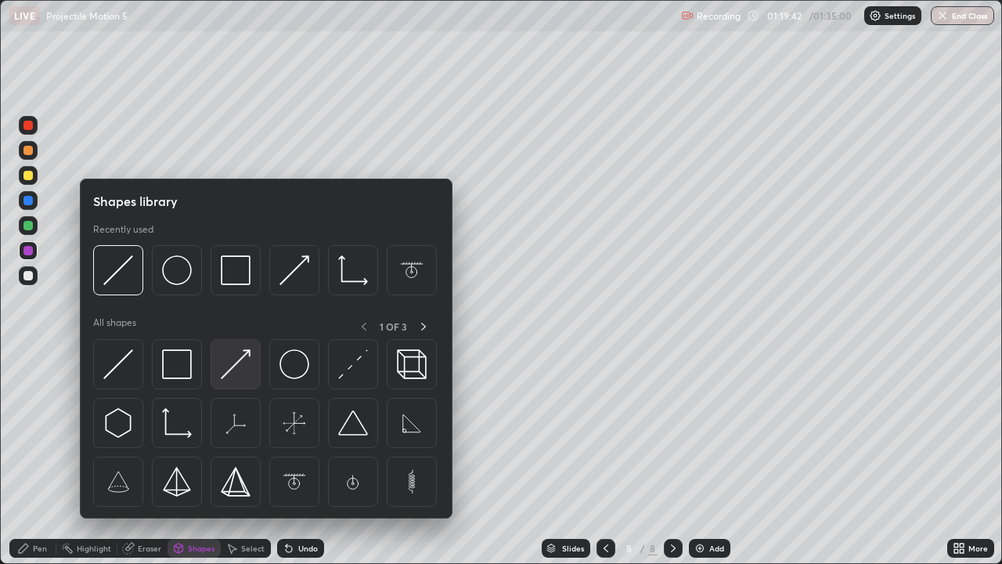
click at [225, 374] on img at bounding box center [236, 364] width 30 height 30
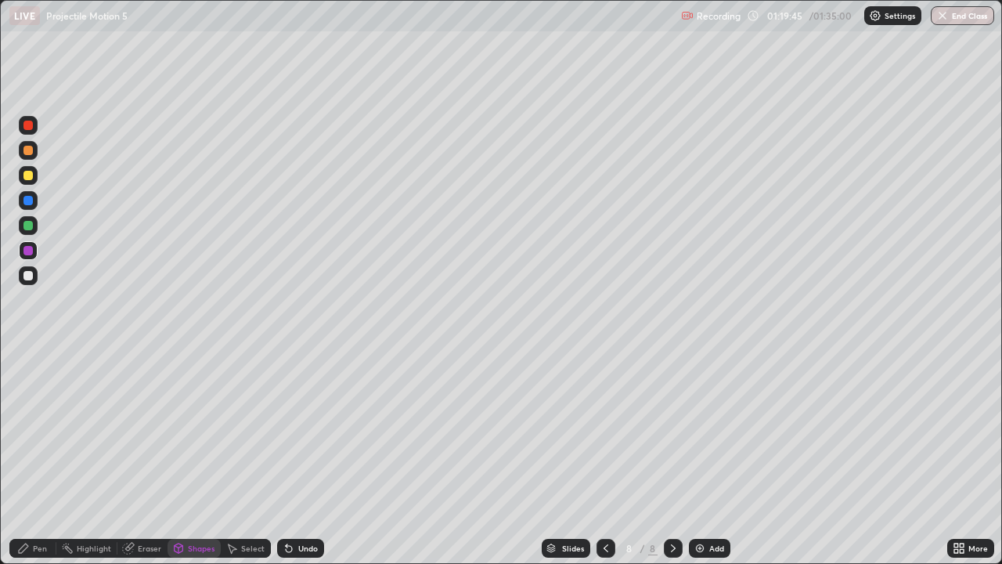
click at [42, 457] on div "Pen" at bounding box center [40, 548] width 14 height 8
click at [30, 273] on div at bounding box center [27, 275] width 9 height 9
click at [193, 457] on div "Shapes" at bounding box center [201, 548] width 27 height 8
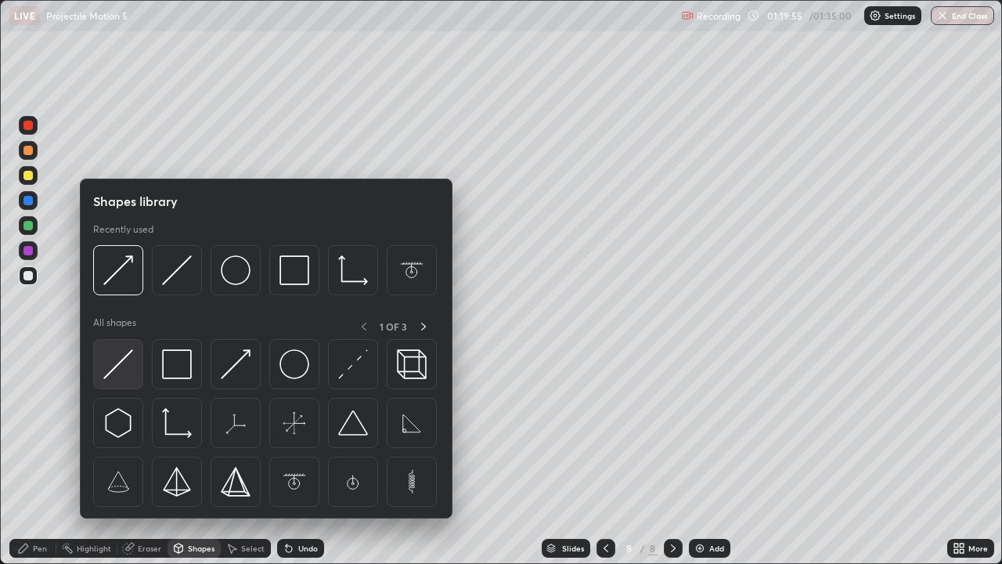
click at [125, 356] on img at bounding box center [118, 364] width 30 height 30
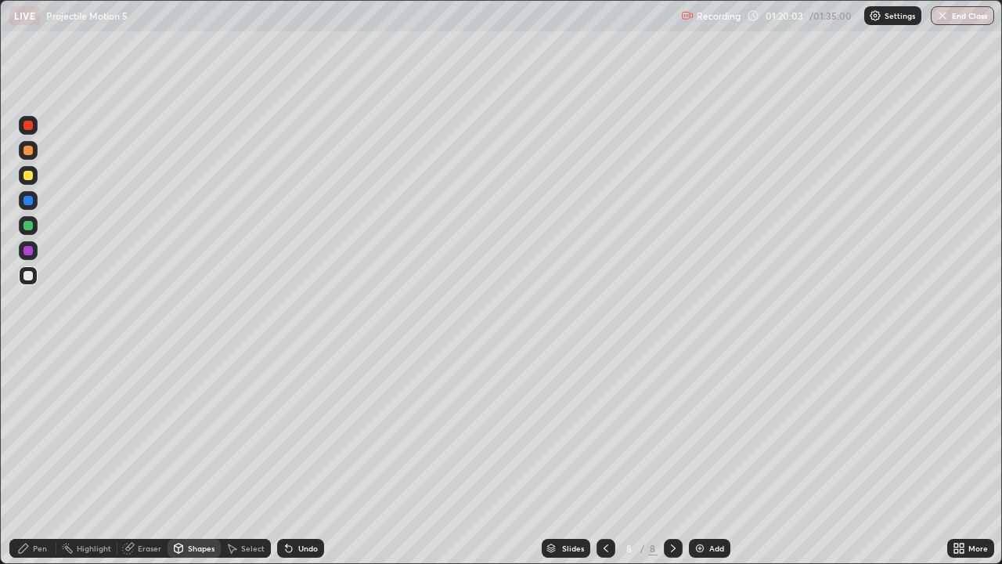
click at [43, 457] on div "Pen" at bounding box center [40, 548] width 14 height 8
click at [30, 175] on div at bounding box center [27, 175] width 9 height 9
click at [199, 457] on div "Shapes" at bounding box center [201, 548] width 27 height 8
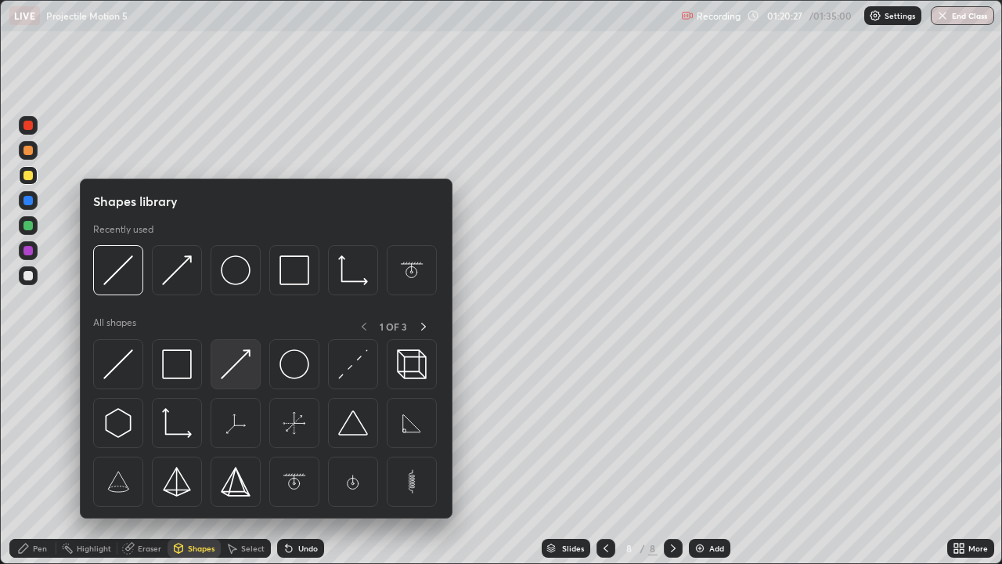
click at [227, 368] on img at bounding box center [236, 364] width 30 height 30
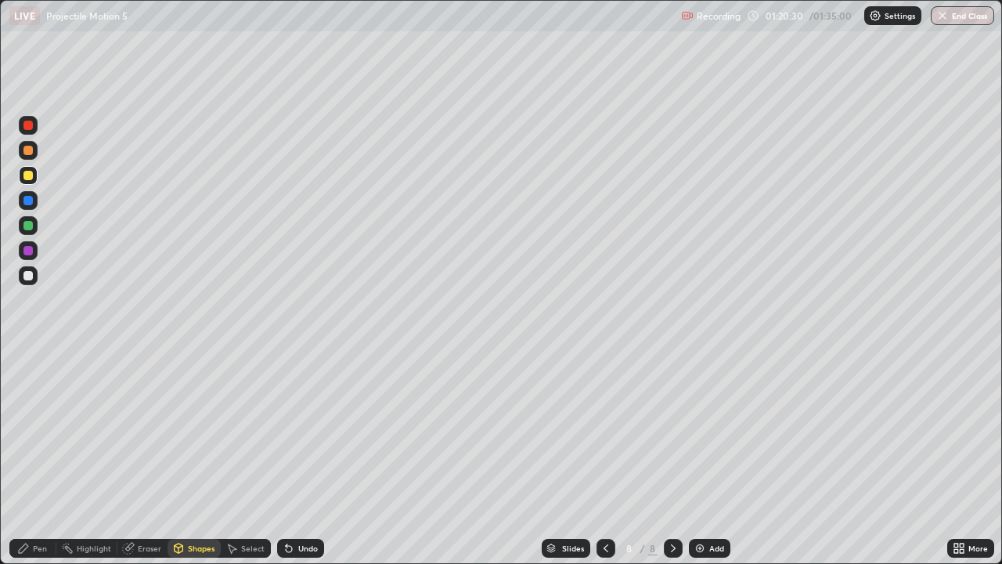
click at [39, 457] on div "Pen" at bounding box center [40, 548] width 14 height 8
click at [205, 457] on div "Shapes" at bounding box center [201, 548] width 27 height 8
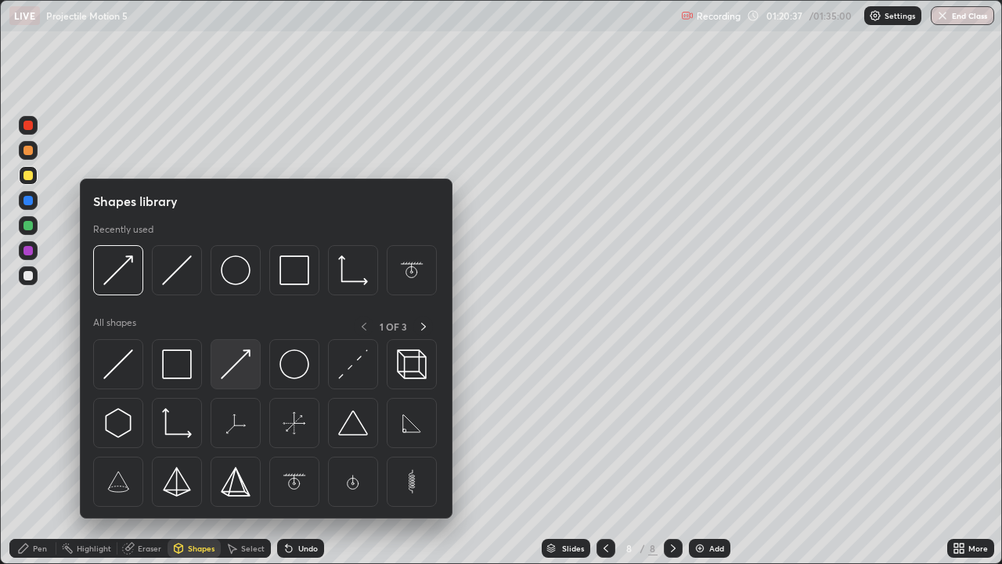
click at [231, 366] on img at bounding box center [236, 364] width 30 height 30
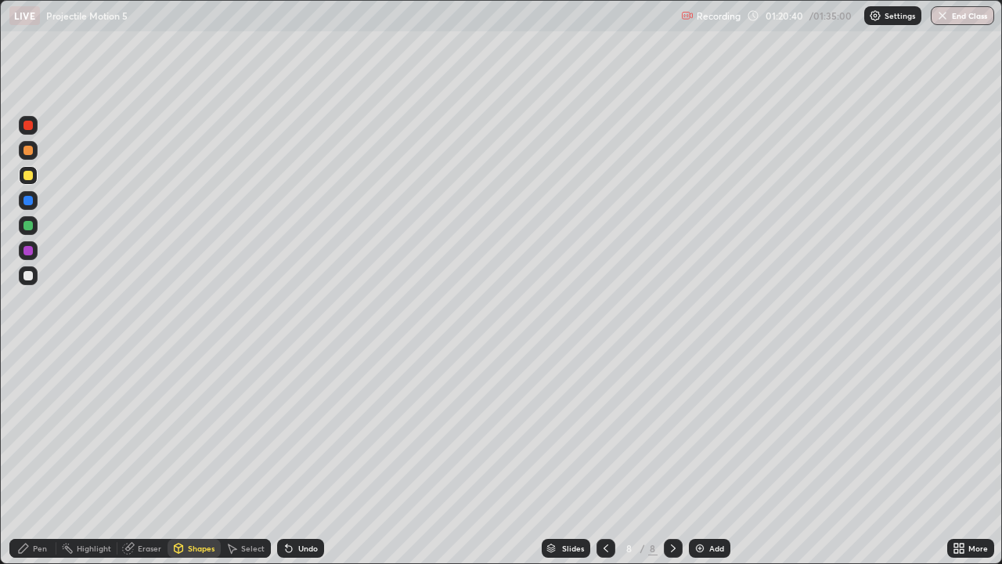
click at [41, 457] on div "Pen" at bounding box center [32, 548] width 47 height 19
click at [146, 457] on div "Eraser" at bounding box center [149, 548] width 23 height 8
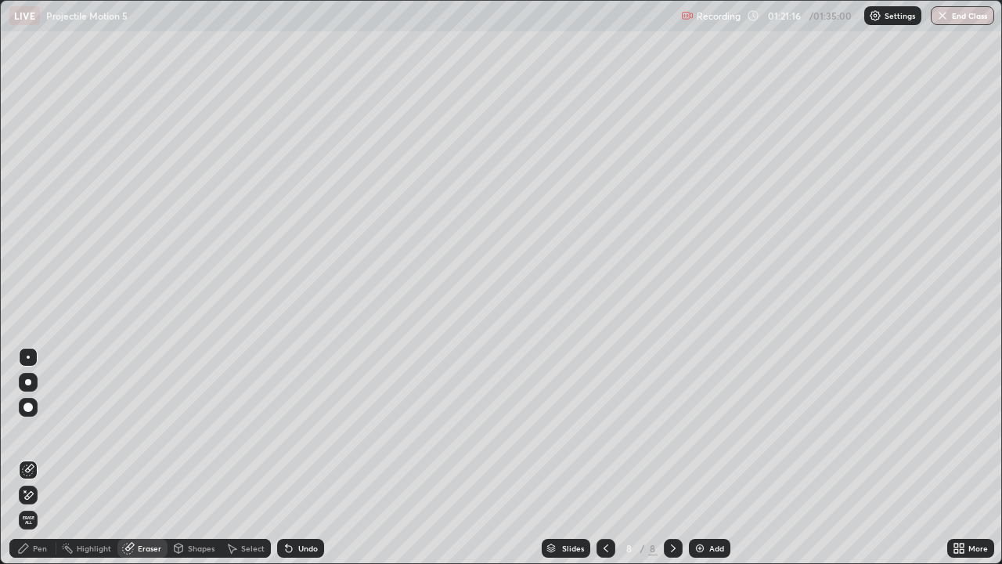
click at [42, 457] on div "Pen" at bounding box center [40, 548] width 14 height 8
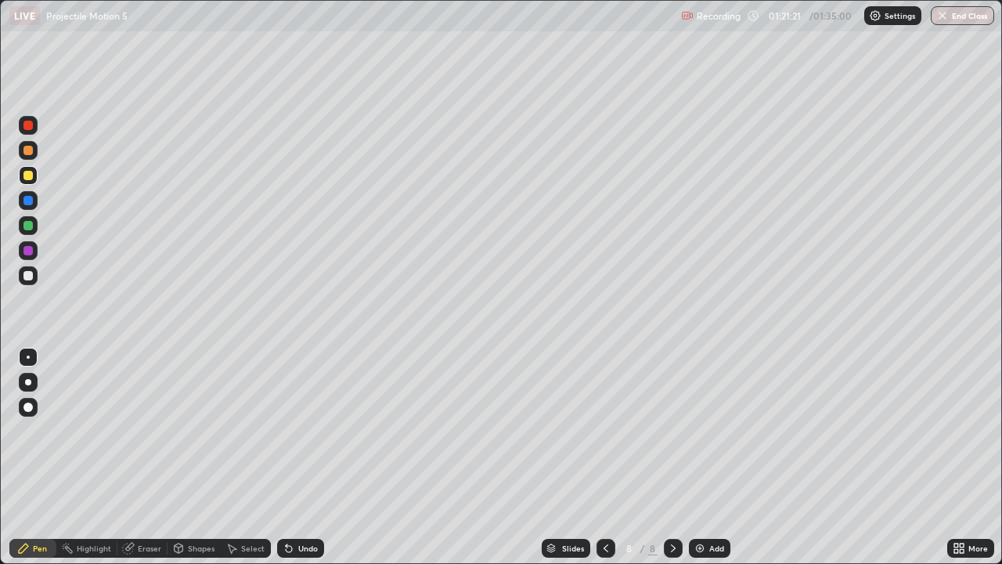
click at [605, 457] on icon at bounding box center [606, 548] width 13 height 13
click at [671, 457] on icon at bounding box center [673, 548] width 13 height 13
click at [152, 457] on div "Eraser" at bounding box center [149, 548] width 23 height 8
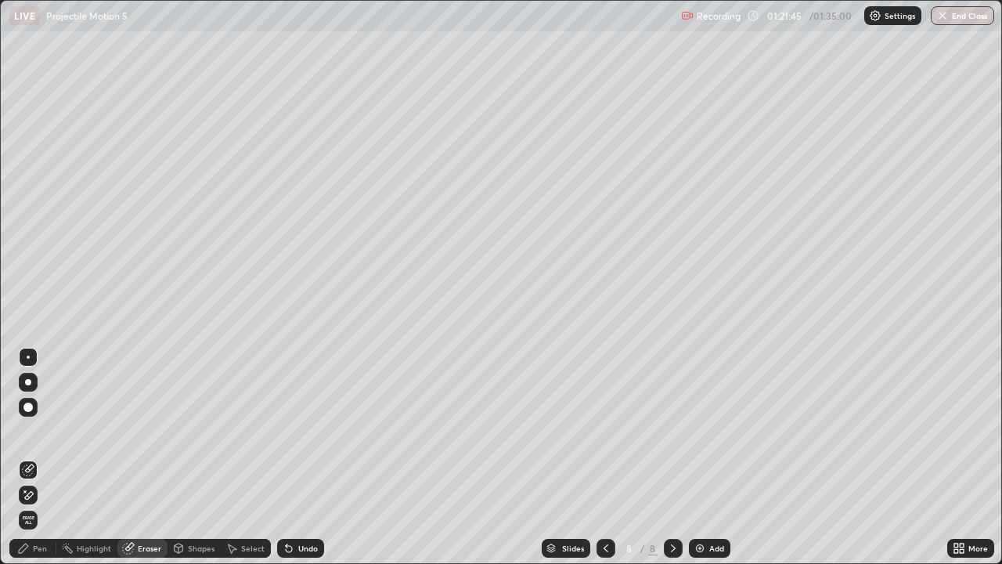
click at [52, 457] on div "Pen" at bounding box center [32, 548] width 47 height 19
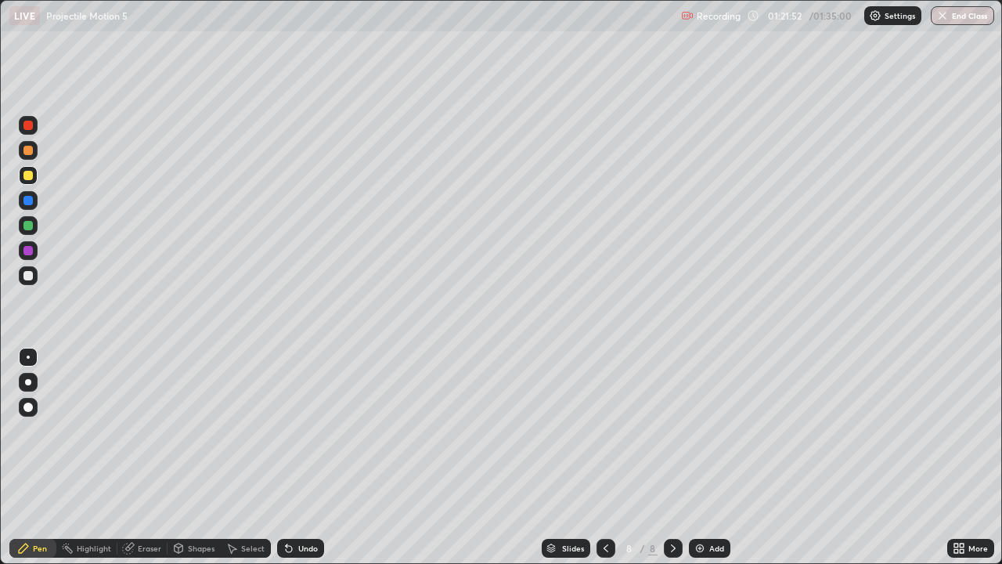
click at [28, 273] on div at bounding box center [27, 275] width 9 height 9
click at [203, 457] on div "Shapes" at bounding box center [201, 548] width 27 height 8
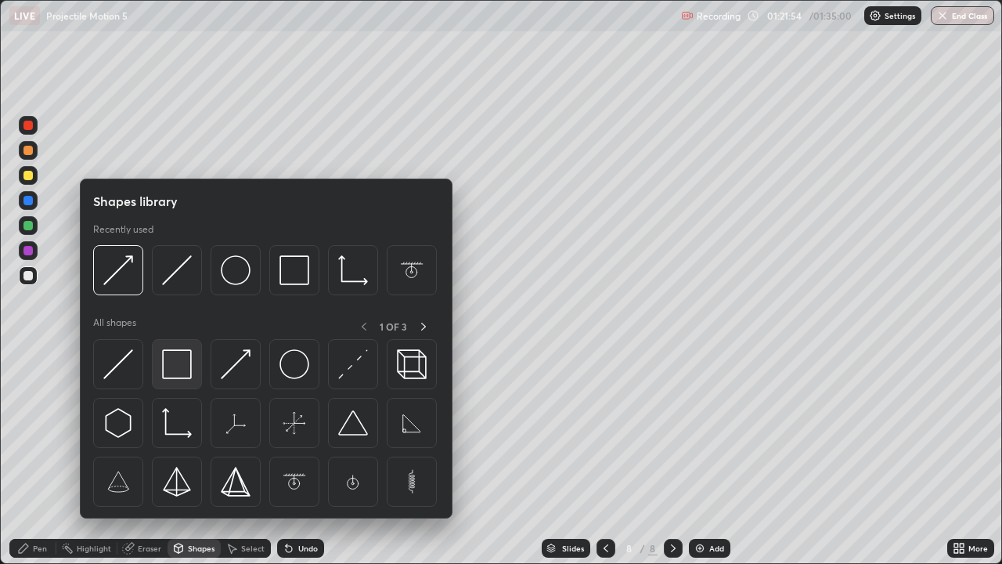
click at [177, 366] on img at bounding box center [177, 364] width 30 height 30
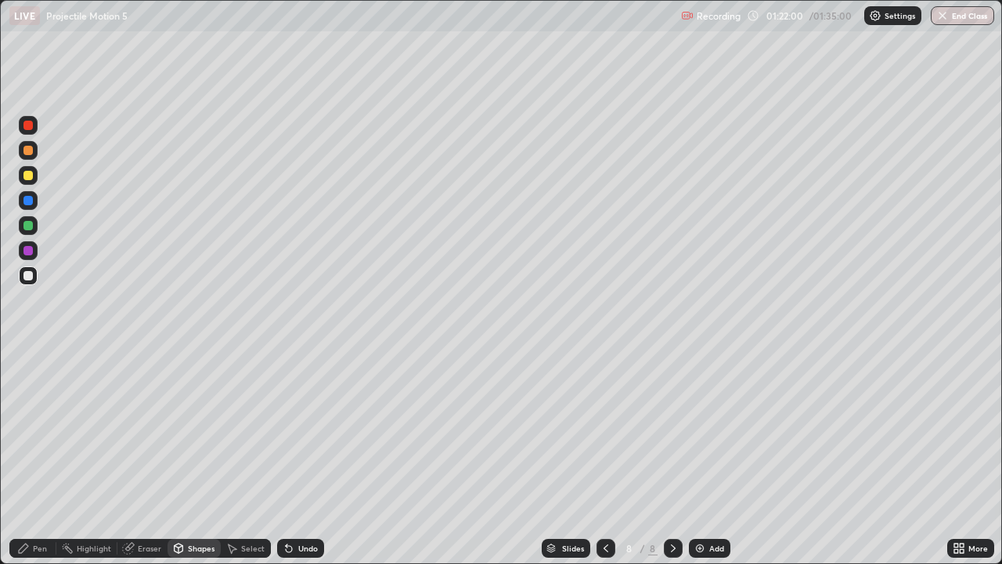
click at [31, 457] on div "Pen" at bounding box center [32, 548] width 47 height 19
click at [695, 457] on div "Add" at bounding box center [710, 548] width 42 height 19
click at [27, 151] on div at bounding box center [27, 150] width 9 height 9
click at [31, 224] on div at bounding box center [27, 225] width 9 height 9
click at [203, 457] on div "Shapes" at bounding box center [201, 548] width 27 height 8
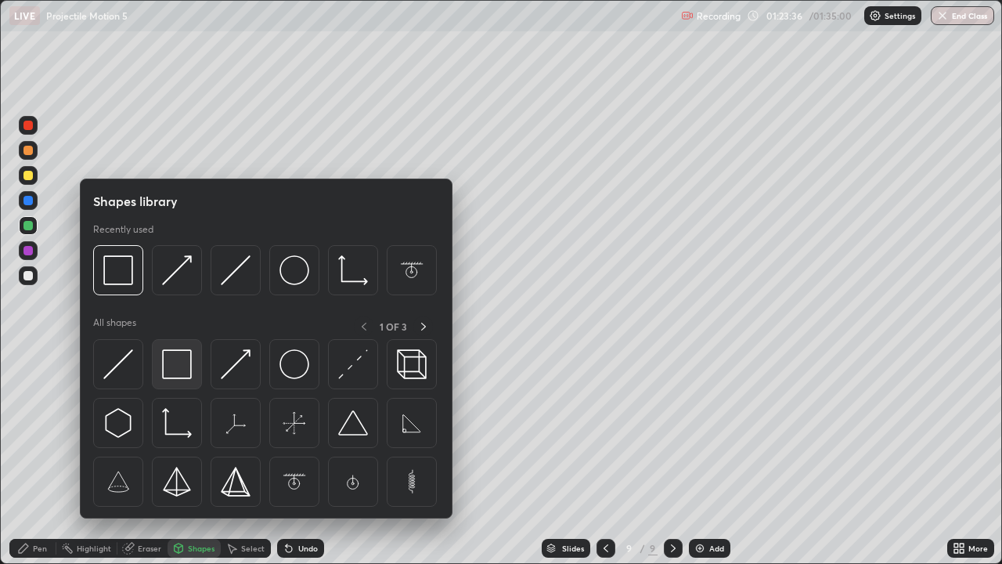
click at [178, 365] on img at bounding box center [177, 364] width 30 height 30
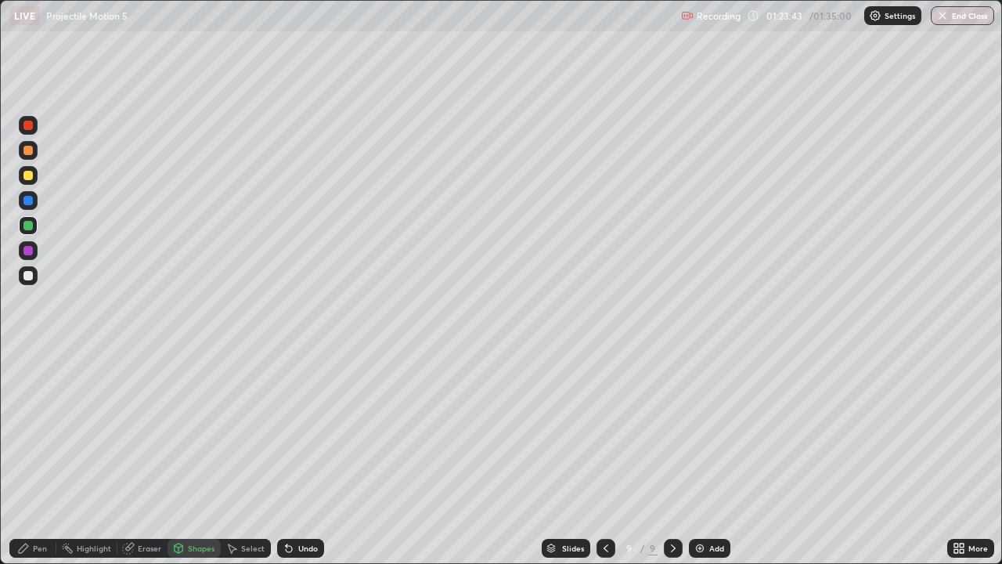
click at [41, 457] on div "Pen" at bounding box center [40, 548] width 14 height 8
click at [28, 274] on div at bounding box center [27, 275] width 9 height 9
click at [202, 457] on div "Shapes" at bounding box center [201, 548] width 27 height 8
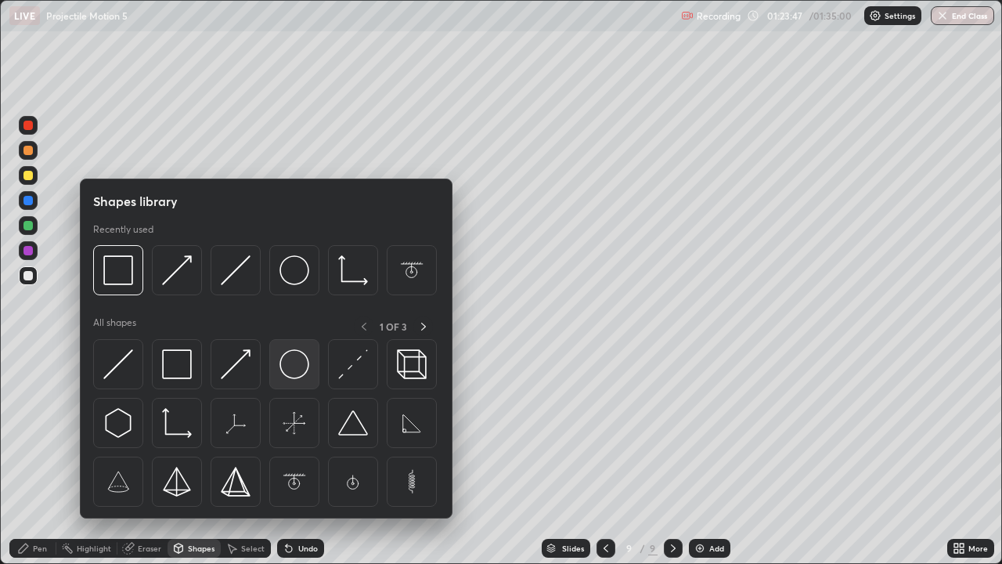
click at [284, 370] on img at bounding box center [295, 364] width 30 height 30
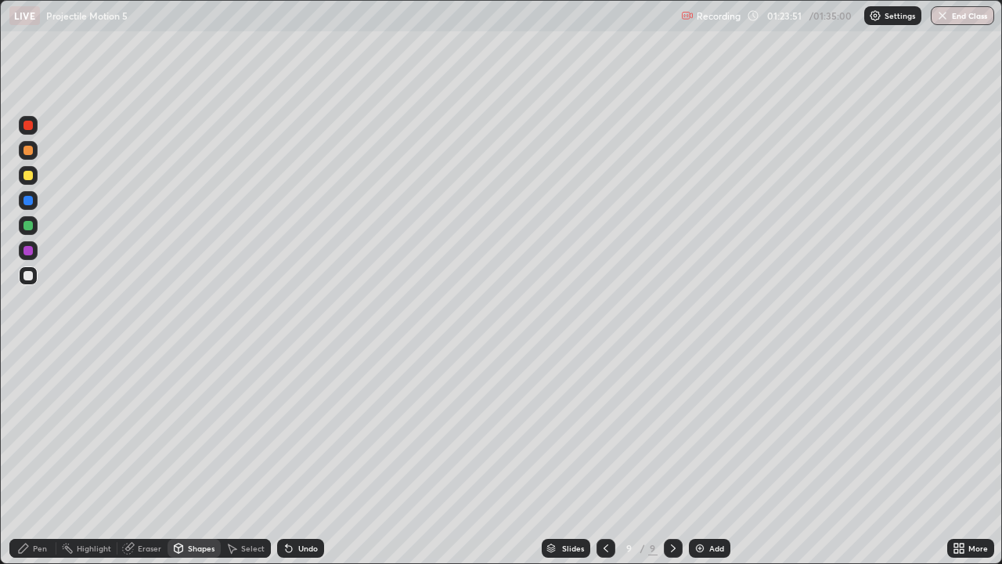
click at [41, 457] on div "Pen" at bounding box center [40, 548] width 14 height 8
click at [203, 457] on div "Shapes" at bounding box center [201, 548] width 27 height 8
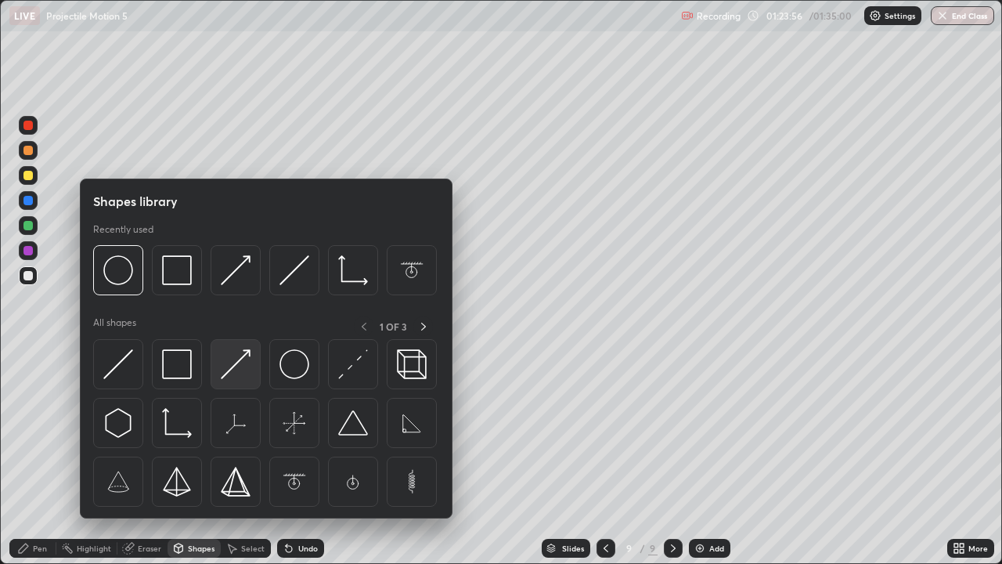
click at [224, 371] on img at bounding box center [236, 364] width 30 height 30
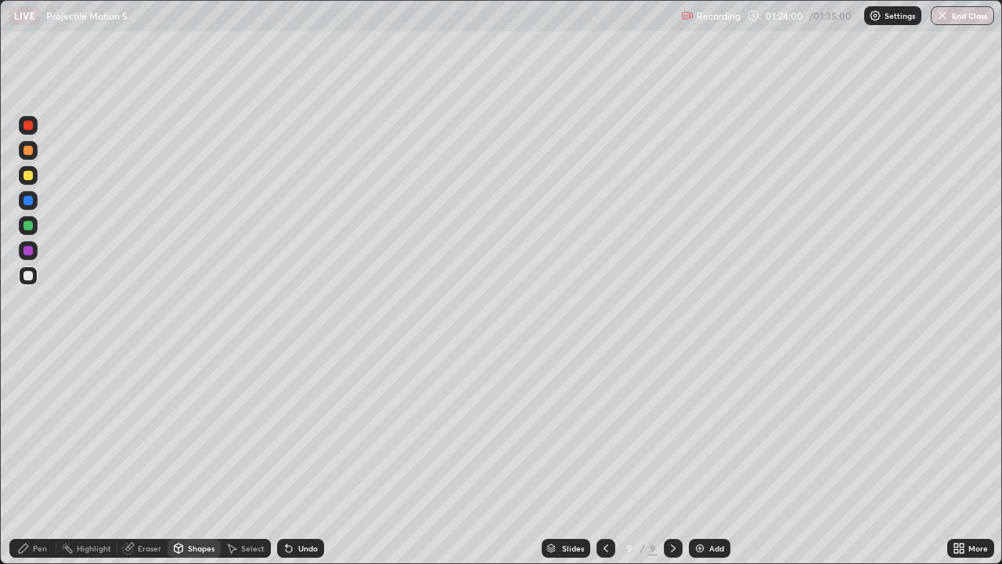
click at [45, 457] on div "Pen" at bounding box center [32, 548] width 47 height 19
click at [28, 200] on div at bounding box center [27, 200] width 9 height 9
click at [204, 457] on div "Shapes" at bounding box center [201, 548] width 27 height 8
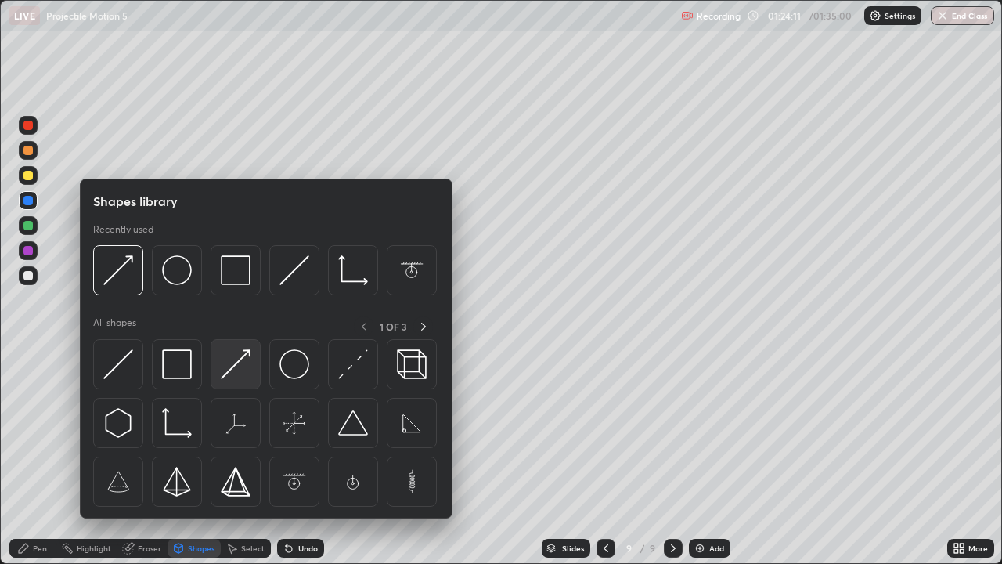
click at [225, 370] on img at bounding box center [236, 364] width 30 height 30
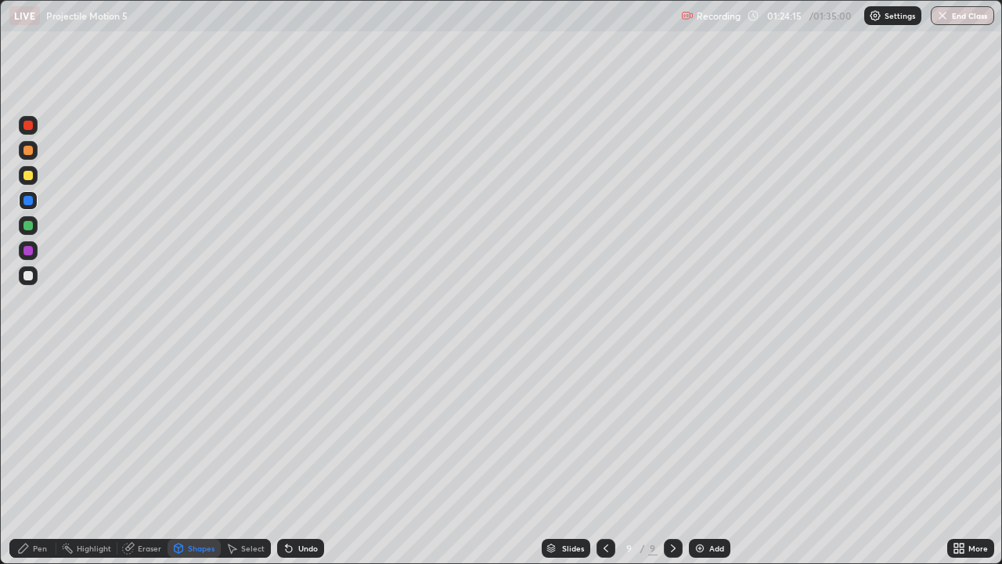
click at [44, 457] on div "Pen" at bounding box center [40, 548] width 14 height 8
click at [30, 174] on div at bounding box center [27, 175] width 9 height 9
click at [26, 276] on div at bounding box center [27, 275] width 9 height 9
click at [208, 457] on div "Shapes" at bounding box center [201, 548] width 27 height 8
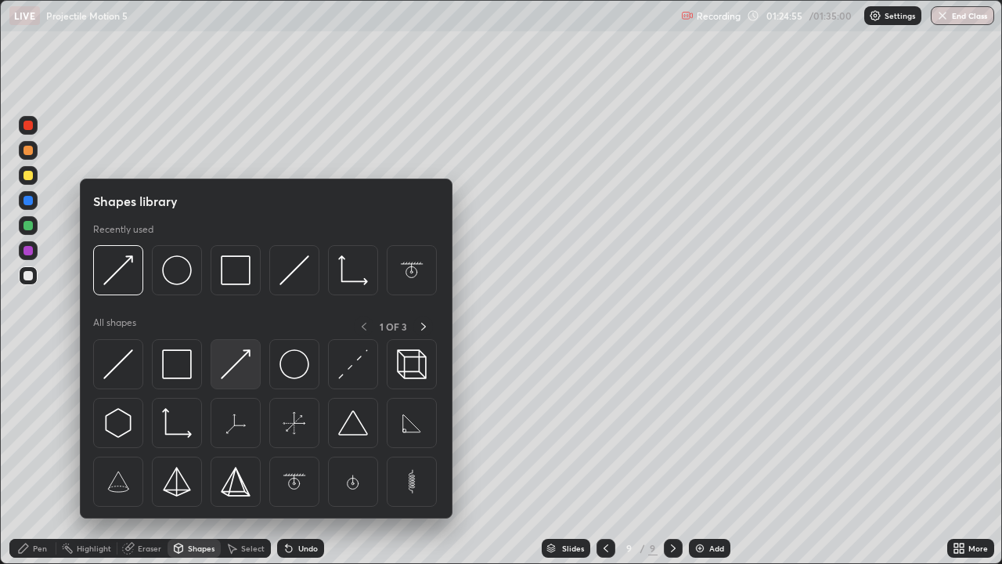
click at [227, 371] on img at bounding box center [236, 364] width 30 height 30
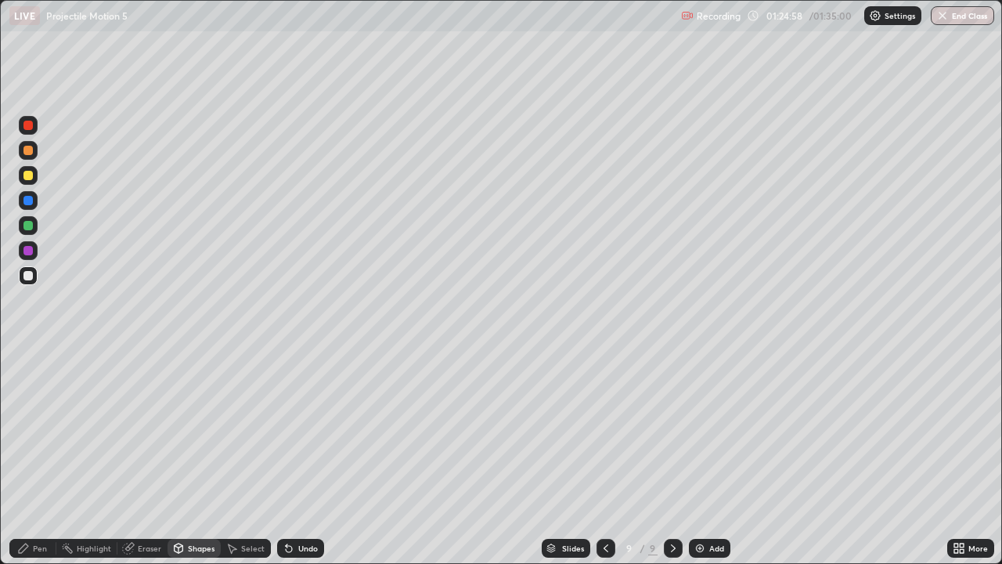
click at [46, 457] on div "Pen" at bounding box center [40, 548] width 14 height 8
click at [940, 20] on img "button" at bounding box center [943, 15] width 13 height 13
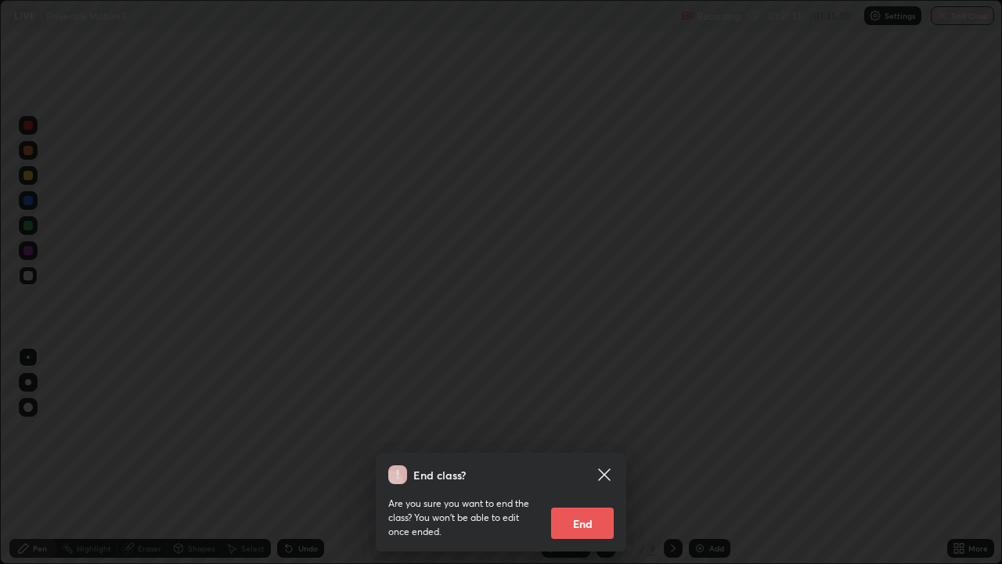
click at [577, 457] on button "End" at bounding box center [582, 522] width 63 height 31
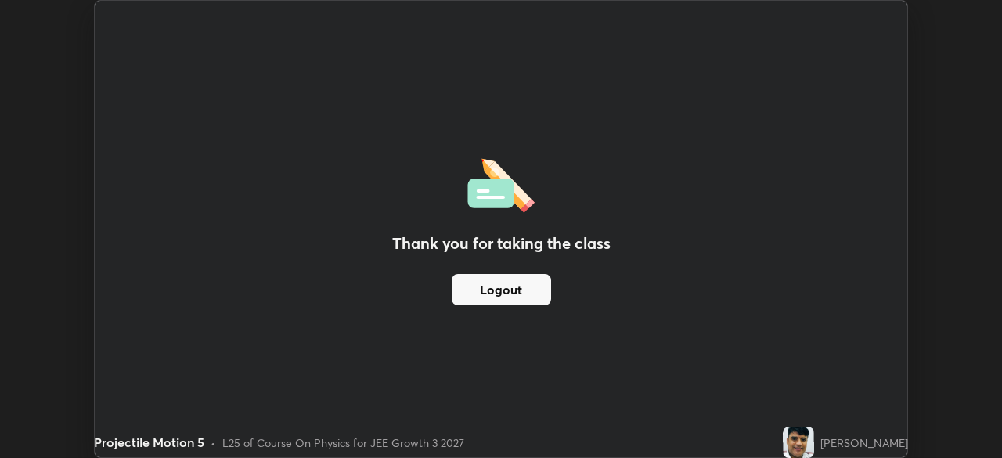
scroll to position [77852, 77308]
